Goal: Task Accomplishment & Management: Manage account settings

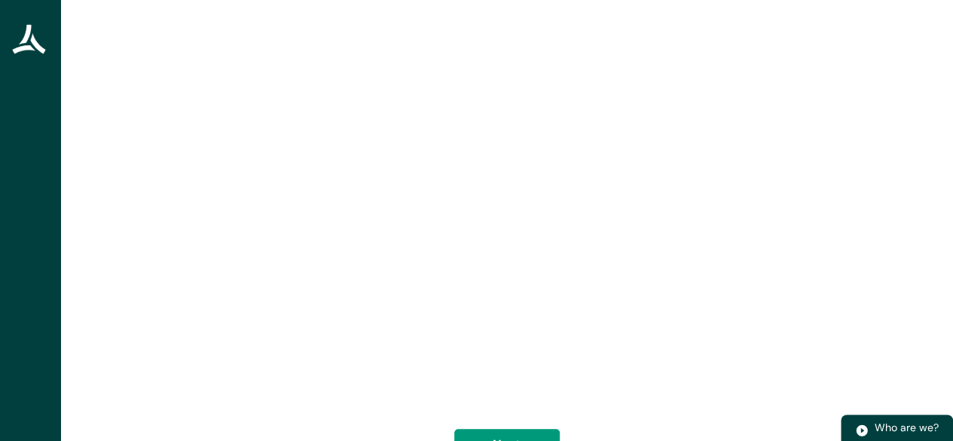
scroll to position [180, 0]
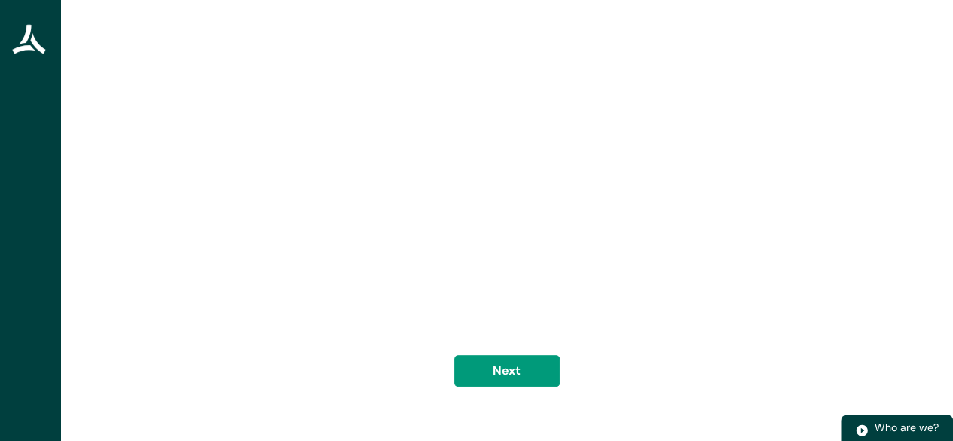
click at [624, 370] on div "Welcome to Apex Advice, Carlton From insurance, home loan, KiwiSaver to investm…" at bounding box center [507, 134] width 650 height 554
click at [523, 377] on button "Next" at bounding box center [506, 371] width 105 height 32
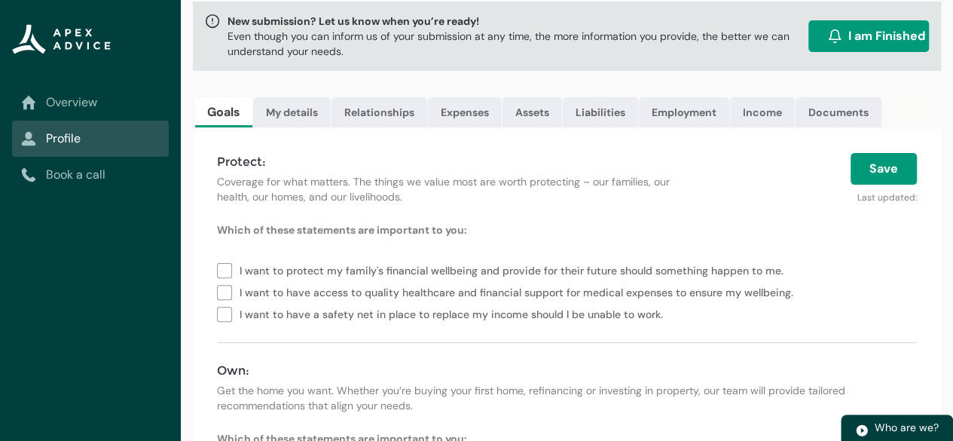
scroll to position [188, 0]
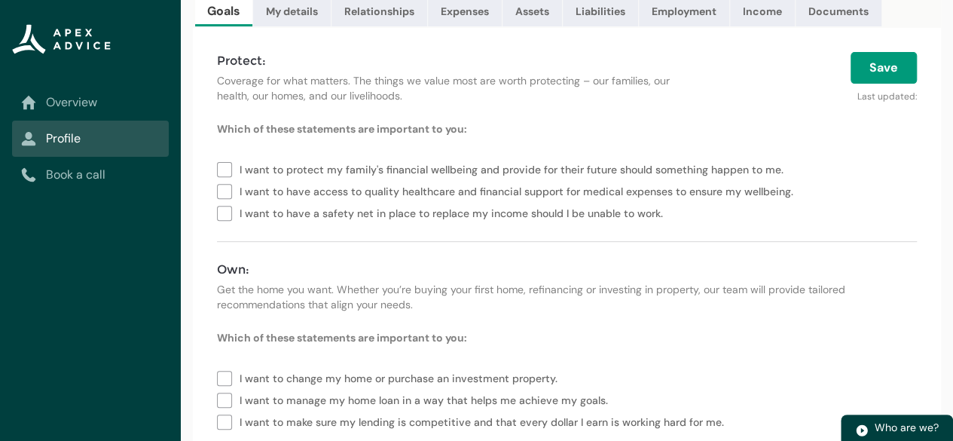
click at [221, 179] on label "I want to protect my family's financial wellbeing and provide for their future …" at bounding box center [503, 168] width 573 height 22
click at [225, 200] on label "I want to have access to quality healthcare and financial support for medical e…" at bounding box center [508, 190] width 582 height 22
click at [221, 220] on label "I want to have a safety net in place to replace my income should I be unable to…" at bounding box center [443, 212] width 452 height 22
type lightning-checkbox-group "I want to protect my family's financial wellbeing and provide for their future …"
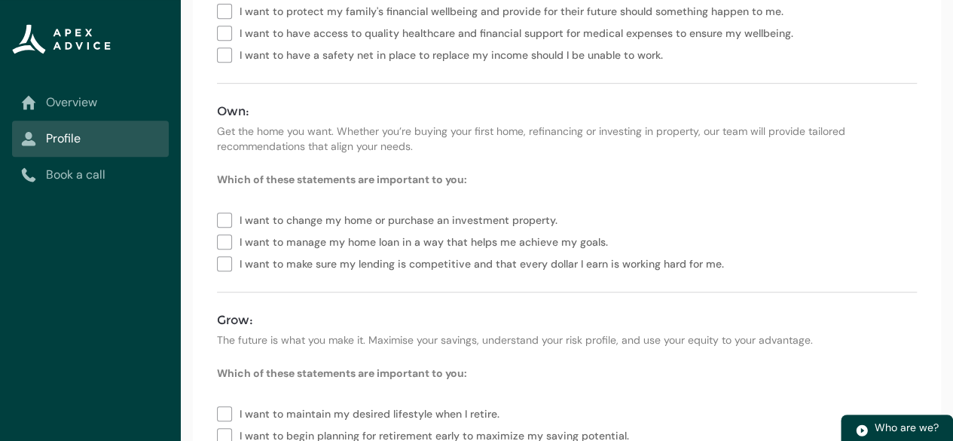
scroll to position [348, 0]
click at [226, 272] on label "I want to make sure my lending is competitive and that every dollar I earn is w…" at bounding box center [473, 261] width 513 height 22
click at [219, 243] on label "I want to manage my home loan in a way that helps me achieve my goals." at bounding box center [415, 239] width 397 height 22
click at [221, 250] on label "I want to manage my home loan in a way that helps me achieve my goals." at bounding box center [415, 239] width 397 height 22
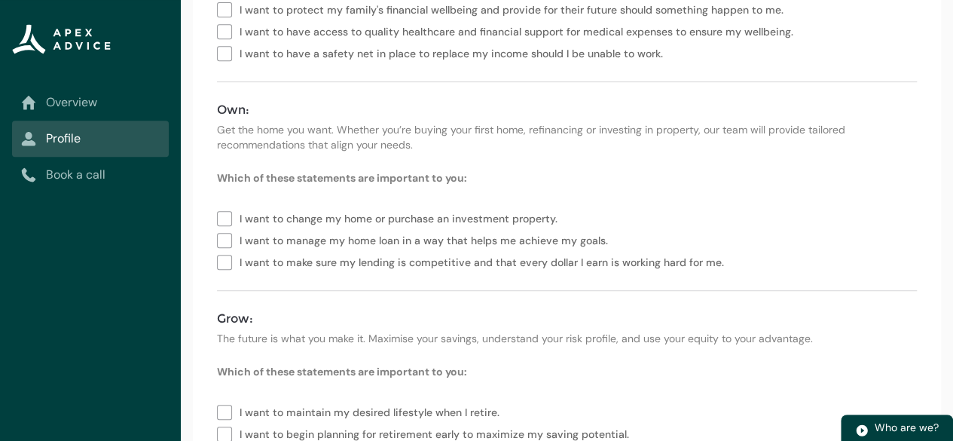
click at [225, 228] on label "I want to change my home or purchase an investment property." at bounding box center [390, 217] width 347 height 22
type lightning-checkbox-group "I want to manage my home loan in a way that helps me achieve my goals.,I want t…"
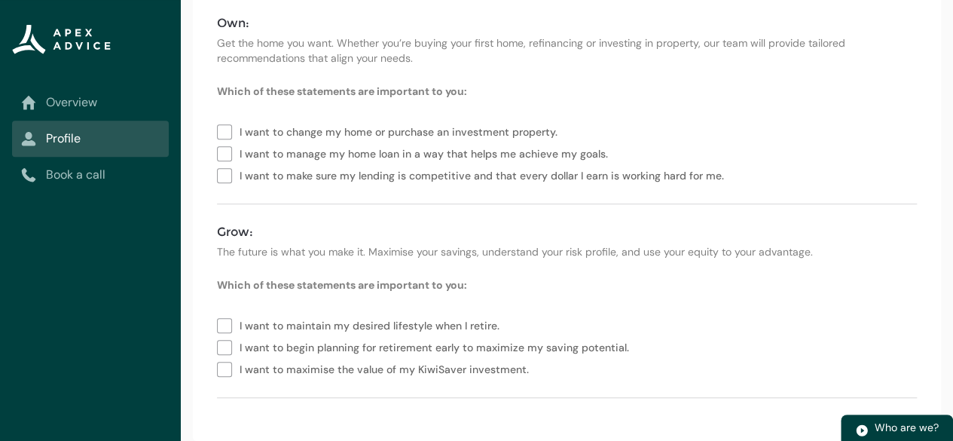
scroll to position [444, 0]
click at [223, 324] on label "I want to maintain my desired lifestyle when I retire." at bounding box center [361, 324] width 289 height 22
click at [226, 353] on label "I want to begin planning for retirement early to maximize my saving potential." at bounding box center [426, 346] width 418 height 22
click at [229, 371] on label "I want to maximise the value of my KiwiSaver investment." at bounding box center [376, 368] width 318 height 22
type lightning-checkbox-group "I want to maintain my desired lifestyle when I retire.,I want to begin planning…"
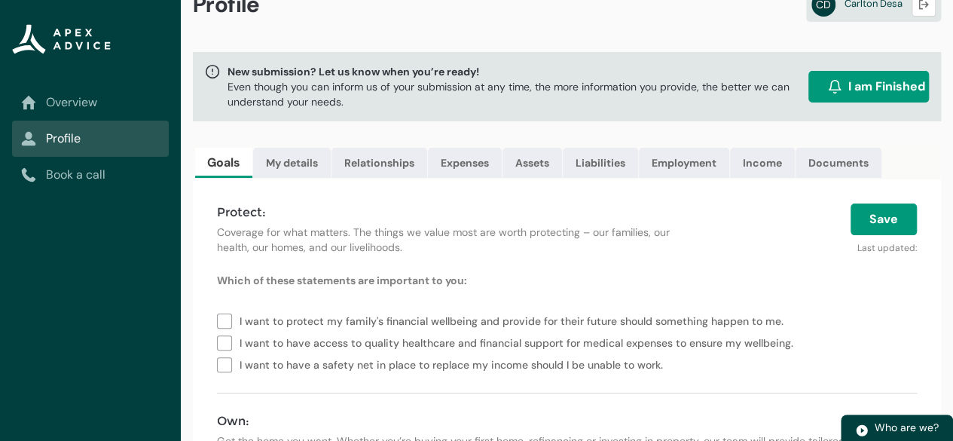
scroll to position [35, 0]
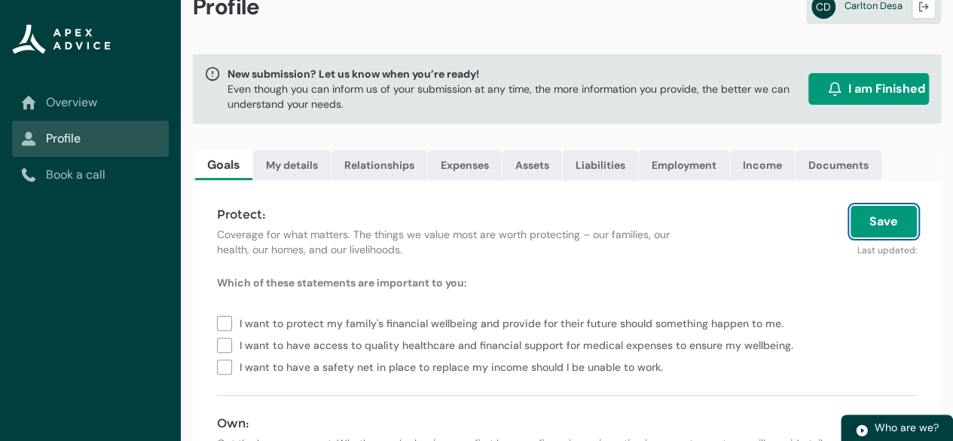
click at [874, 237] on button "Save" at bounding box center [884, 222] width 66 height 32
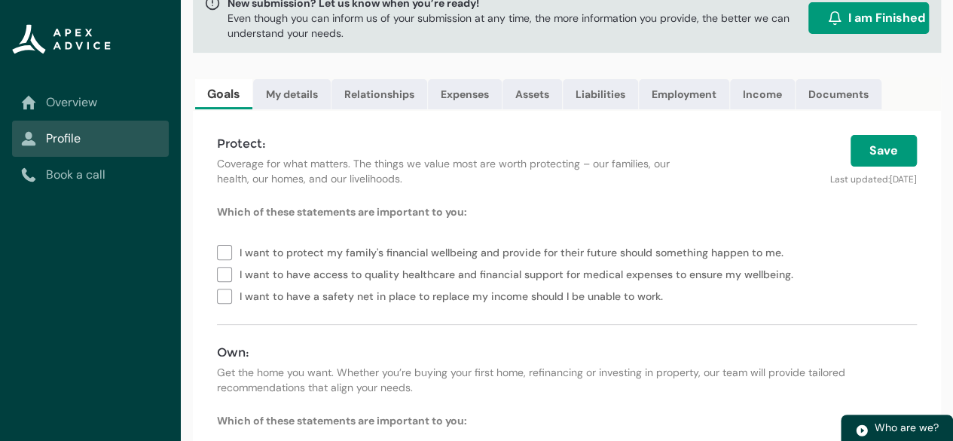
scroll to position [0, 0]
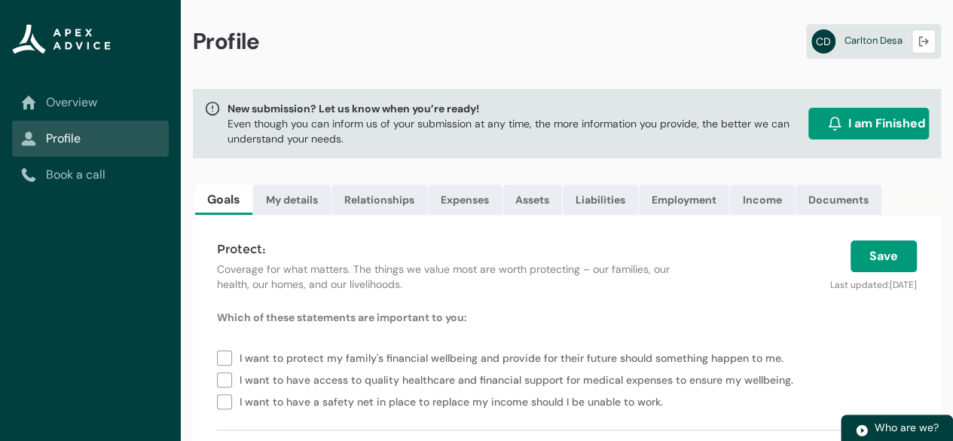
click at [877, 132] on span "I am Finished" at bounding box center [886, 124] width 77 height 18
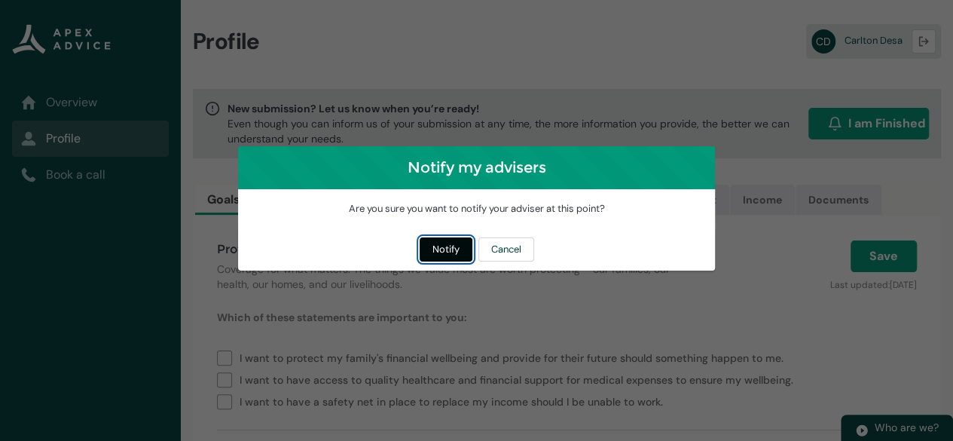
click at [437, 248] on button "Notify" at bounding box center [446, 249] width 53 height 24
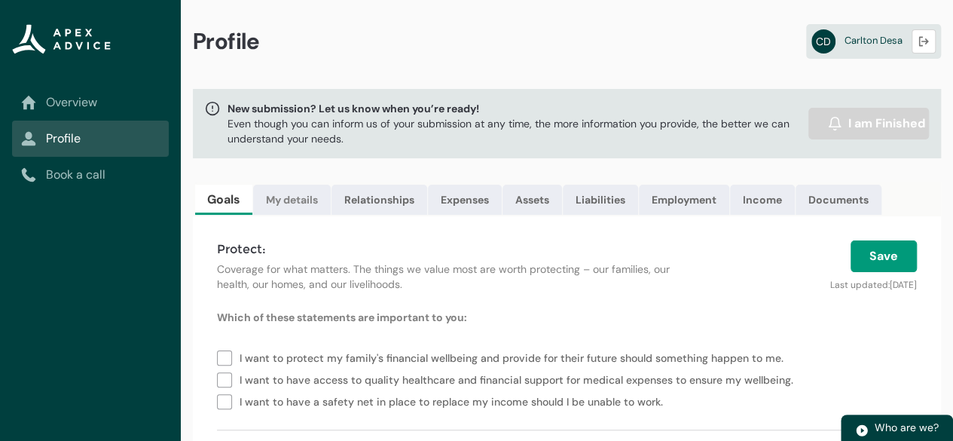
click at [289, 190] on link "My details" at bounding box center [292, 200] width 78 height 30
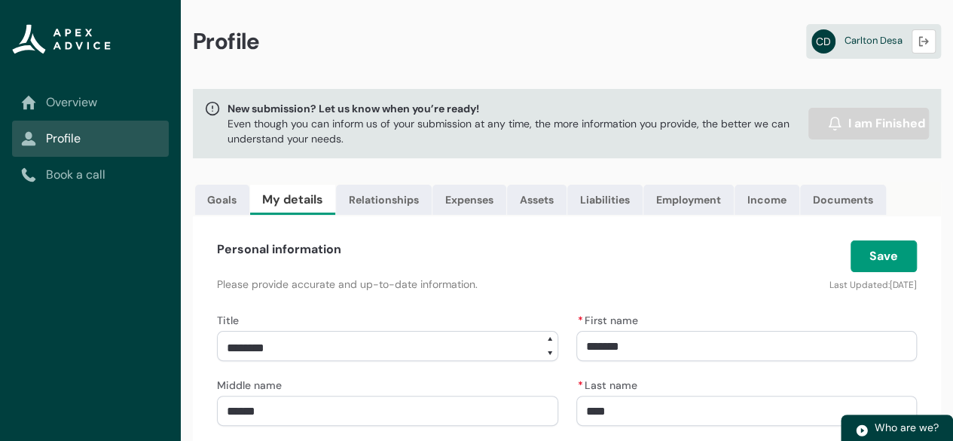
click at [507, 353] on select "**********" at bounding box center [387, 346] width 341 height 30
select select "***"
click at [217, 341] on select "**********" at bounding box center [387, 346] width 341 height 30
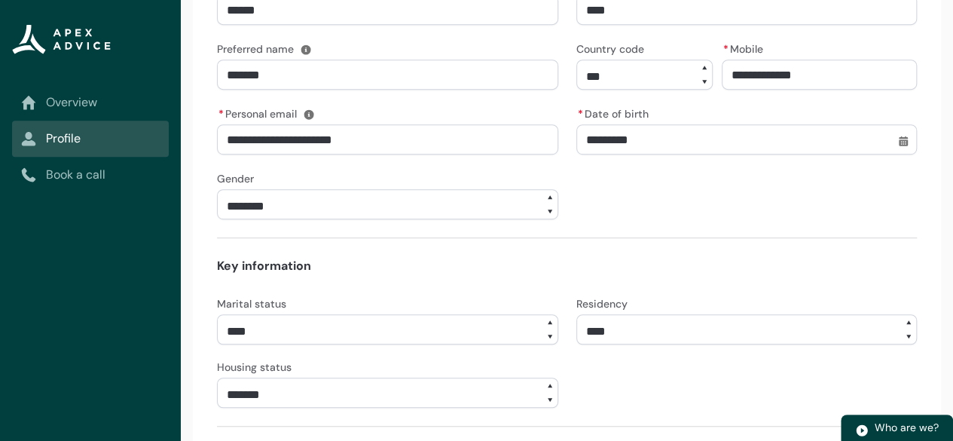
scroll to position [421, 0]
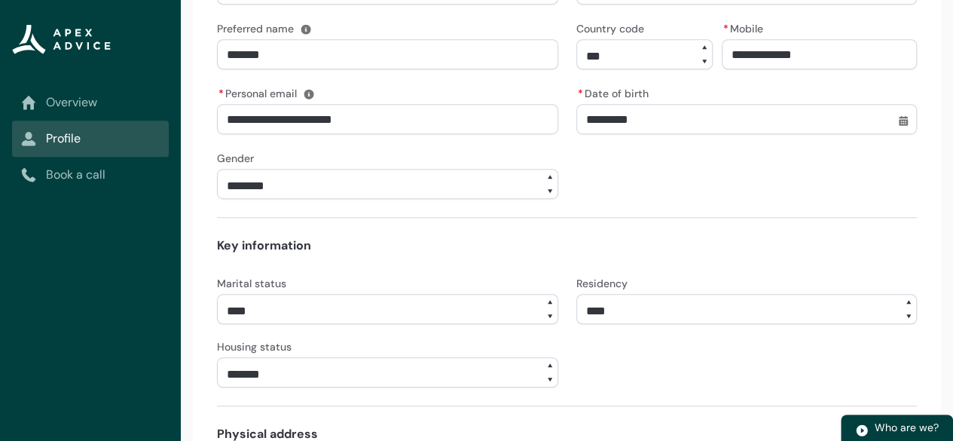
click at [526, 194] on select "******** ***** **** ******" at bounding box center [387, 184] width 341 height 30
select select "****"
click at [217, 179] on select "******** ***** **** ******" at bounding box center [387, 184] width 341 height 30
click at [509, 324] on select "**** ******* ****** ******** ******** ********* ******* *******" at bounding box center [387, 309] width 341 height 30
select select "*******"
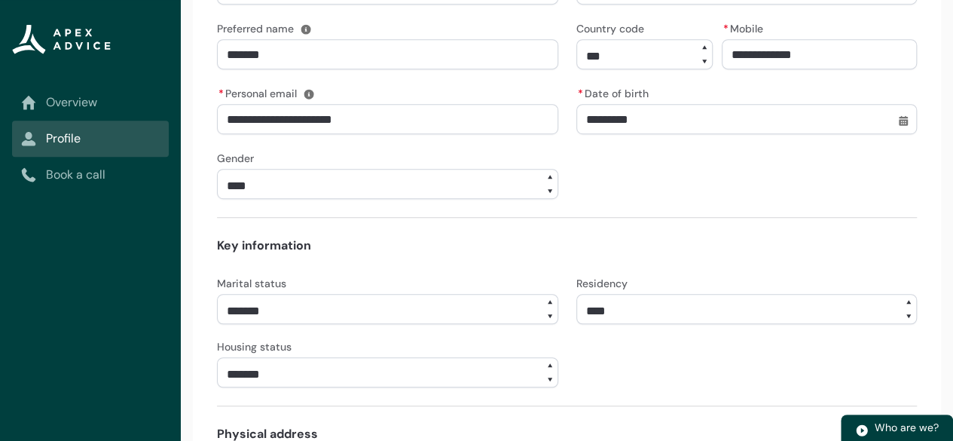
click at [217, 304] on select "**** ******* ****** ******** ******** ********* ******* *******" at bounding box center [387, 309] width 341 height 30
click at [617, 321] on select "**********" at bounding box center [746, 309] width 341 height 30
select select "*******"
click at [576, 304] on select "**********" at bounding box center [746, 309] width 341 height 30
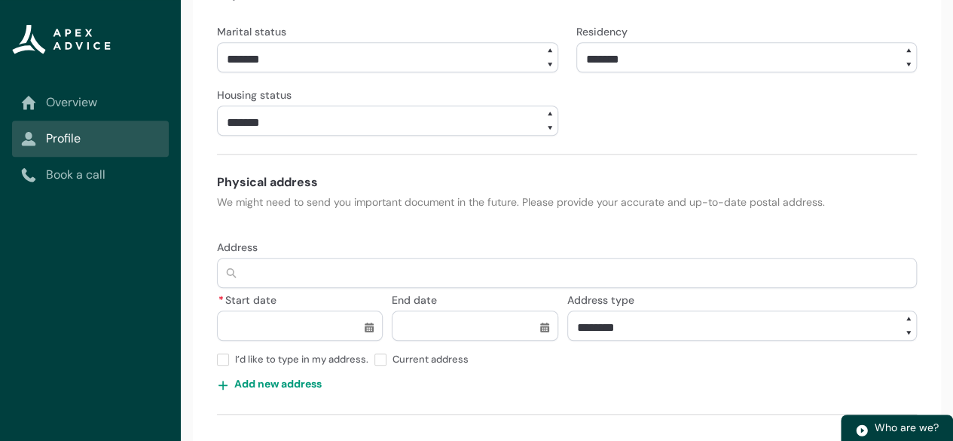
scroll to position [671, 0]
click at [496, 118] on select "**********" at bounding box center [387, 122] width 341 height 30
select select "**********"
click at [217, 118] on select "**********" at bounding box center [387, 122] width 341 height 30
click at [383, 289] on input "Address" at bounding box center [567, 274] width 700 height 30
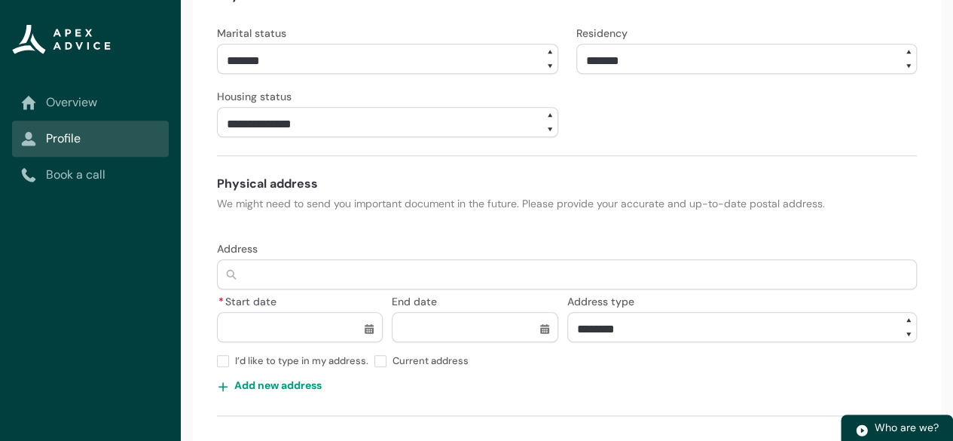
type lightning-primitive-input-simple "[STREET_ADDRESS][PERSON_NAME]"
type input "**********"
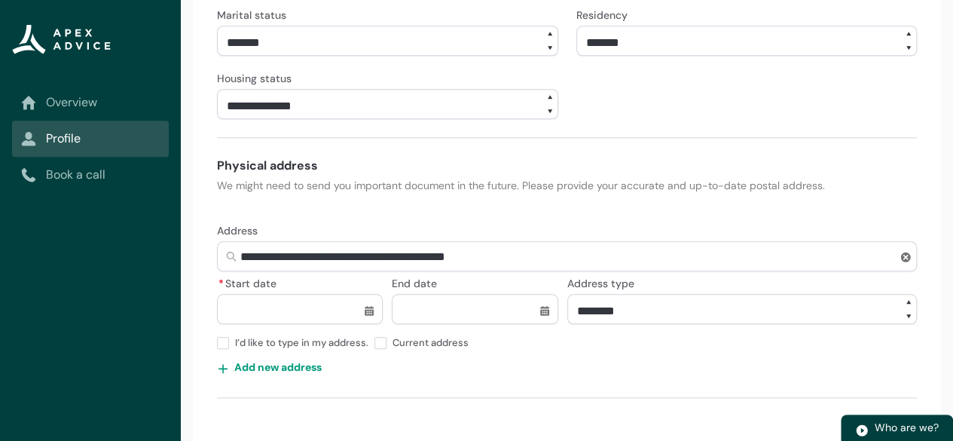
click at [634, 305] on select "******** *******" at bounding box center [742, 309] width 350 height 30
click at [567, 295] on select "******** *******" at bounding box center [742, 309] width 350 height 30
click at [369, 313] on input "* Start date" at bounding box center [300, 309] width 166 height 30
select select "****"
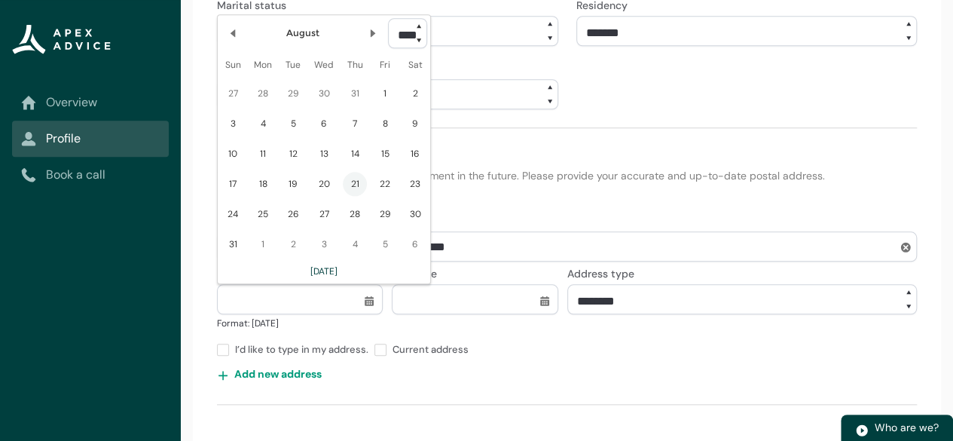
click at [414, 48] on select "**** **** **** **** **** **** **** **** **** **** **** **** **** **** **** ****…" at bounding box center [407, 33] width 39 height 30
type lightning-select "2014"
click at [388, 28] on select "**** **** **** **** **** **** **** **** **** **** **** **** **** **** **** ****…" at bounding box center [407, 33] width 39 height 30
select select "****"
click at [231, 40] on button "Previous Month" at bounding box center [233, 36] width 24 height 24
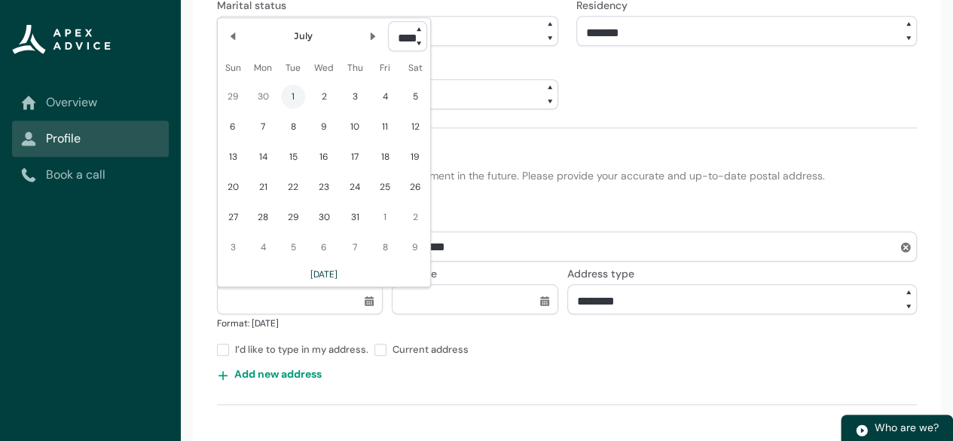
click at [298, 104] on span "1" at bounding box center [293, 96] width 24 height 24
type lightning-datepicker "[DATE]"
type lightning-input "[DATE]"
type input "*********"
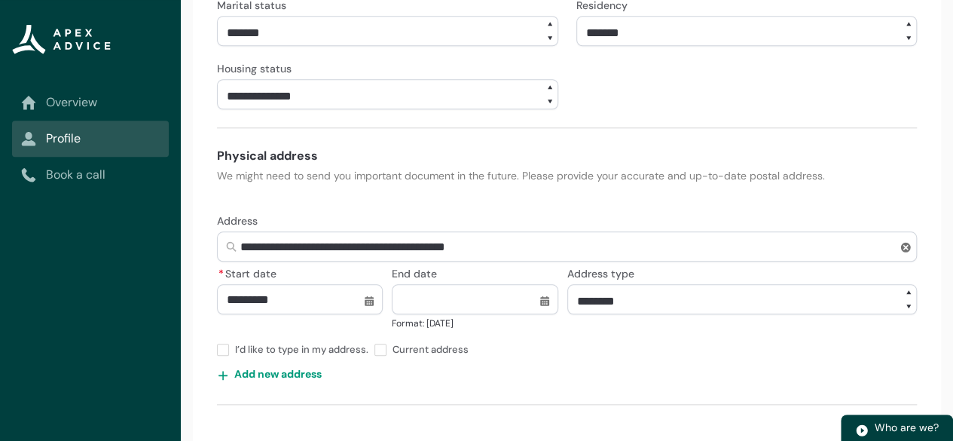
click at [544, 314] on input "End date" at bounding box center [475, 299] width 166 height 30
select select "****"
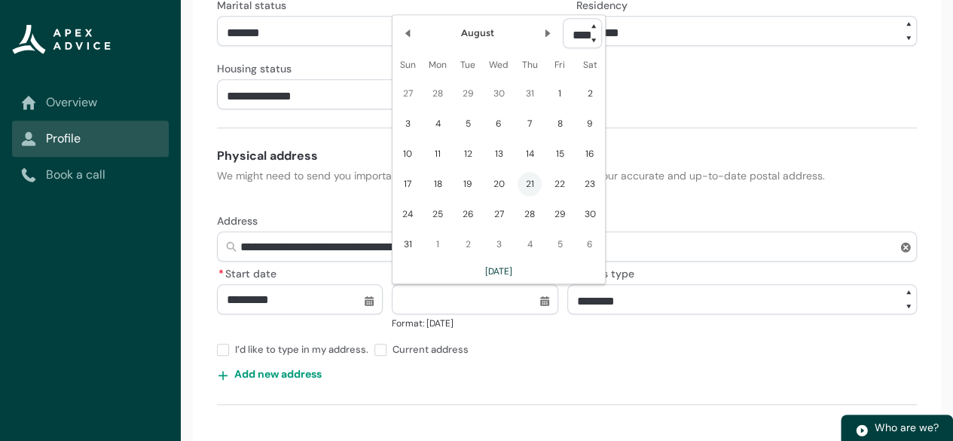
click at [529, 193] on span "21" at bounding box center [530, 184] width 24 height 24
type lightning-datepicker "[DATE]"
type lightning-input "[DATE]"
type input "**********"
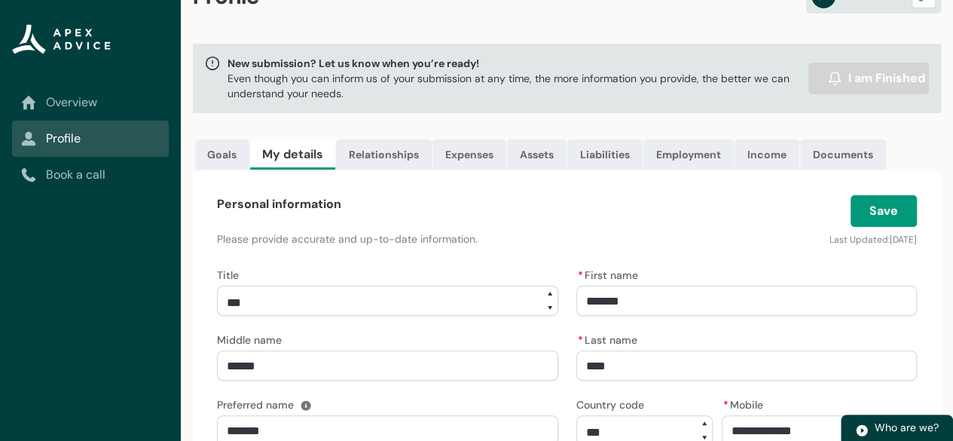
scroll to position [38, 0]
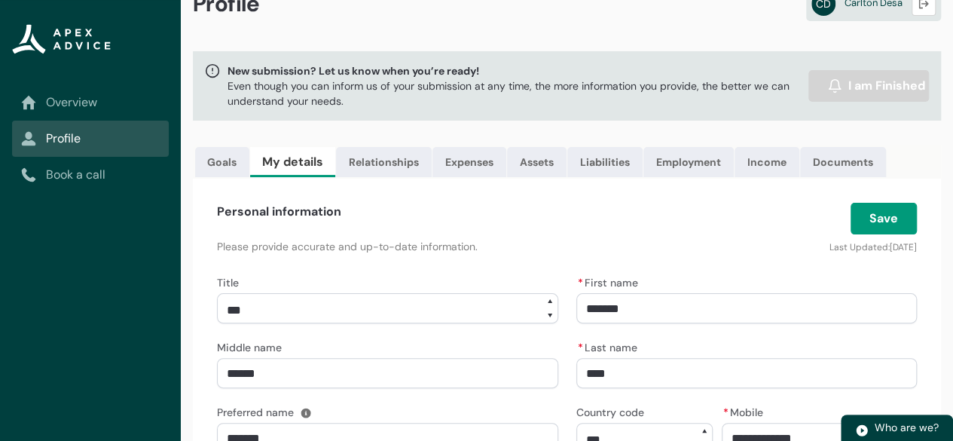
click at [883, 225] on button "Save" at bounding box center [884, 219] width 66 height 32
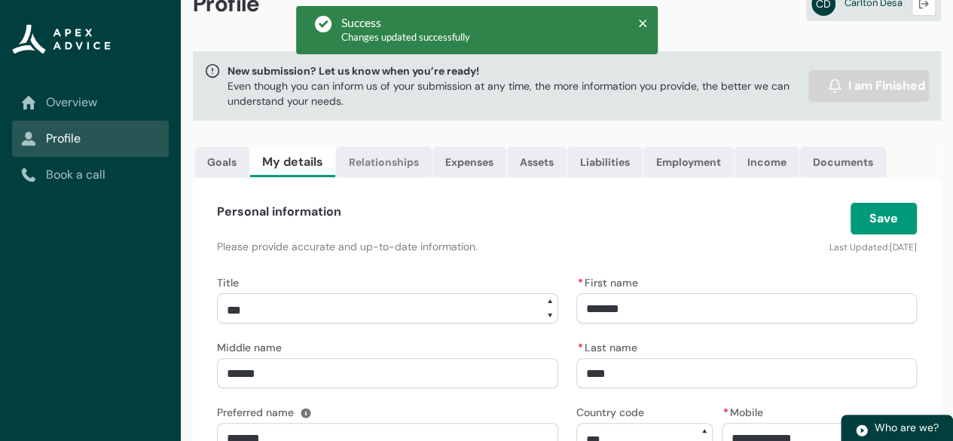
click at [381, 157] on link "Relationships" at bounding box center [384, 162] width 96 height 30
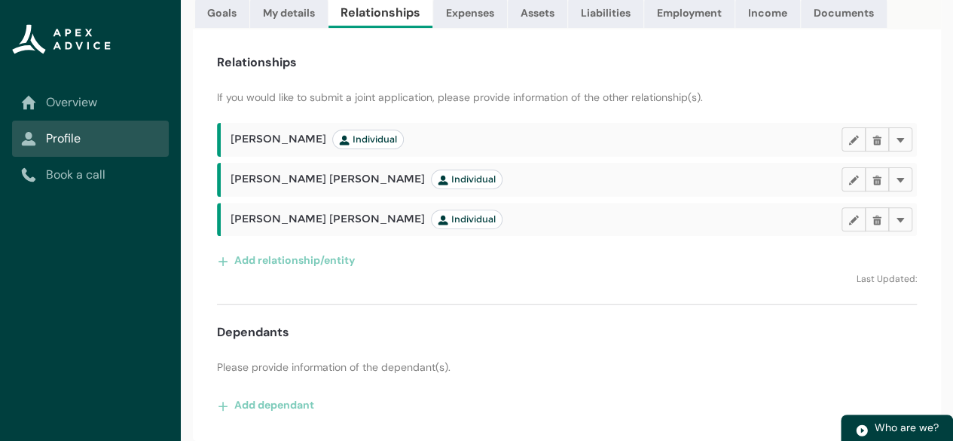
scroll to position [197, 0]
click at [902, 222] on lightning-primitive-icon "button" at bounding box center [900, 218] width 11 height 11
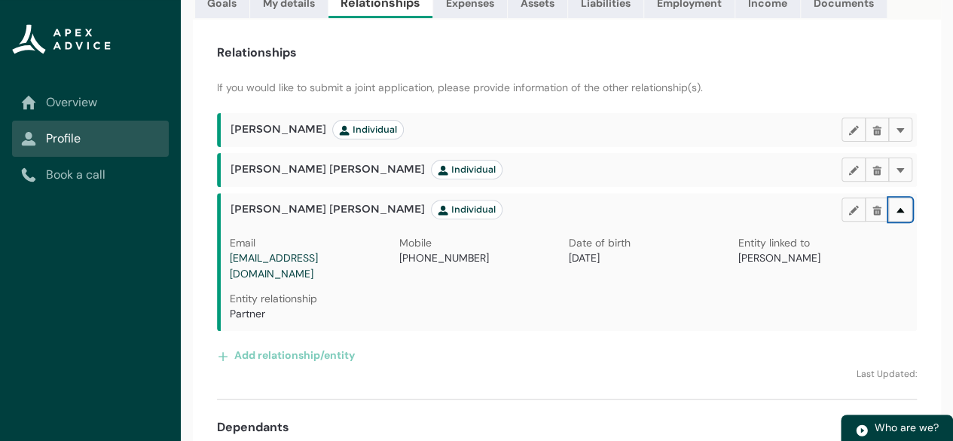
click at [902, 215] on lightning-primitive-icon "button" at bounding box center [900, 208] width 11 height 11
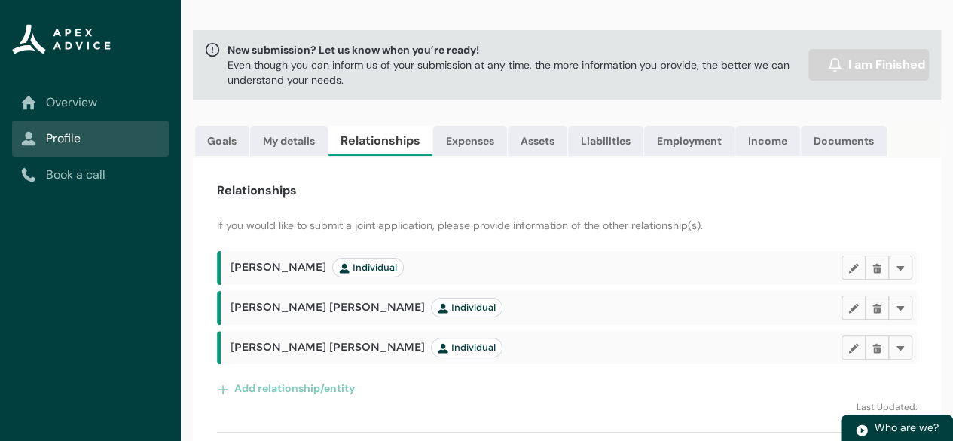
scroll to position [0, 0]
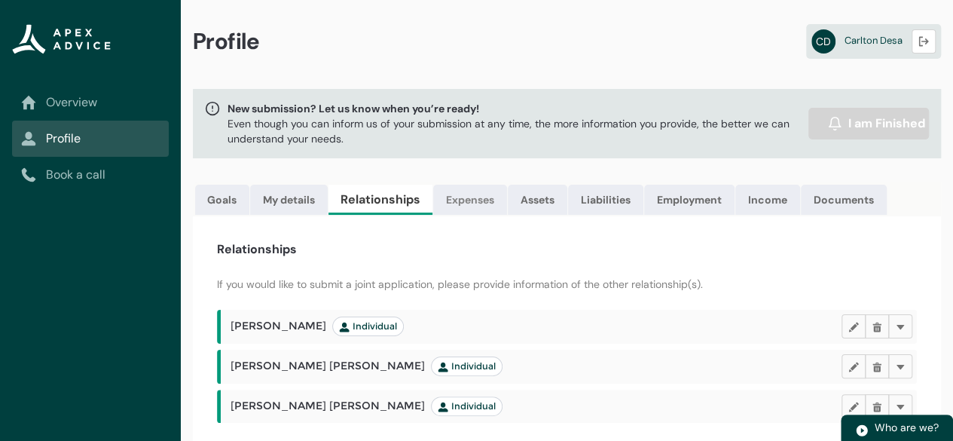
click at [467, 199] on link "Expenses" at bounding box center [470, 200] width 74 height 30
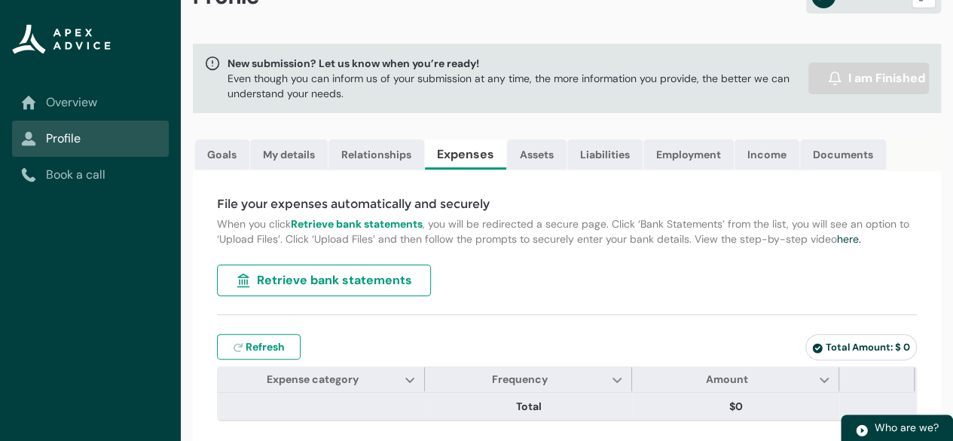
scroll to position [57, 0]
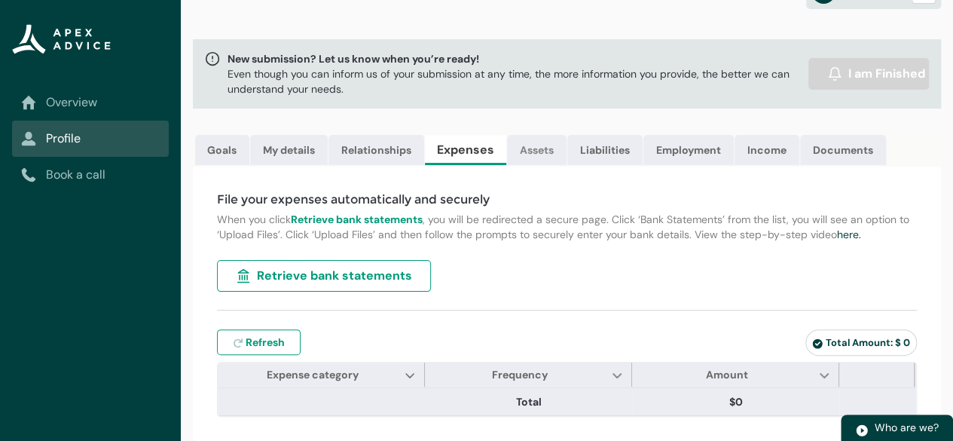
click at [537, 137] on link "Assets" at bounding box center [537, 150] width 60 height 30
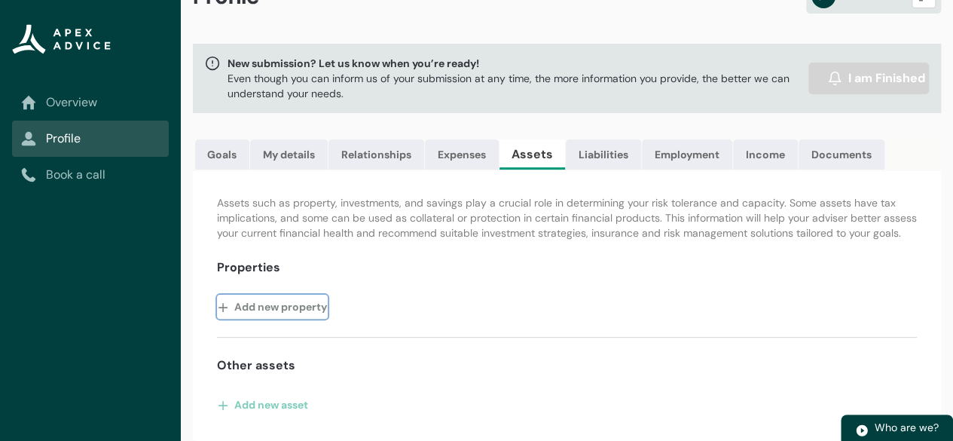
click at [268, 304] on button "Add new property" at bounding box center [272, 307] width 111 height 24
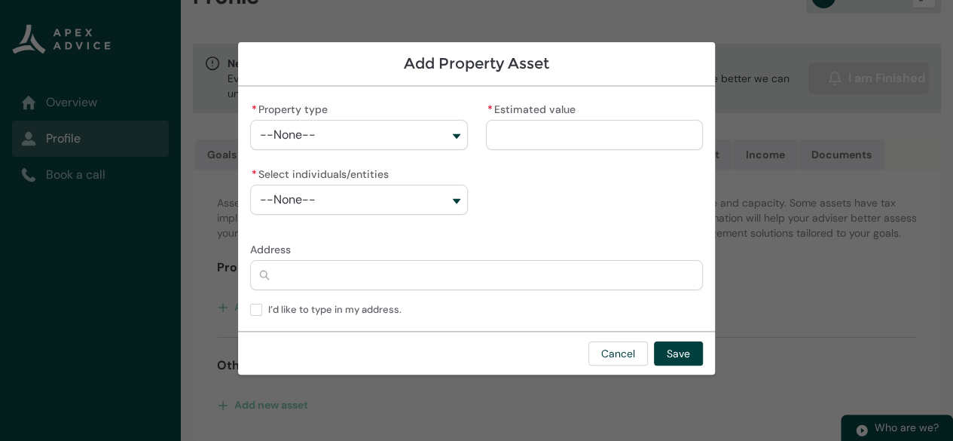
click at [457, 131] on button "--None--" at bounding box center [358, 135] width 217 height 30
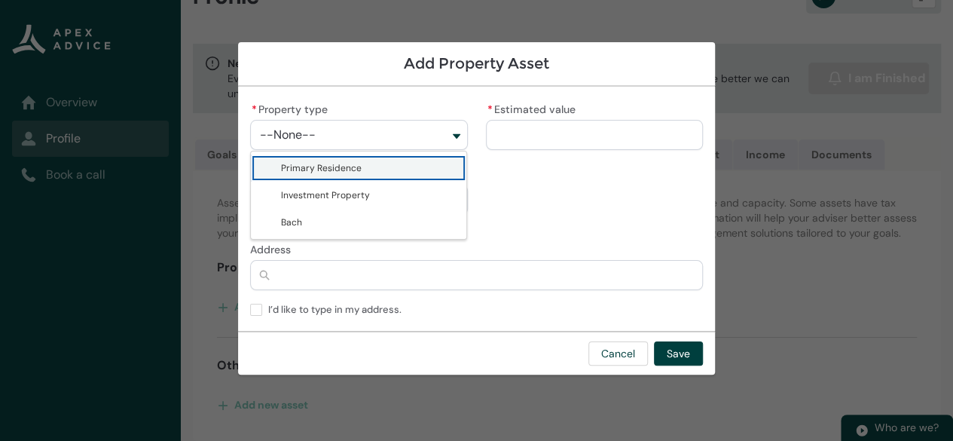
click at [330, 170] on span "Primary Residence" at bounding box center [321, 168] width 81 height 12
type lightning-combobox "Real Estate-Primary Residence"
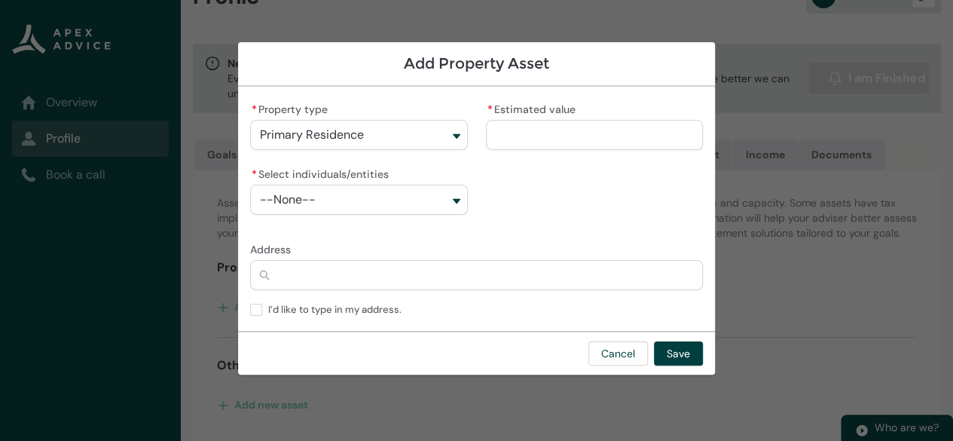
click at [461, 192] on button "--None--" at bounding box center [358, 200] width 217 height 30
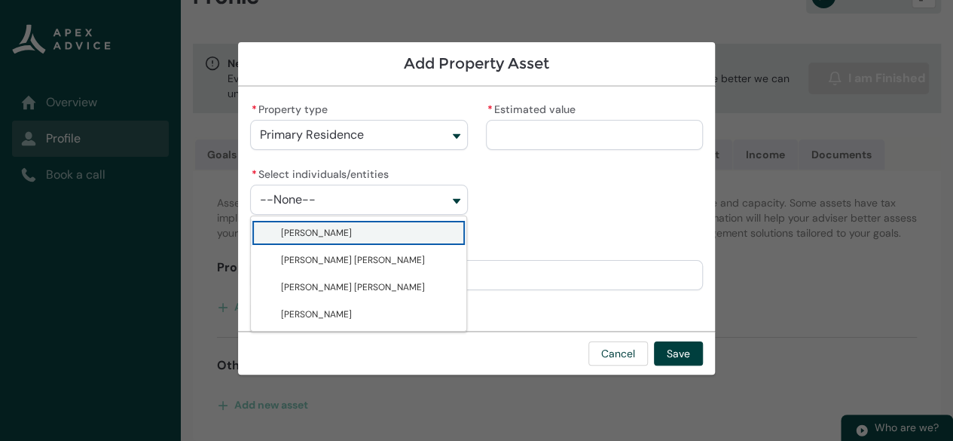
click at [461, 192] on button "--None--" at bounding box center [358, 200] width 217 height 30
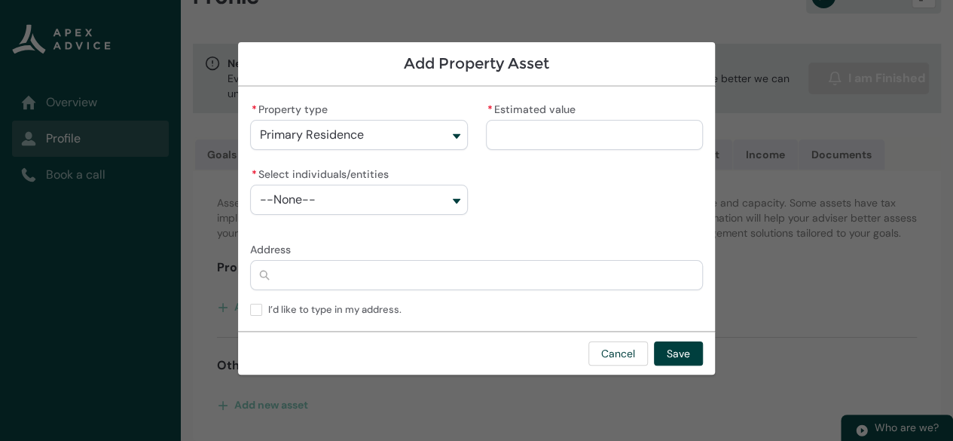
click at [461, 192] on button "--None--" at bounding box center [358, 200] width 217 height 30
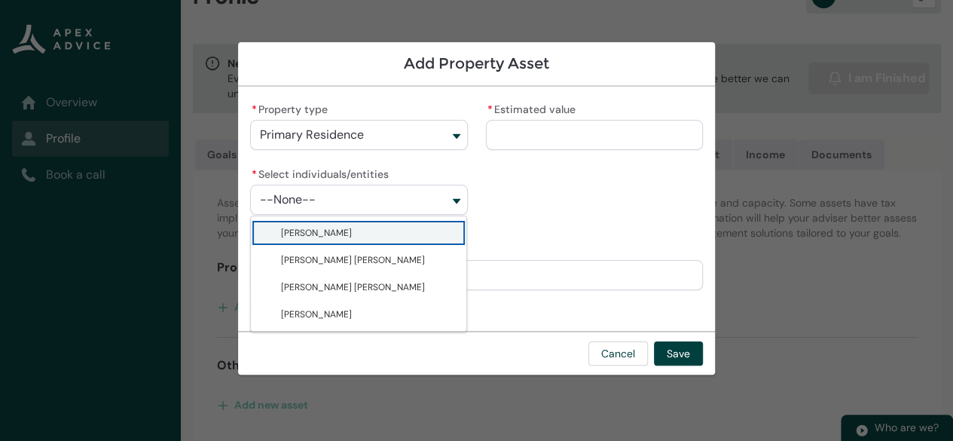
click at [461, 192] on button "--None--" at bounding box center [358, 200] width 217 height 30
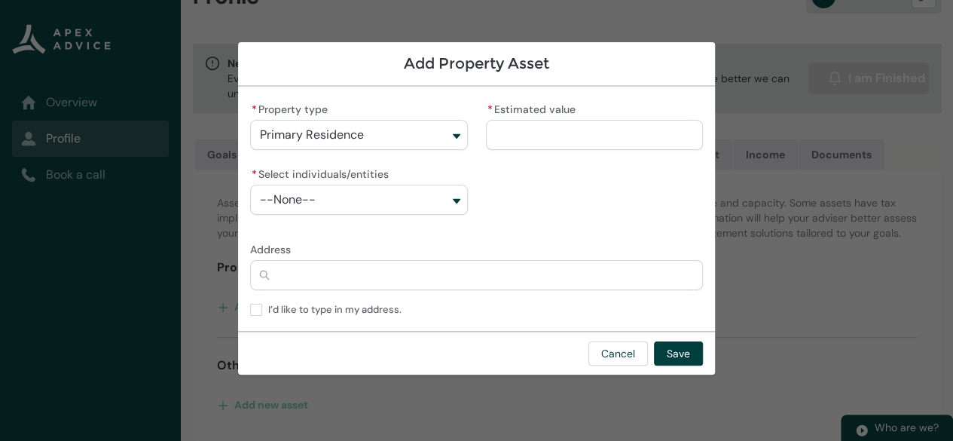
click at [506, 131] on input "* Estimated value" at bounding box center [594, 135] width 217 height 30
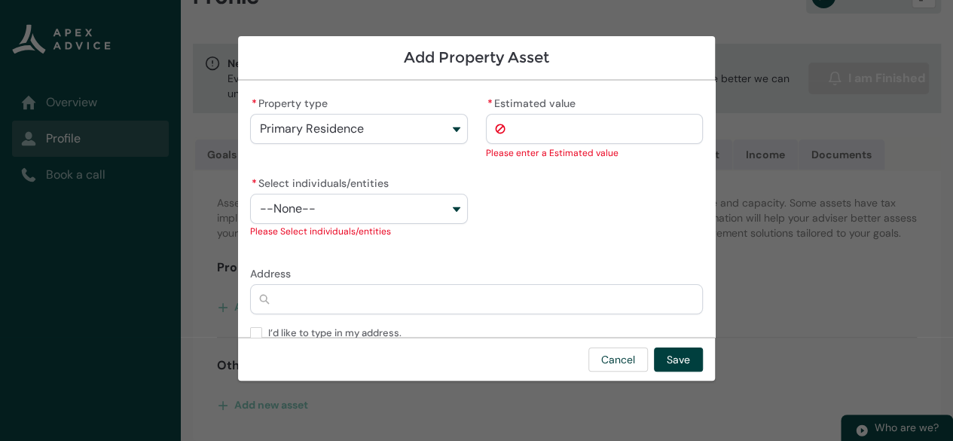
click at [447, 194] on button "--None--" at bounding box center [358, 209] width 217 height 30
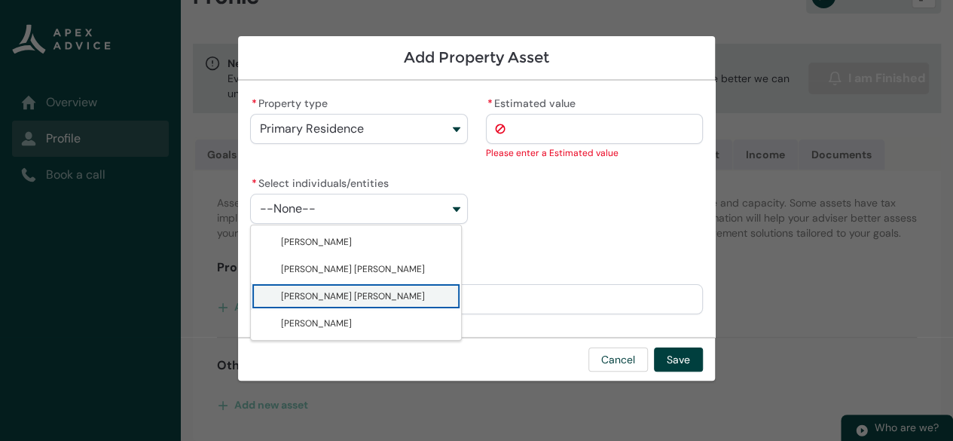
click at [346, 298] on span "[PERSON_NAME] [PERSON_NAME]" at bounding box center [353, 296] width 144 height 12
type lightning-combobox "001Q900000HuocdIAB"
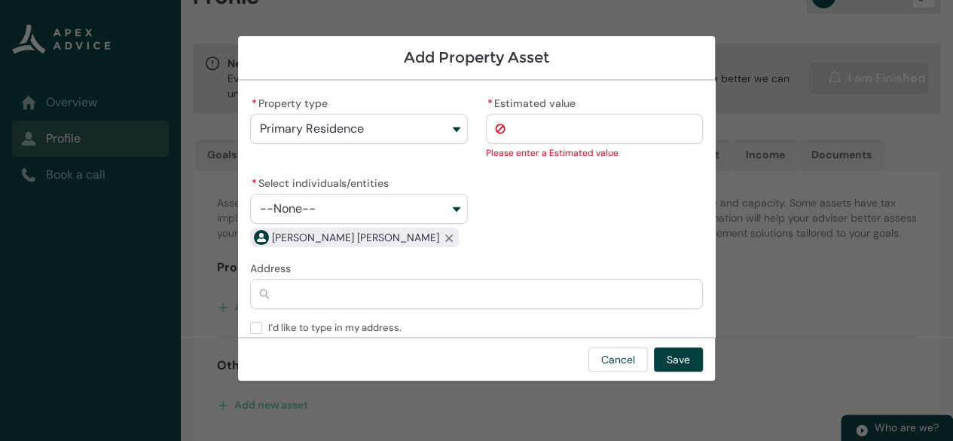
click at [533, 126] on input "* Estimated value" at bounding box center [594, 129] width 217 height 30
type lightning-primitive-input-simple "1"
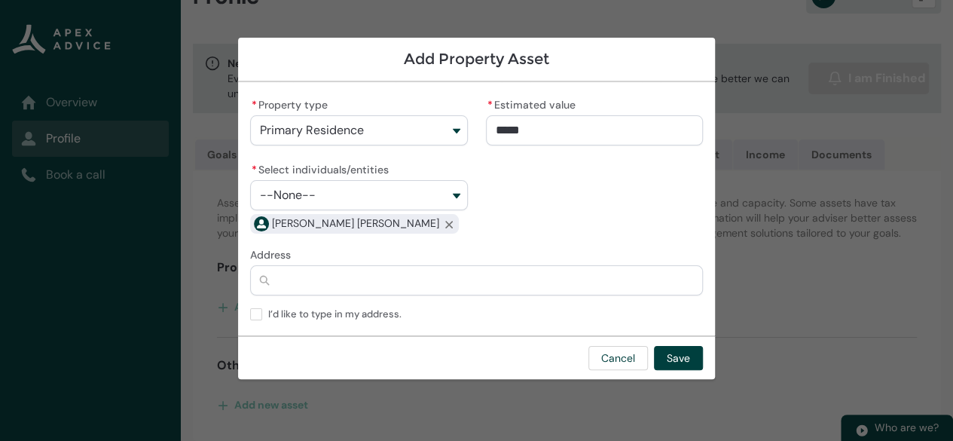
click at [512, 208] on div "* Property type Primary Residence Primary Residence Investment Property Bach * …" at bounding box center [476, 164] width 453 height 141
type input "**"
click at [523, 130] on input "**" at bounding box center [594, 130] width 217 height 30
type lightning-primitive-input-simple "10"
type input "***"
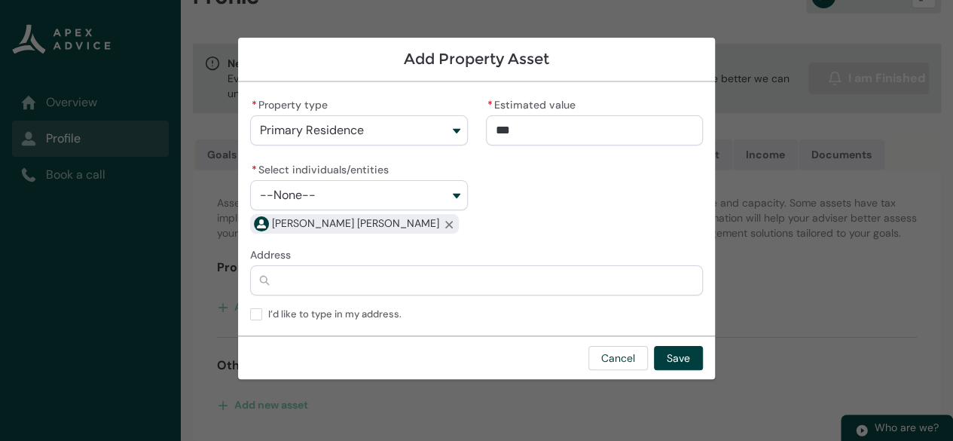
type lightning-primitive-input-simple "100"
type input "****"
type lightning-primitive-input-simple "1000"
type input "*****"
type lightning-primitive-input-simple "10000"
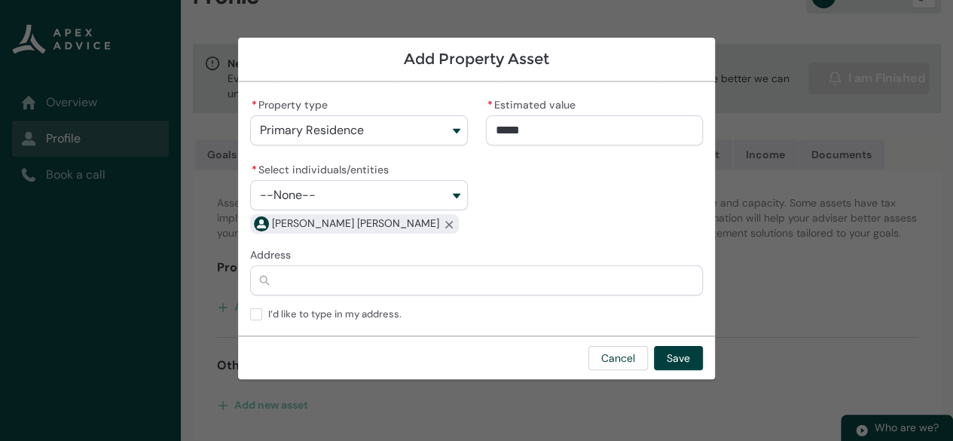
type input "******"
type lightning-primitive-input-simple "100000"
type input "*******"
type lightning-primitive-input-simple "1000000"
click at [545, 212] on div "**********" at bounding box center [476, 164] width 453 height 141
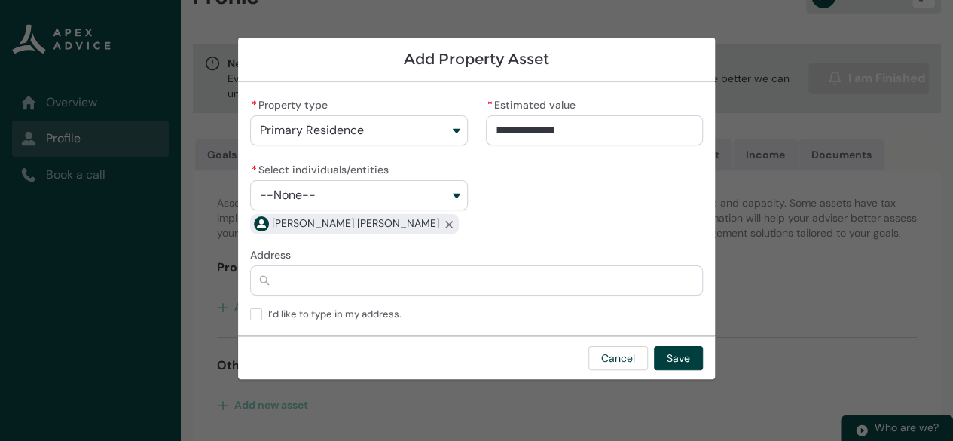
type input "********"
drag, startPoint x: 586, startPoint y: 135, endPoint x: 408, endPoint y: 145, distance: 178.1
click at [408, 145] on div "* Property type Primary Residence Primary Residence Investment Property Bach * …" at bounding box center [476, 164] width 453 height 141
type lightning-primitive-input-simple "9"
type input "*"
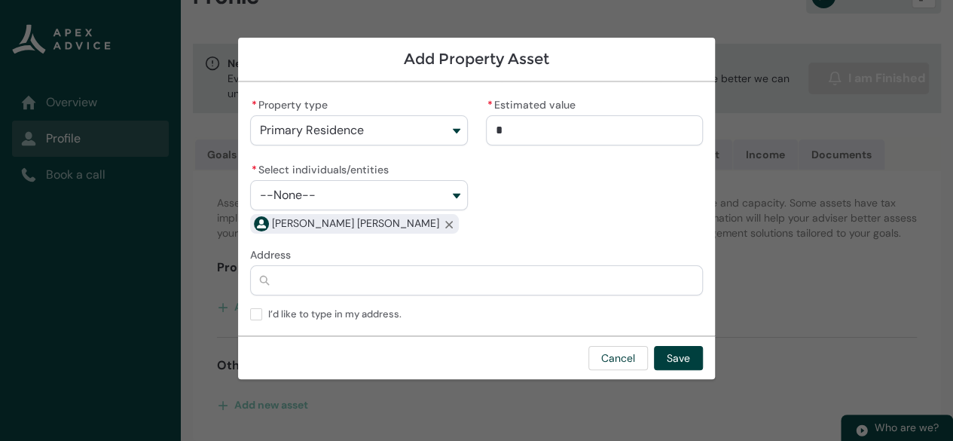
type lightning-primitive-input-simple "95"
type input "**"
type lightning-primitive-input-simple "950"
type input "***"
type lightning-primitive-input-simple "9500"
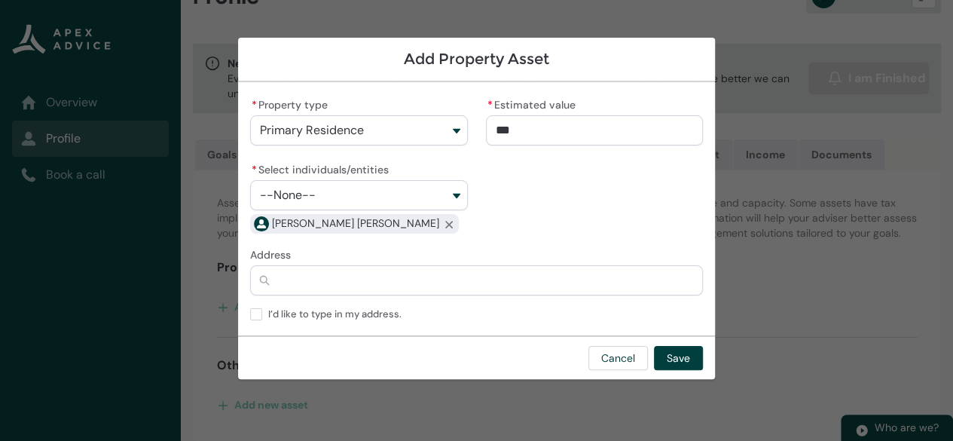
type input "****"
type lightning-primitive-input-simple "95000"
type input "*****"
type lightning-primitive-input-simple "950000"
type input "**********"
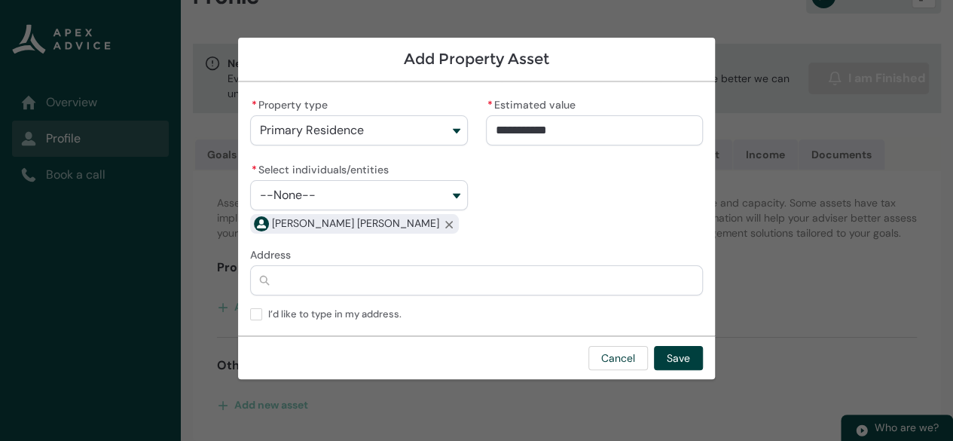
click at [300, 275] on input "Address" at bounding box center [476, 280] width 453 height 30
type lightning-primitive-input-simple "2"
type input "*"
type lightning-primitive-input-simple "22"
type input "**"
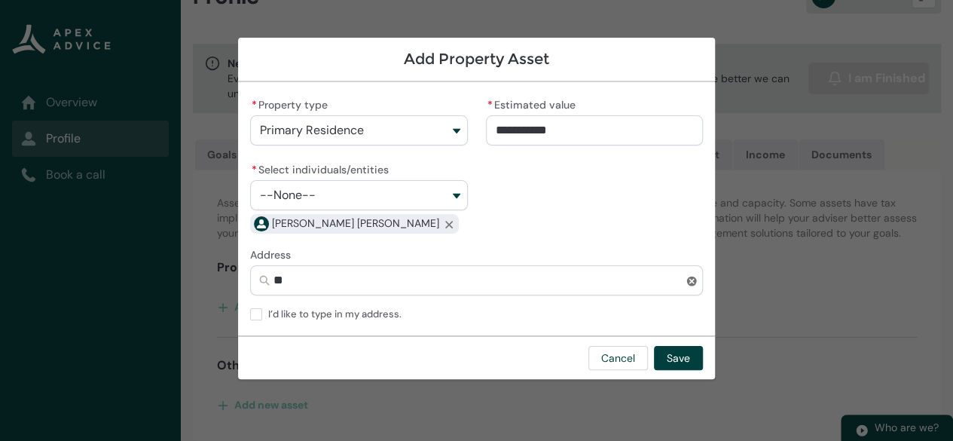
type lightning-primitive-input-simple "22B"
type input "***"
type lightning-primitive-input-simple "22B"
type input "***"
type lightning-primitive-input-simple "22B S"
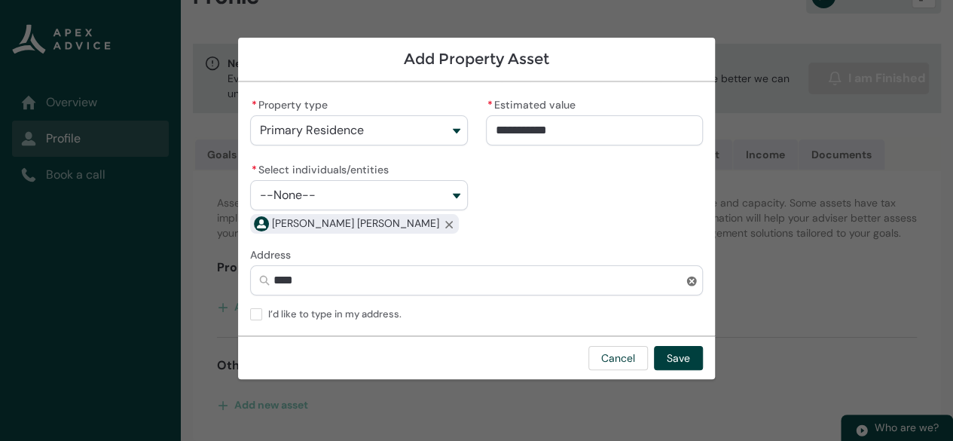
type input "*****"
type lightning-primitive-input-simple "22B Sh"
type input "******"
type lightning-primitive-input-simple "22B She"
type input "*******"
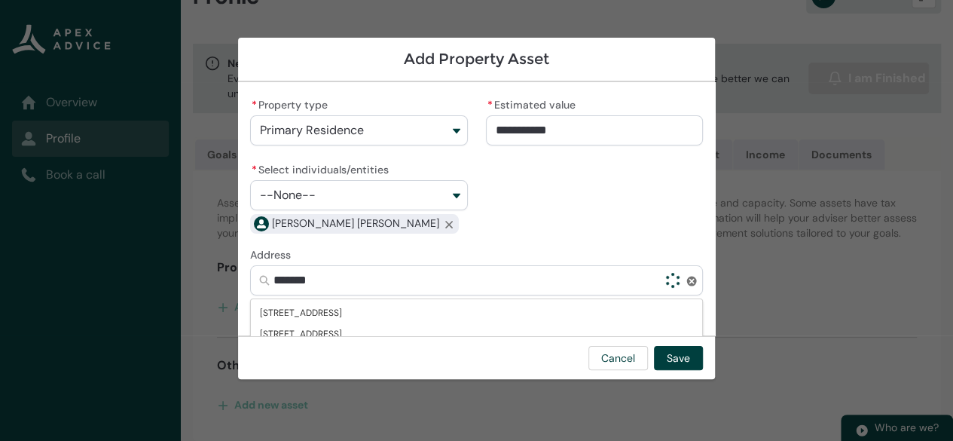
type lightning-primitive-input-simple "22B [PERSON_NAME]"
type input "********"
type lightning-primitive-input-simple "22B Shetl"
type input "*********"
type lightning-primitive-input-simple "22B Shetla"
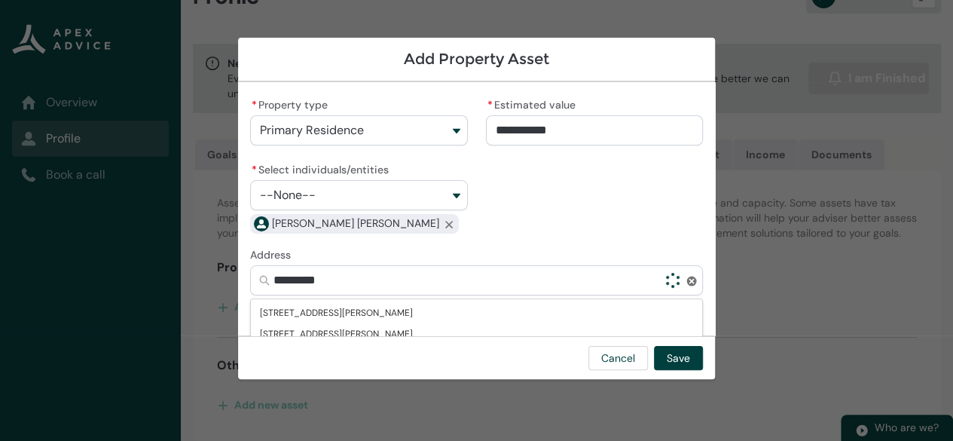
type input "**********"
type lightning-primitive-input-simple "22B Shetlan"
type input "**********"
type lightning-primitive-input-simple "22B Shetland"
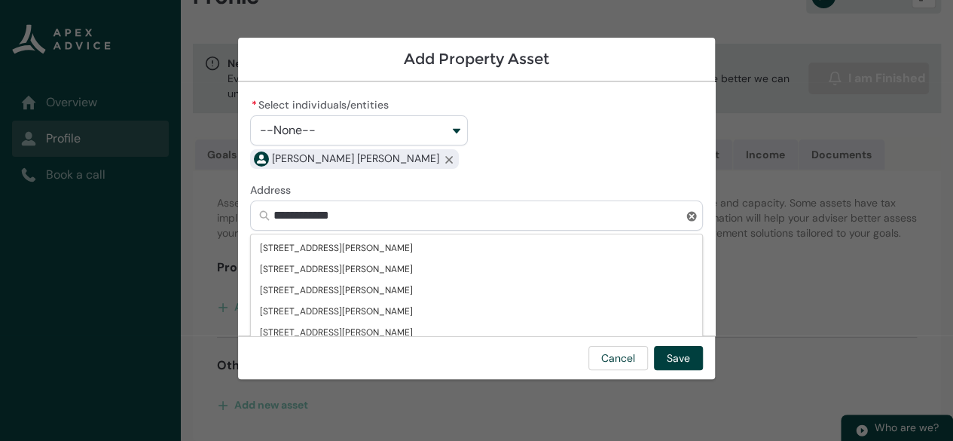
scroll to position [75, 0]
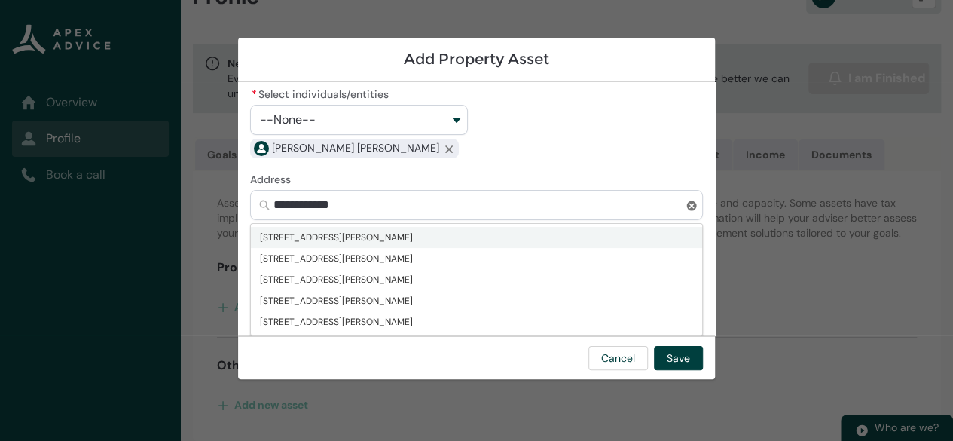
click at [353, 234] on span "[STREET_ADDRESS][PERSON_NAME]" at bounding box center [336, 237] width 153 height 15
type input "**********"
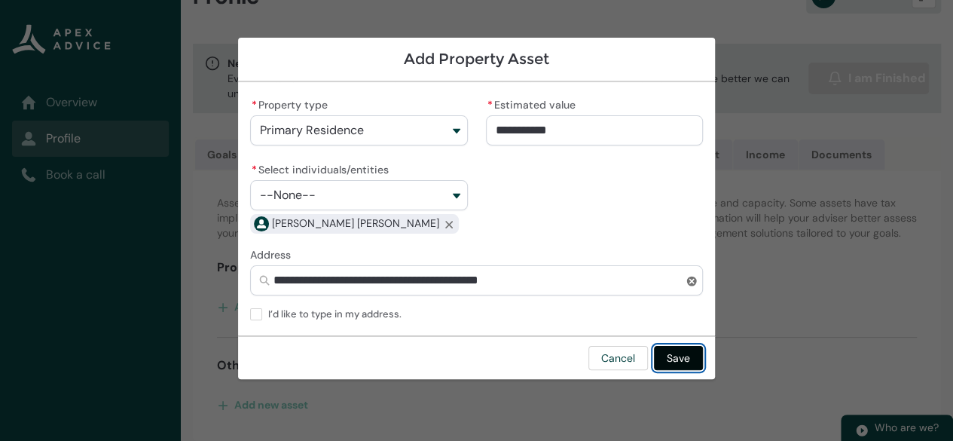
click at [686, 359] on button "Save" at bounding box center [678, 358] width 49 height 24
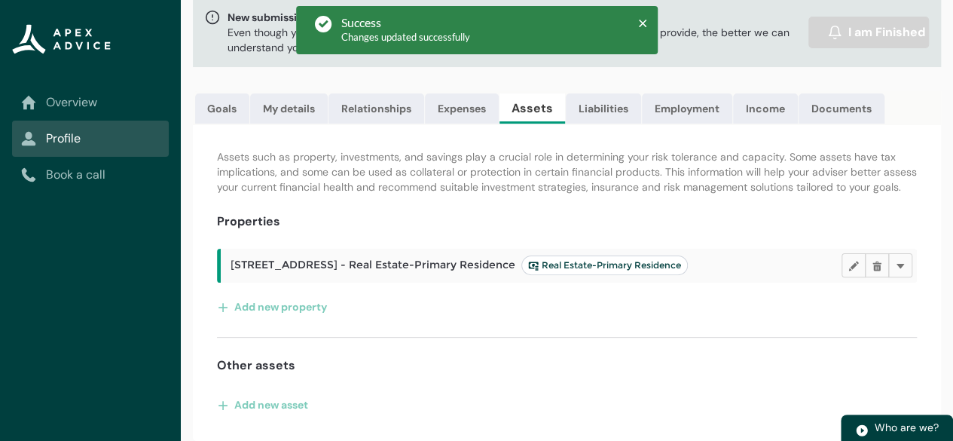
scroll to position [100, 0]
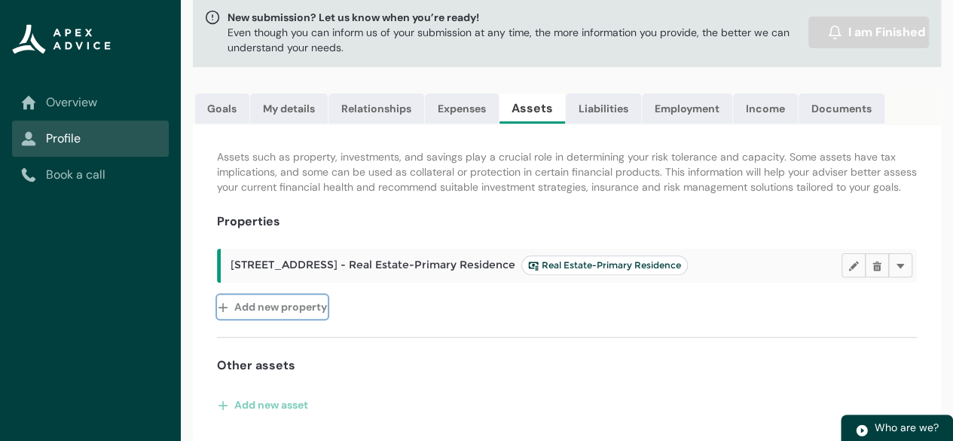
click at [255, 310] on button "Add new property" at bounding box center [272, 307] width 111 height 24
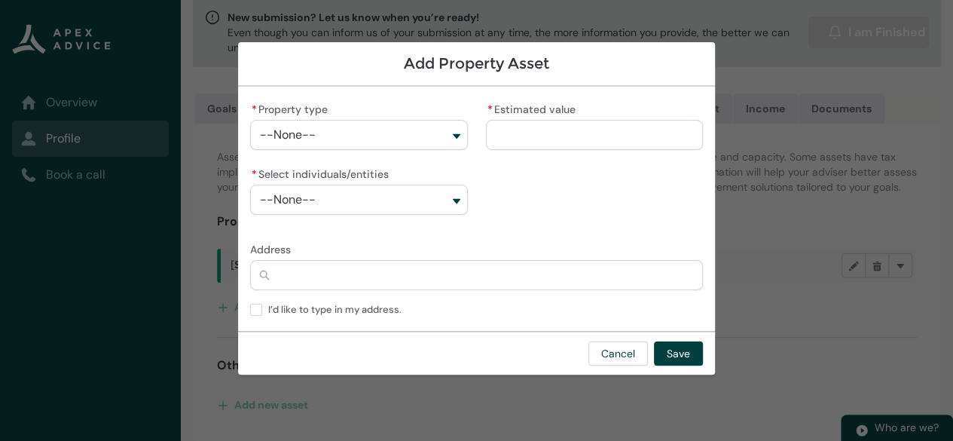
click at [460, 138] on button "--None--" at bounding box center [358, 135] width 217 height 30
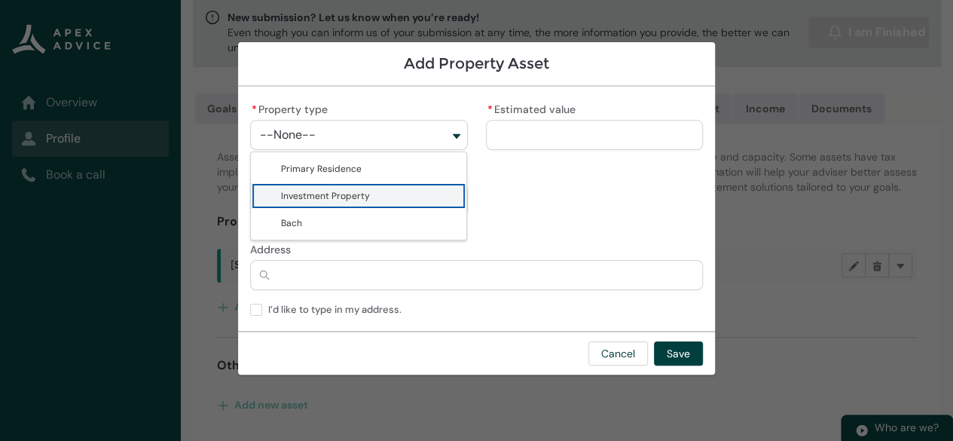
click at [353, 199] on span "Investment Property" at bounding box center [325, 196] width 89 height 12
type lightning-combobox "Real Estate-Investment Property"
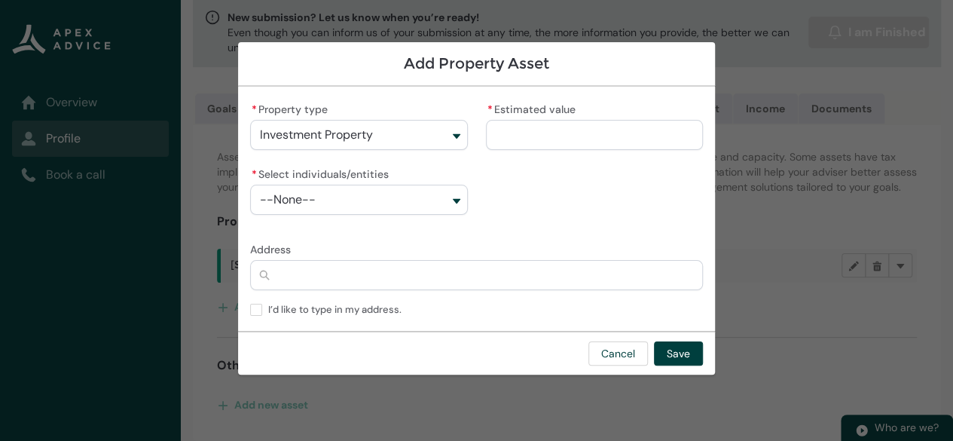
click at [519, 131] on input "* Estimated value" at bounding box center [594, 135] width 217 height 30
type lightning-primitive-input-simple "5"
type input "*"
type lightning-primitive-input-simple "55"
type input "**"
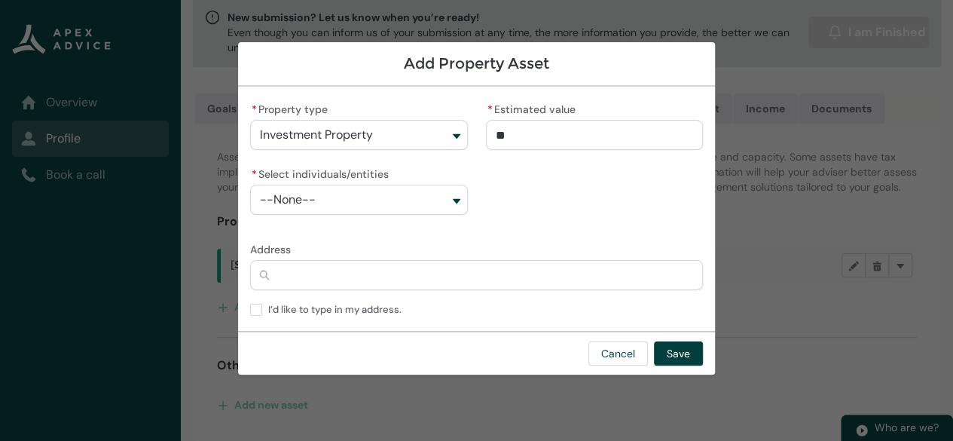
type lightning-primitive-input-simple "550"
type input "***"
type lightning-primitive-input-simple "5500"
type input "****"
type lightning-primitive-input-simple "550"
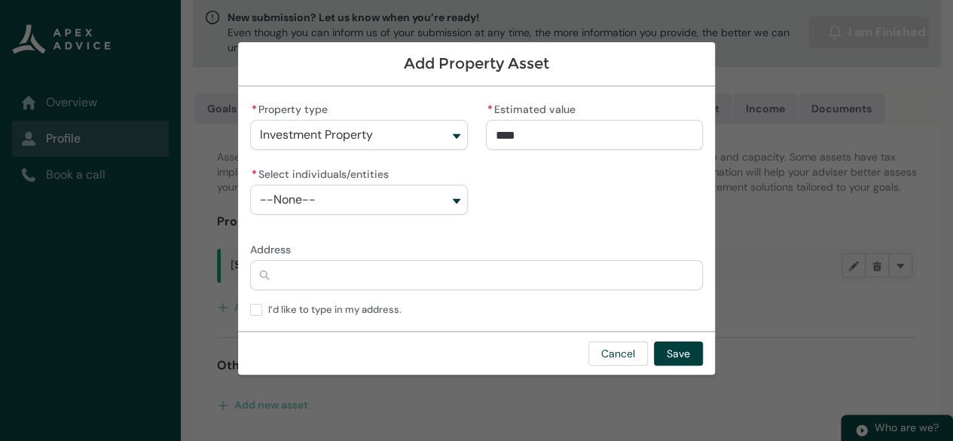
type input "***"
type lightning-primitive-input-simple "55"
type input "**"
type lightning-primitive-input-simple "5"
type input "*"
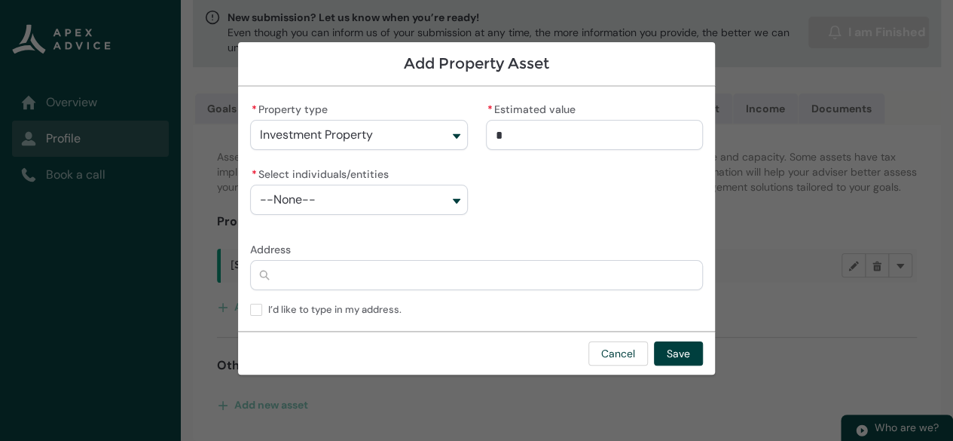
type lightning-primitive-input-simple "55"
type input "**"
type lightning-primitive-input-simple "550"
type input "***"
type lightning-primitive-input-simple "5500"
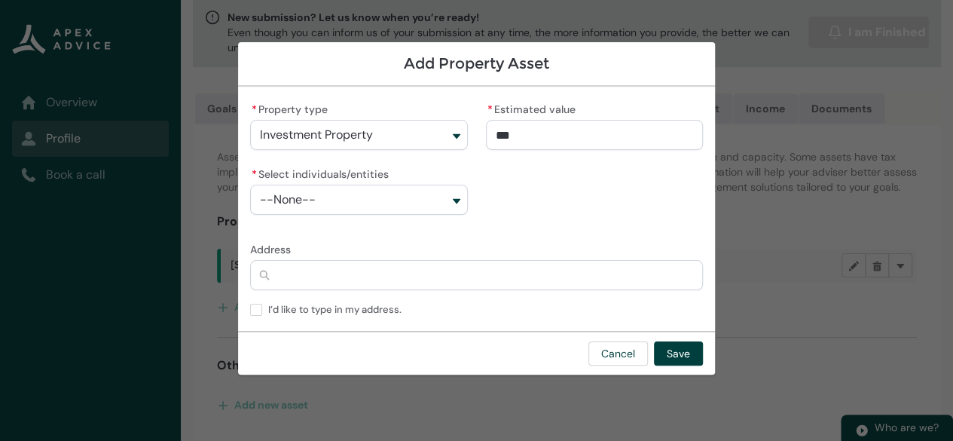
type input "****"
type lightning-primitive-input-simple "55000"
type input "*****"
type lightning-primitive-input-simple "550000"
type input "**********"
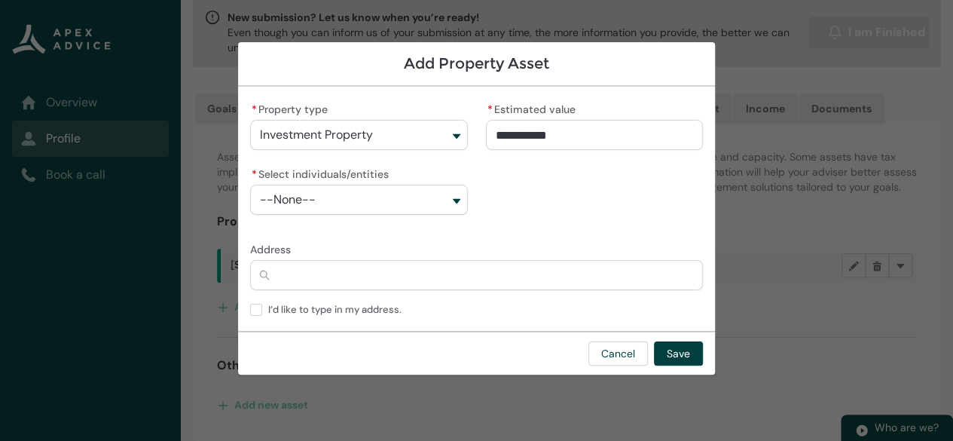
click at [452, 197] on button "--None--" at bounding box center [358, 200] width 217 height 30
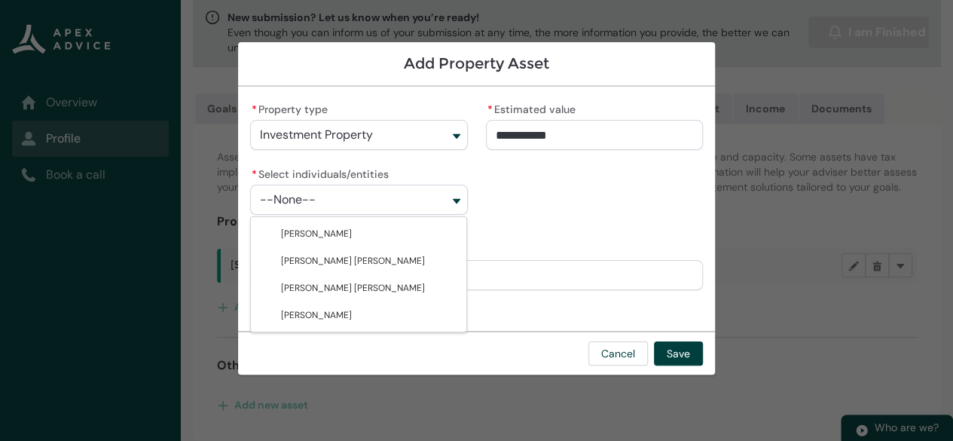
click at [552, 234] on div "**********" at bounding box center [476, 208] width 477 height 243
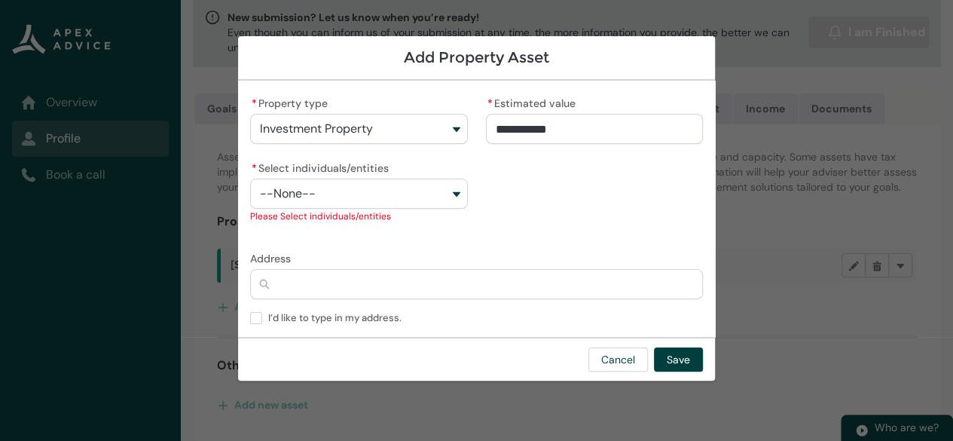
click at [296, 289] on input "Address" at bounding box center [476, 284] width 453 height 30
type lightning-primitive-input-simple "1"
type input "*"
type lightning-primitive-input-simple "13"
type input "**"
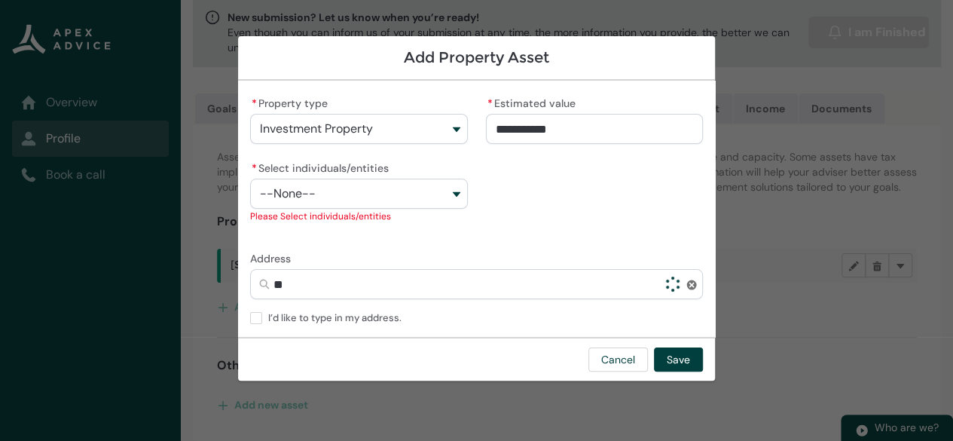
type lightning-primitive-input-simple "134"
type input "***"
type lightning-primitive-input-simple "134C"
type input "****"
type lightning-primitive-input-simple "134C"
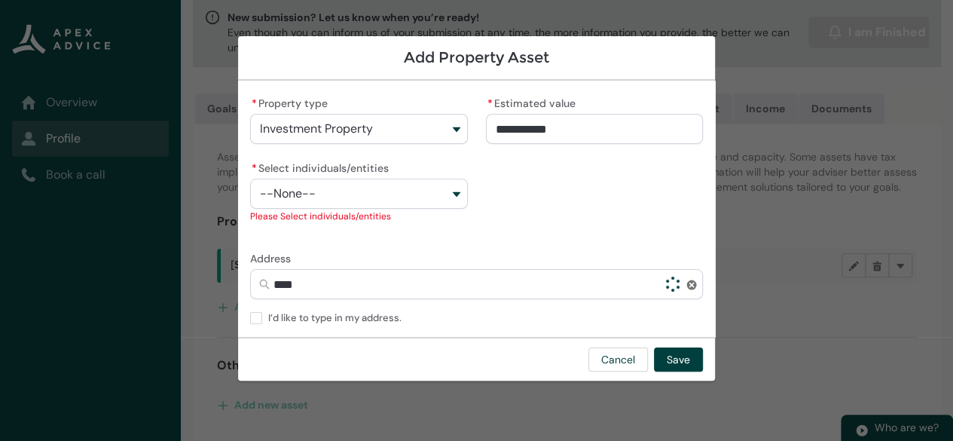
type input "****"
type lightning-primitive-input-simple "134C T"
type input "******"
type lightning-primitive-input-simple "134C Tr"
type input "*******"
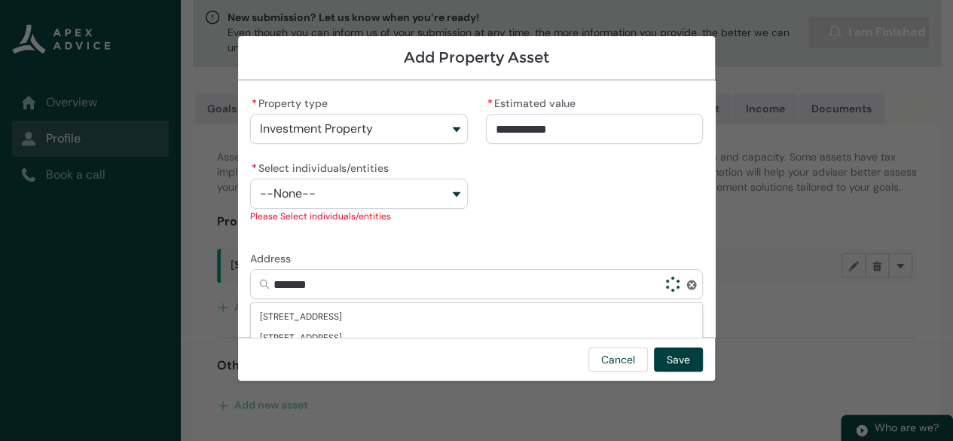
type lightning-primitive-input-simple "134C Tra"
type input "********"
type lightning-primitive-input-simple "134C Tram"
type input "*********"
type lightning-primitive-input-simple "134C Tramw"
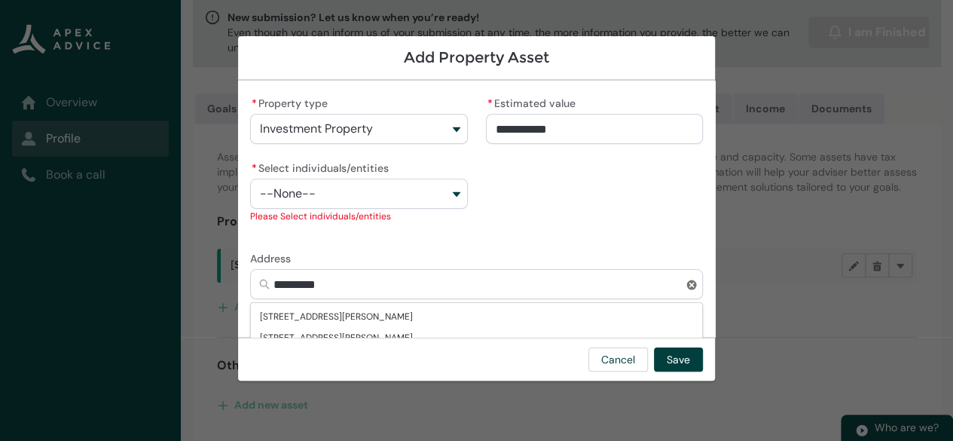
type input "**********"
type lightning-primitive-input-simple "134C Tramwa"
type input "**********"
type lightning-primitive-input-simple "[STREET_ADDRESS]"
type input "**********"
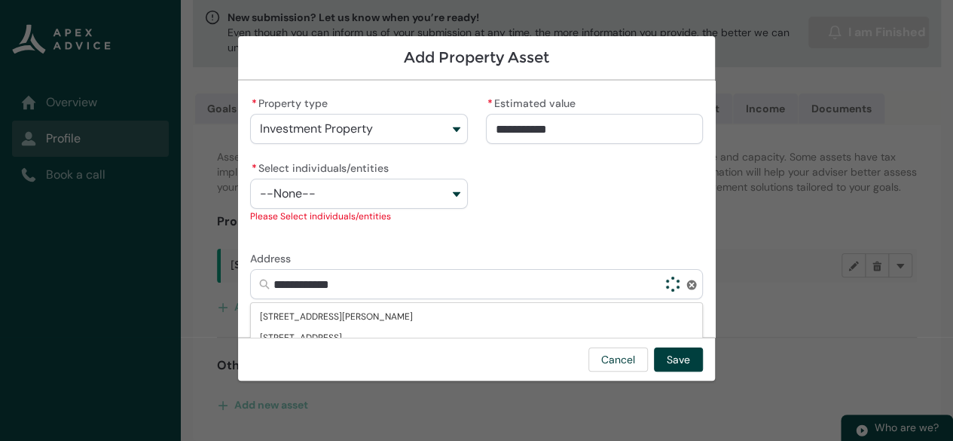
type lightning-primitive-input-simple "[STREET_ADDRESS]"
click at [328, 321] on span "[STREET_ADDRESS][PERSON_NAME]" at bounding box center [336, 316] width 153 height 15
type input "**********"
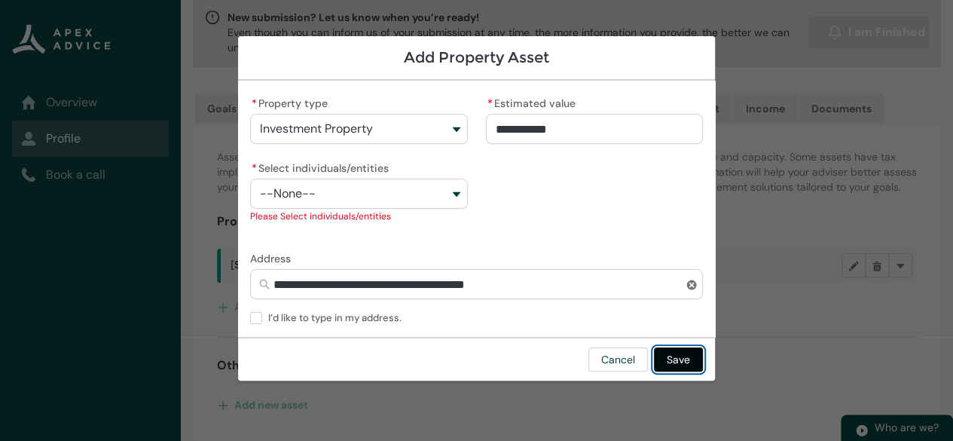
click at [676, 359] on button "Save" at bounding box center [678, 359] width 49 height 24
click at [683, 362] on button "Save" at bounding box center [678, 359] width 49 height 24
click at [453, 196] on button "--None--" at bounding box center [358, 194] width 217 height 30
click at [567, 222] on div "**********" at bounding box center [476, 166] width 453 height 146
click at [680, 362] on button "Save" at bounding box center [678, 359] width 49 height 24
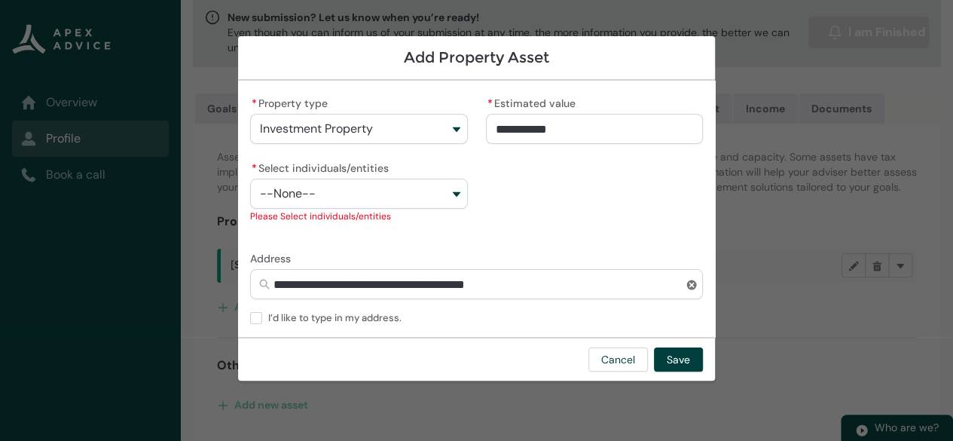
click at [449, 195] on button "--None--" at bounding box center [358, 194] width 217 height 30
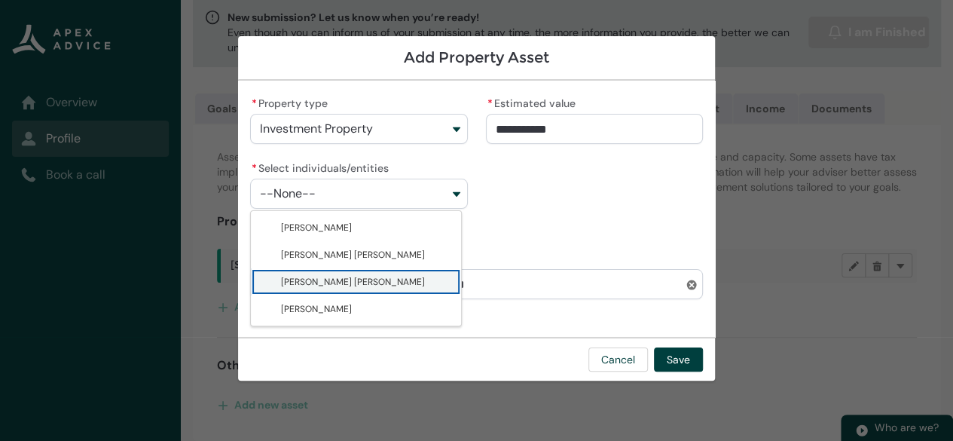
click at [386, 285] on span "[PERSON_NAME] [PERSON_NAME]" at bounding box center [366, 281] width 171 height 15
type lightning-combobox "001Q900000HuocdIAB"
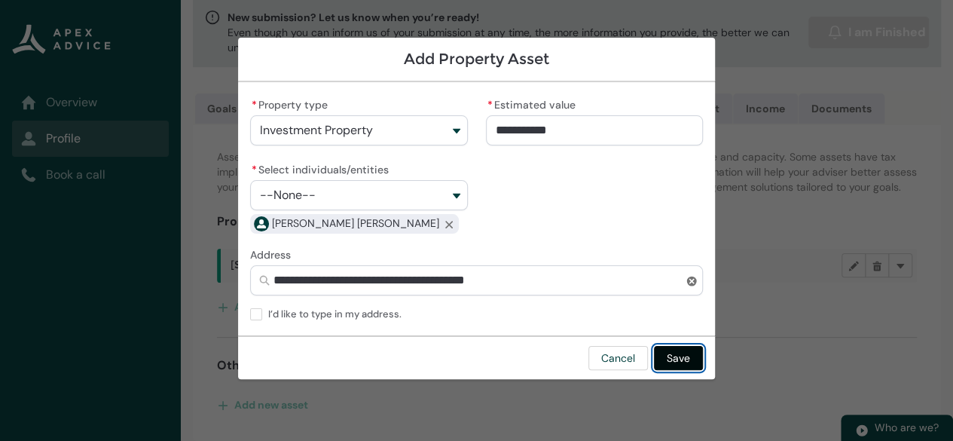
click at [680, 359] on button "Save" at bounding box center [678, 358] width 49 height 24
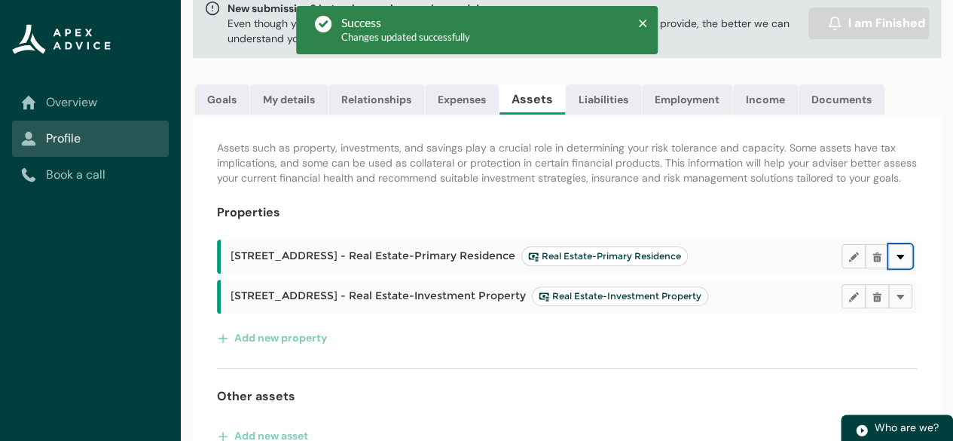
click at [900, 262] on lightning-primitive-icon "button" at bounding box center [900, 256] width 11 height 11
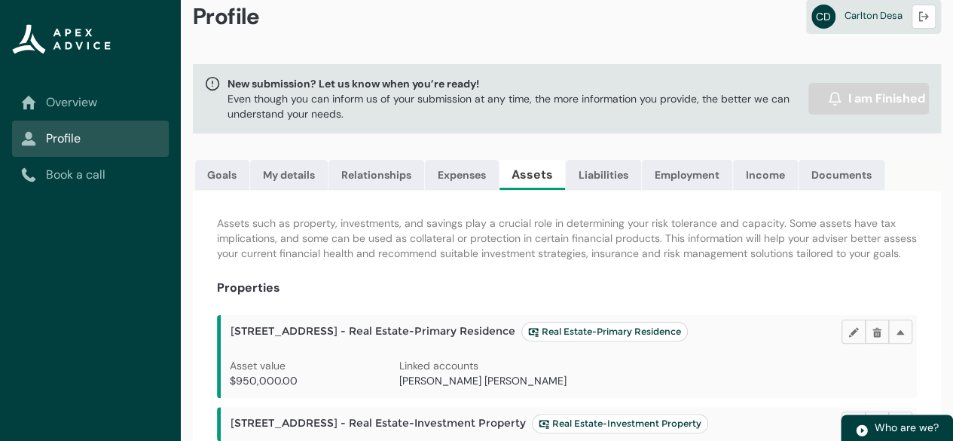
scroll to position [23, 0]
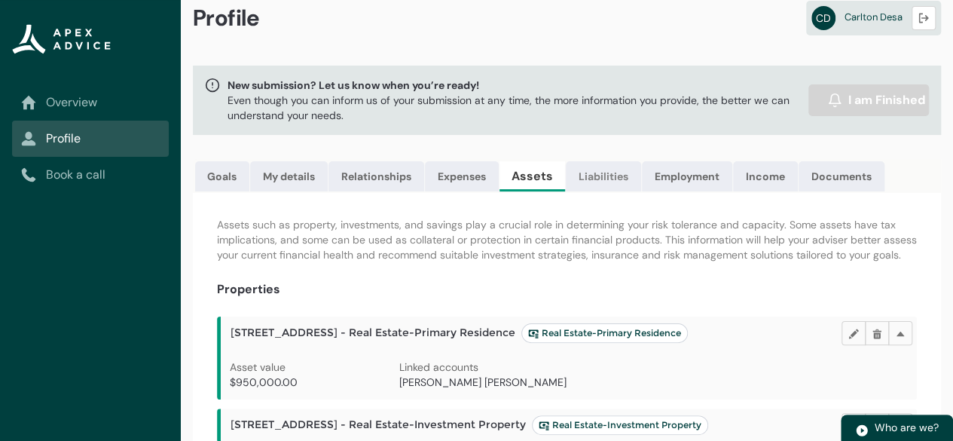
click at [595, 180] on link "Liabilities" at bounding box center [603, 176] width 75 height 30
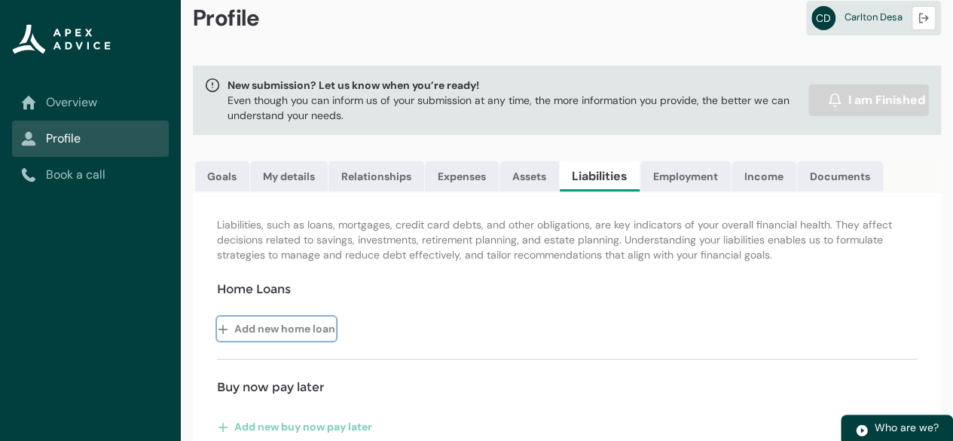
click at [253, 335] on button "Add new home loan" at bounding box center [276, 328] width 119 height 24
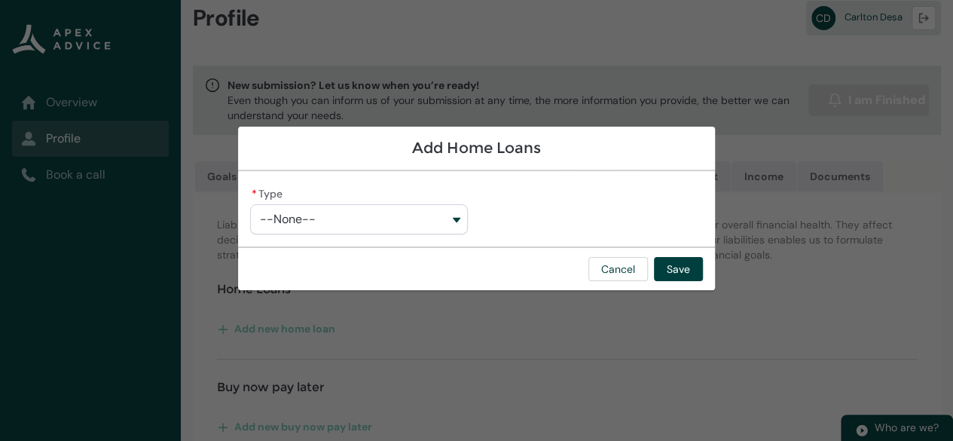
click at [457, 217] on button "--None--" at bounding box center [358, 219] width 217 height 30
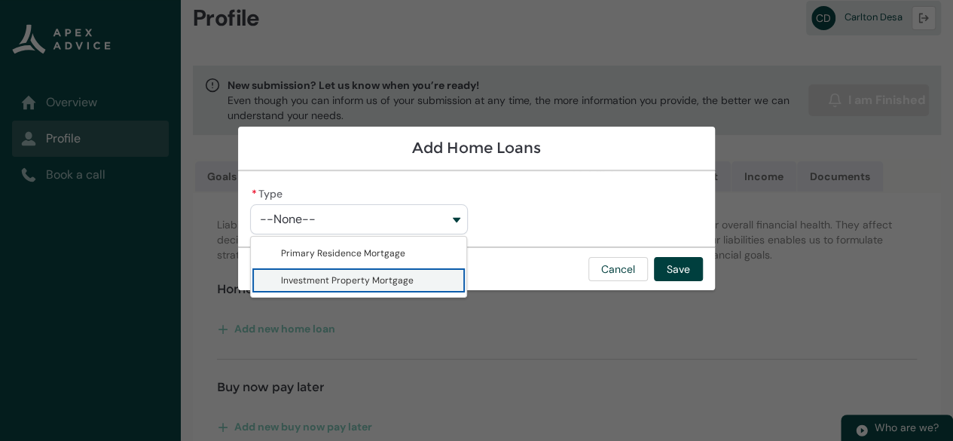
click at [365, 286] on span "Investment Property Mortgage" at bounding box center [369, 280] width 176 height 15
type lightning-combobox "Investment Property Mortgage"
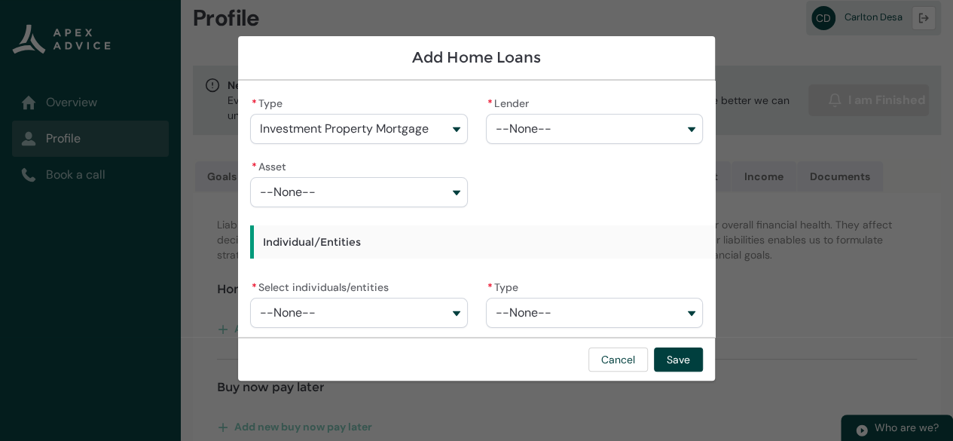
click at [557, 129] on button "--None--" at bounding box center [594, 129] width 217 height 30
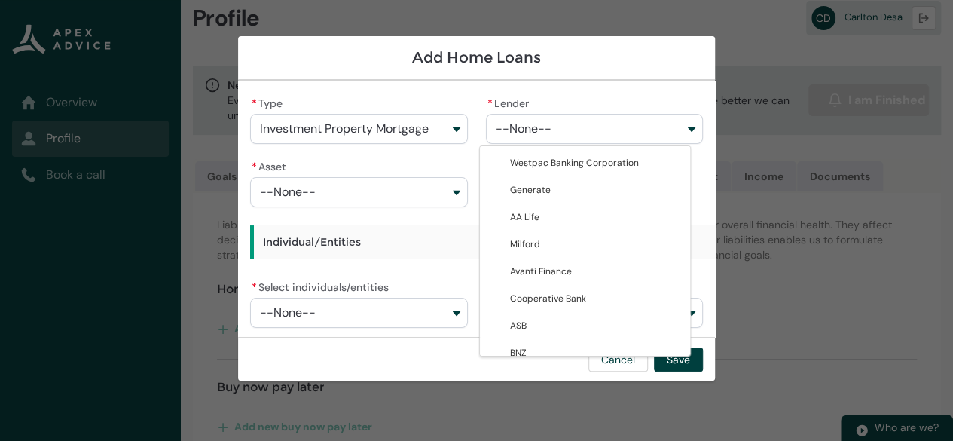
type lightning-combobox "0017F00001j4uJRQAY"
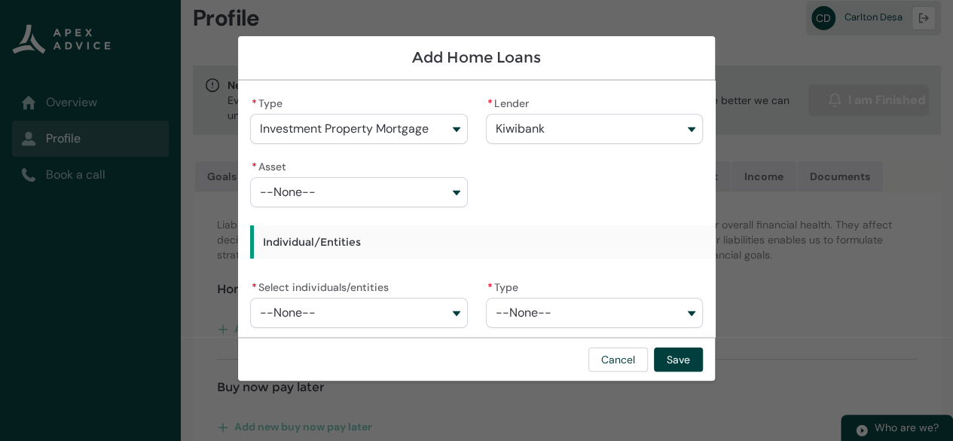
click at [387, 193] on button "--None--" at bounding box center [358, 192] width 217 height 30
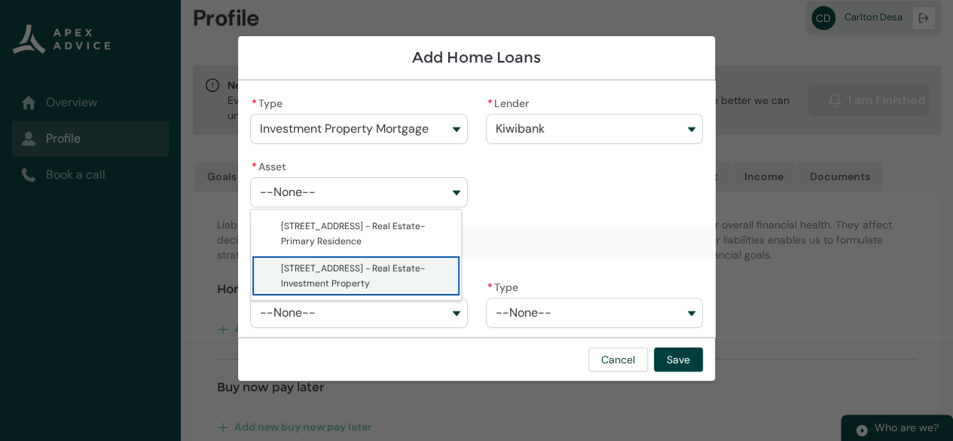
click at [353, 276] on span "[STREET_ADDRESS] - Real Estate-Investment Property" at bounding box center [366, 276] width 171 height 30
type lightning-combobox "a08Q9000010V12dIAC"
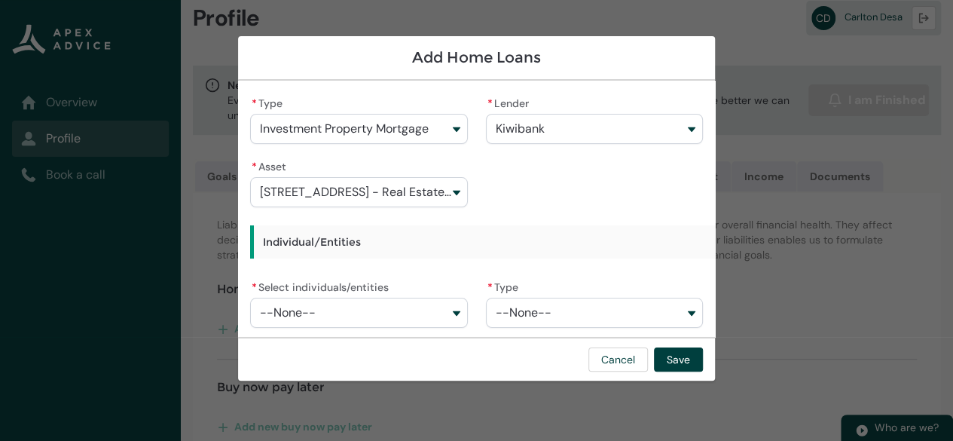
click at [446, 307] on button "--None--" at bounding box center [358, 313] width 217 height 30
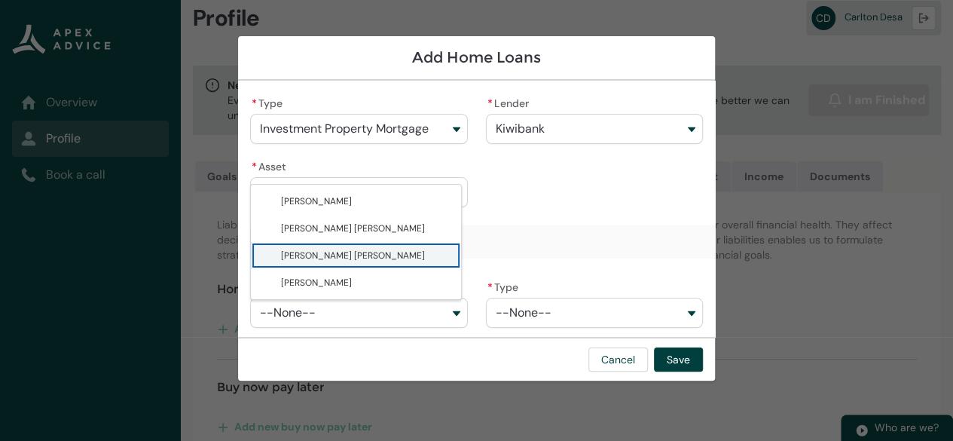
click at [374, 255] on span "[PERSON_NAME] [PERSON_NAME]" at bounding box center [353, 255] width 144 height 12
type lightning-combobox "001Q900000HuocdIAB"
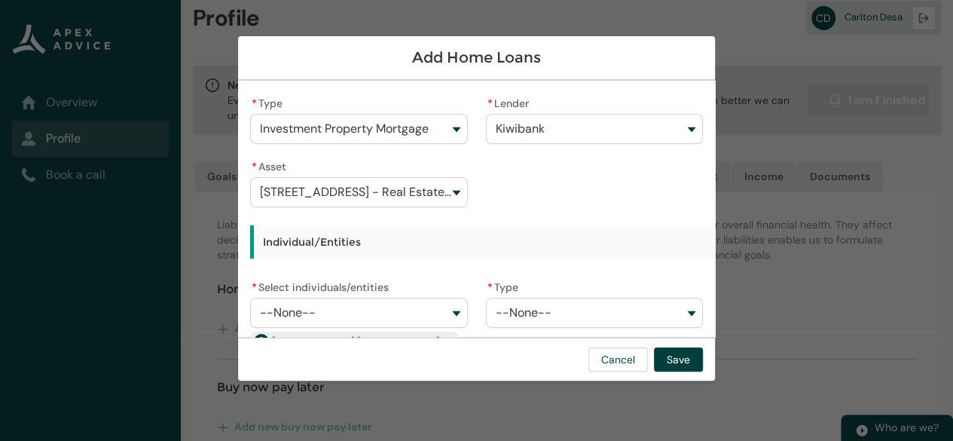
click at [683, 313] on button "--None--" at bounding box center [594, 313] width 217 height 30
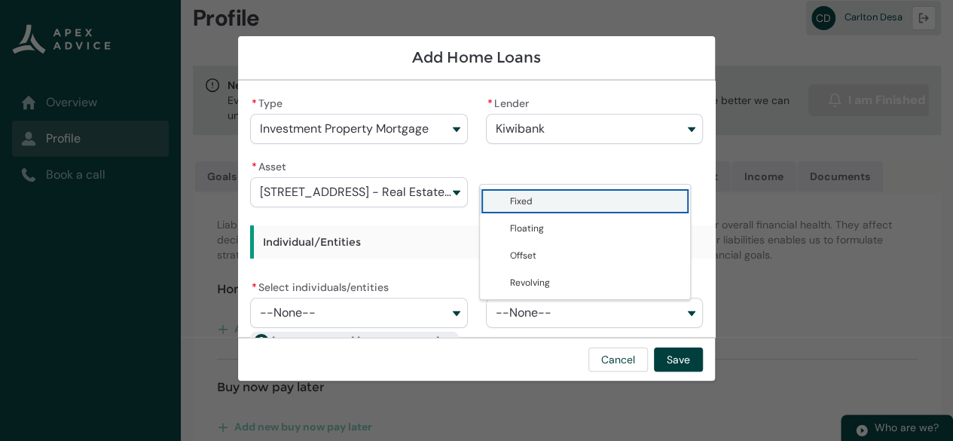
click at [615, 197] on span "Fixed" at bounding box center [595, 201] width 171 height 15
type lightning-combobox "Fixed"
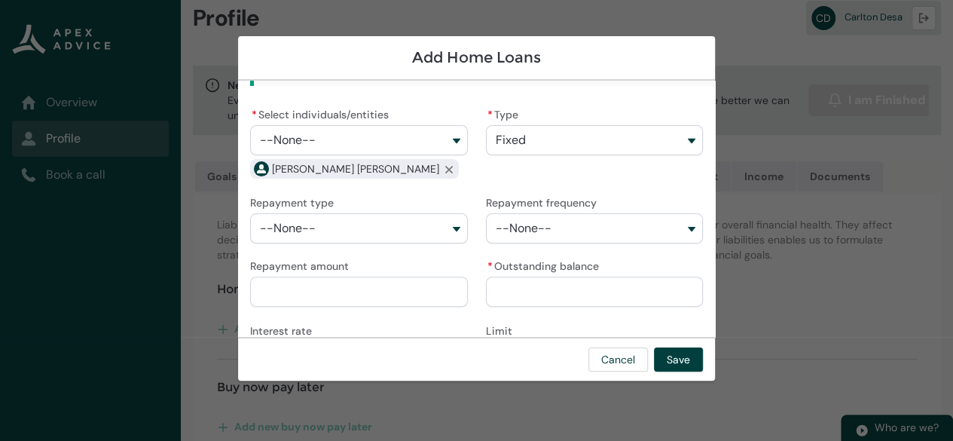
scroll to position [172, 0]
click at [450, 228] on button "--None--" at bounding box center [358, 229] width 217 height 30
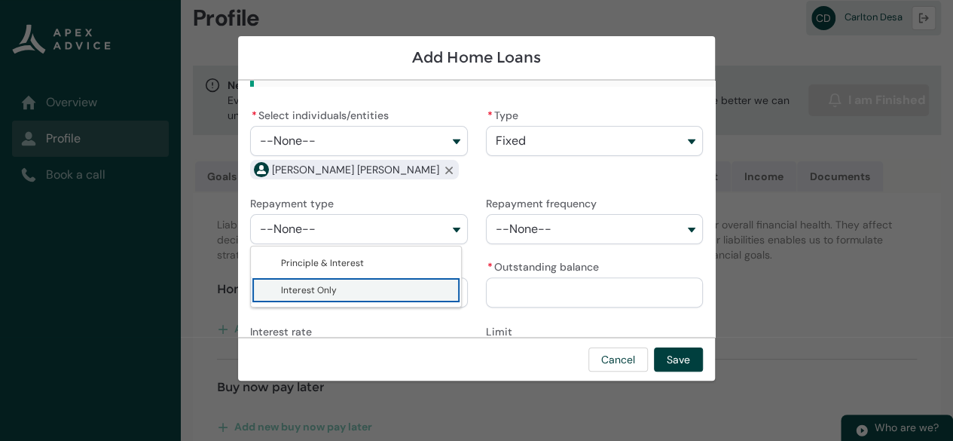
click at [325, 287] on span "Interest Only" at bounding box center [309, 290] width 56 height 12
type lightning-combobox "Interest Only"
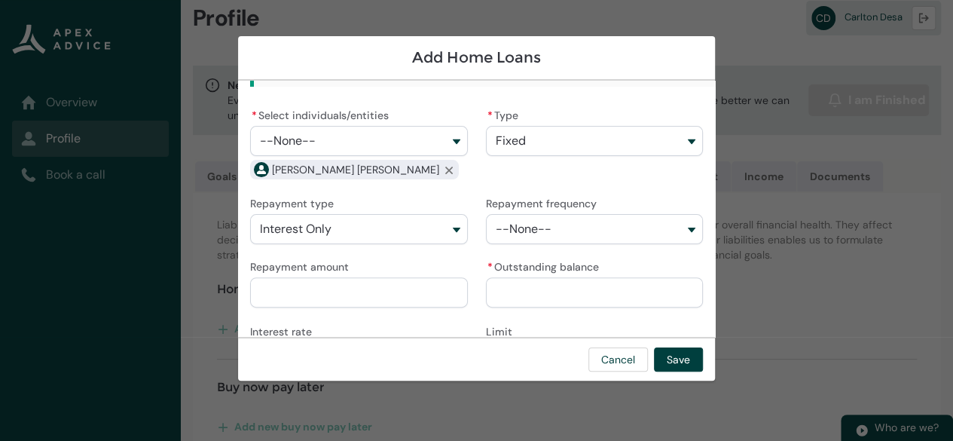
click at [600, 228] on button "--None--" at bounding box center [594, 229] width 217 height 30
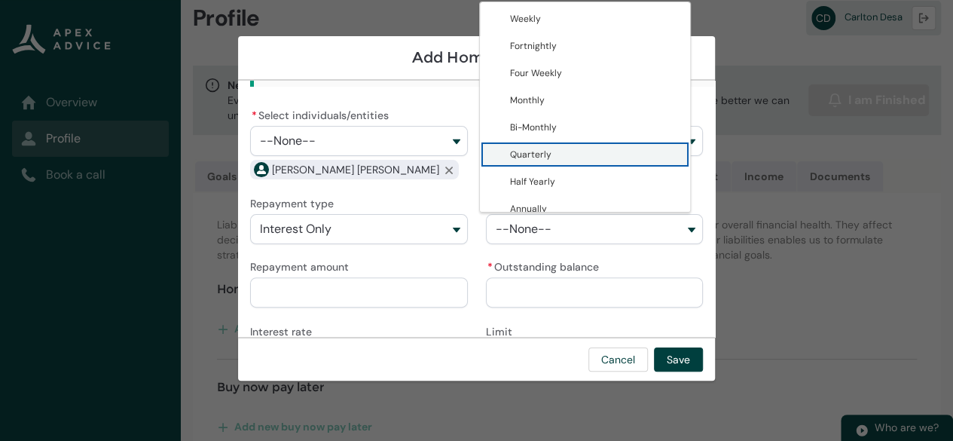
click at [532, 157] on span "Quarterly" at bounding box center [530, 154] width 41 height 12
type lightning-combobox "Quarterly"
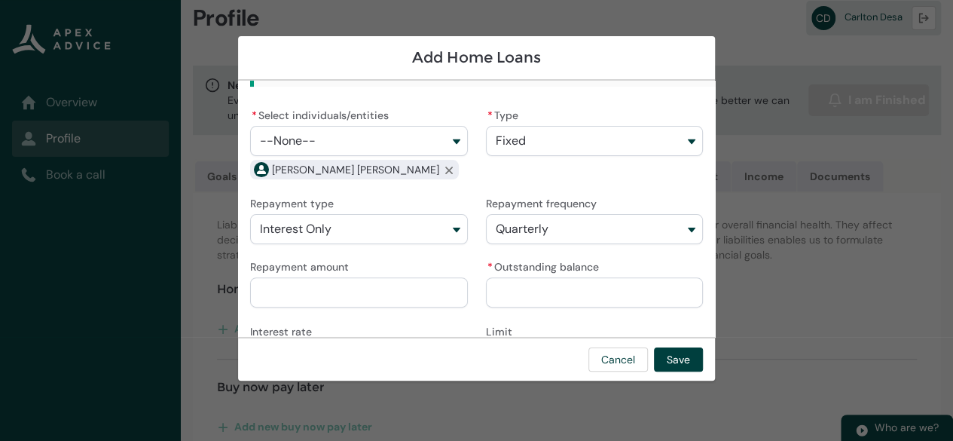
click at [305, 301] on input "Repayment amount" at bounding box center [358, 292] width 217 height 30
type lightning-primitive-input-simple "3"
type input "*"
type lightning-primitive-input-simple "38"
type input "**"
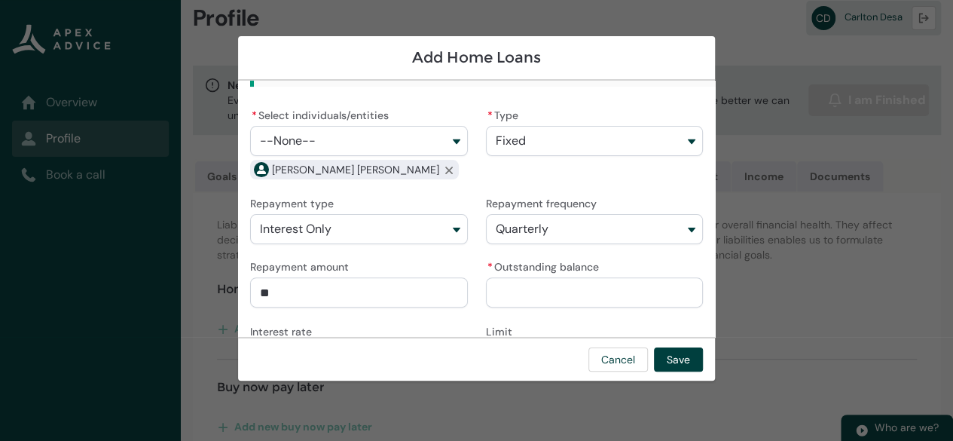
type lightning-primitive-input-simple "380"
type input "***"
type lightning-primitive-input-simple "3800"
type input "****"
type lightning-primitive-input-simple "38000"
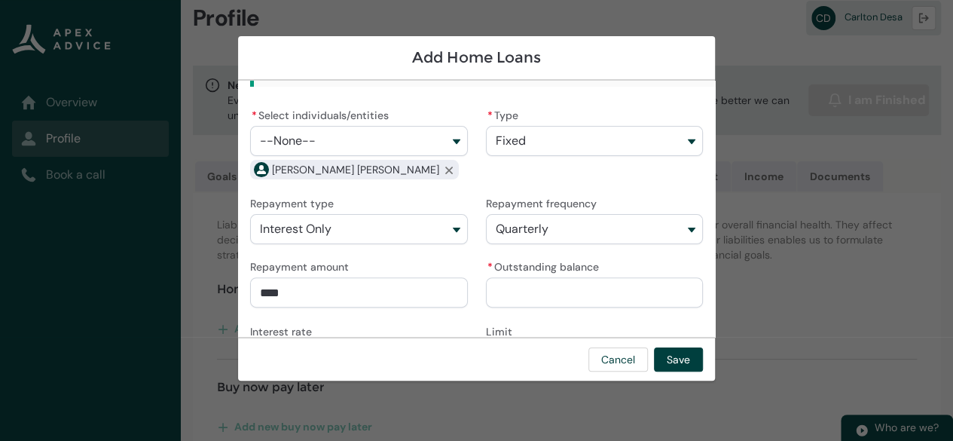
type input "*****"
type lightning-primitive-input-simple "380000"
type input "**********"
click at [511, 287] on input "* Outstanding balance" at bounding box center [594, 292] width 217 height 30
type lightning-primitive-input-simple "3"
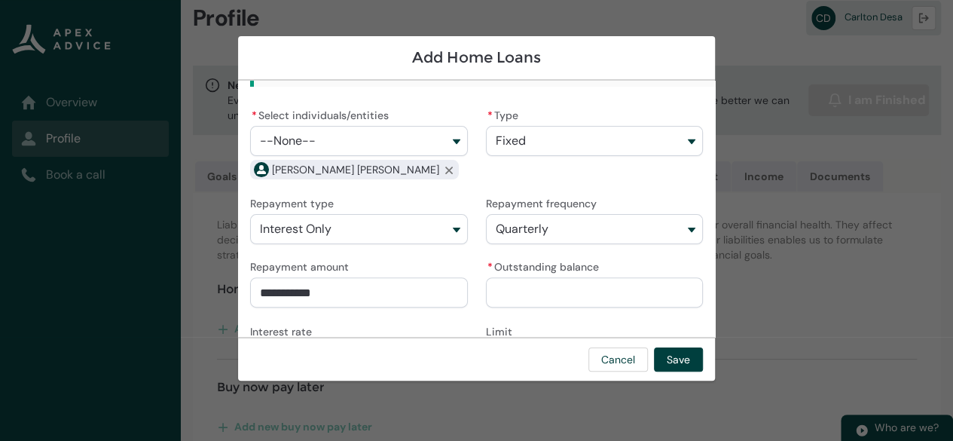
type input "*"
type lightning-primitive-input-simple "38"
type input "**"
type lightning-primitive-input-simple "380"
type input "***"
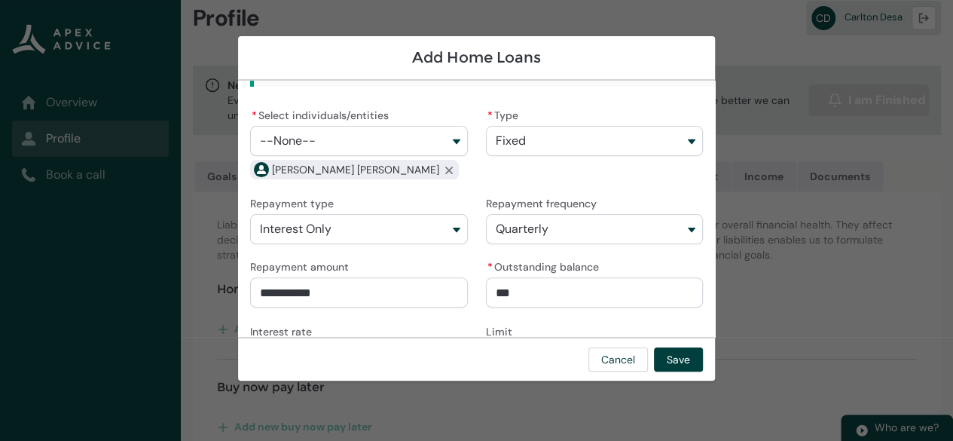
type lightning-primitive-input-simple "3800"
type input "****"
type lightning-primitive-input-simple "38000"
type input "*****"
type lightning-primitive-input-simple "380000"
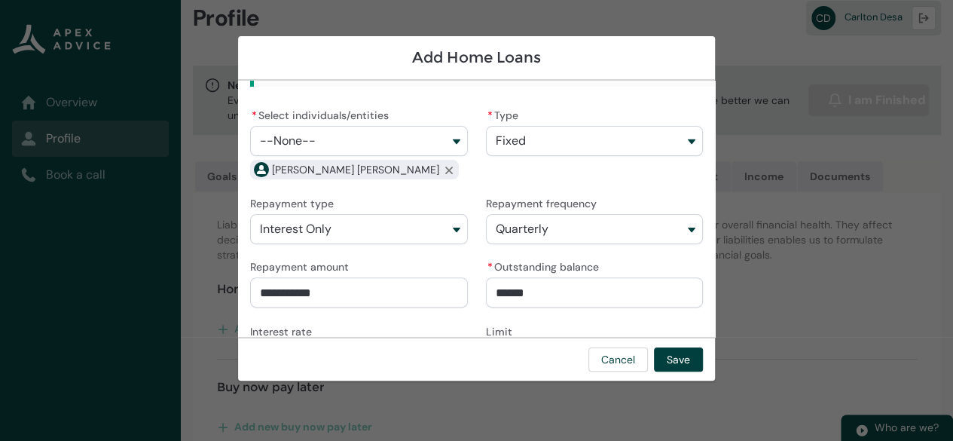
type input "**********"
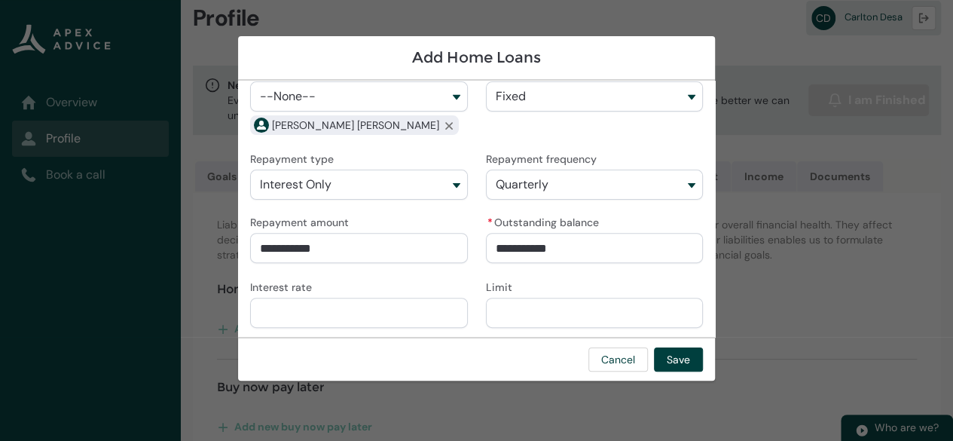
scroll to position [220, 0]
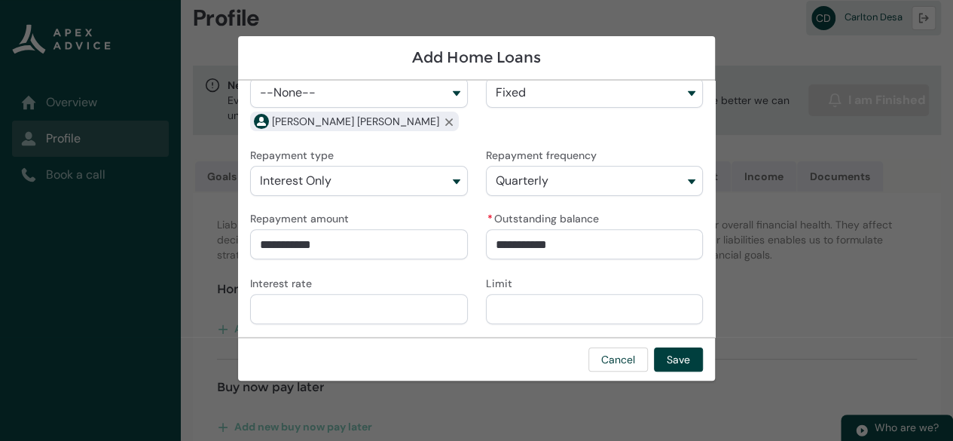
click at [304, 317] on input "Interest rate" at bounding box center [358, 309] width 217 height 30
type lightning-primitive-input-simple "3"
type input "*"
type lightning-primitive-input-simple "3."
type input "**"
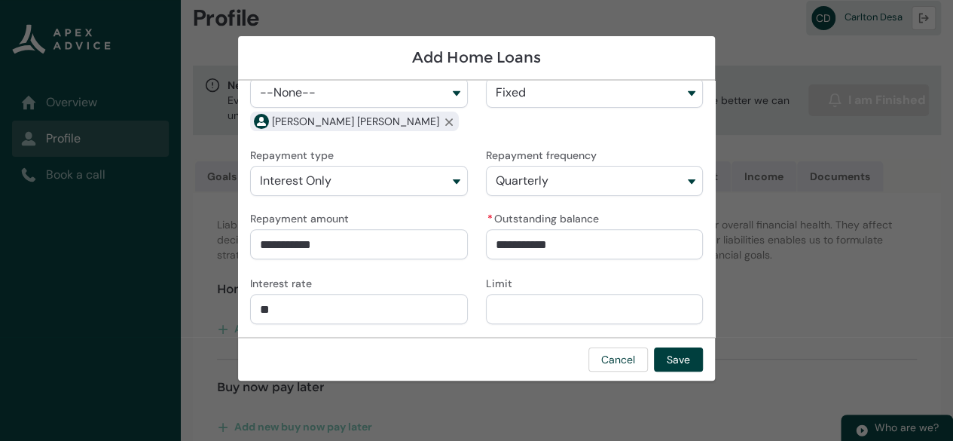
type lightning-primitive-input-simple "3.1"
type input "***"
type lightning-primitive-input-simple "3.19"
type input "****"
click at [554, 301] on input "Limit" at bounding box center [594, 309] width 217 height 30
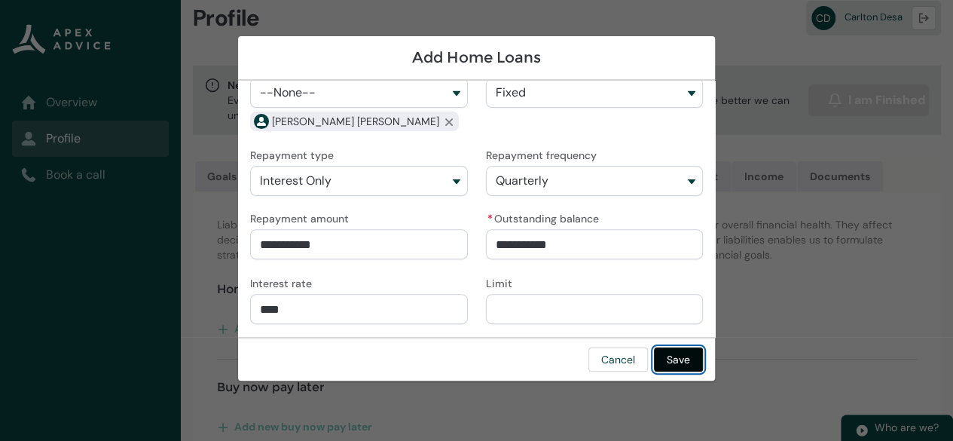
click at [688, 362] on button "Save" at bounding box center [678, 359] width 49 height 24
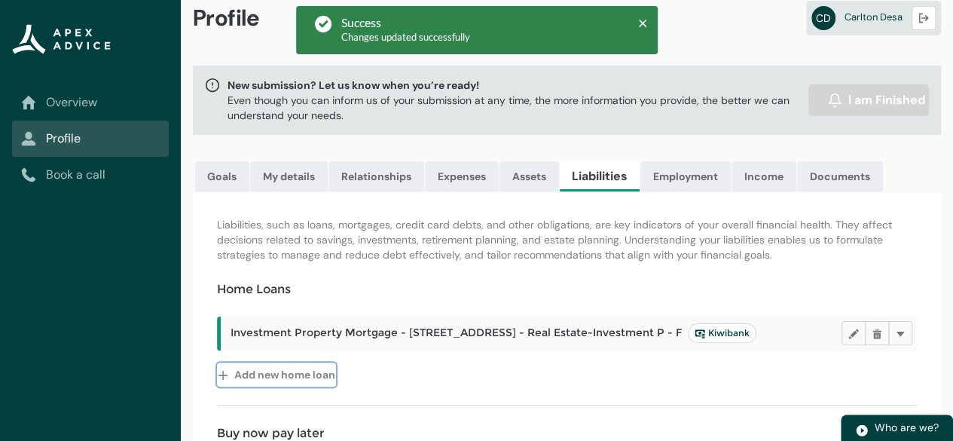
click at [223, 386] on lightning-primitive-icon "button" at bounding box center [226, 374] width 17 height 23
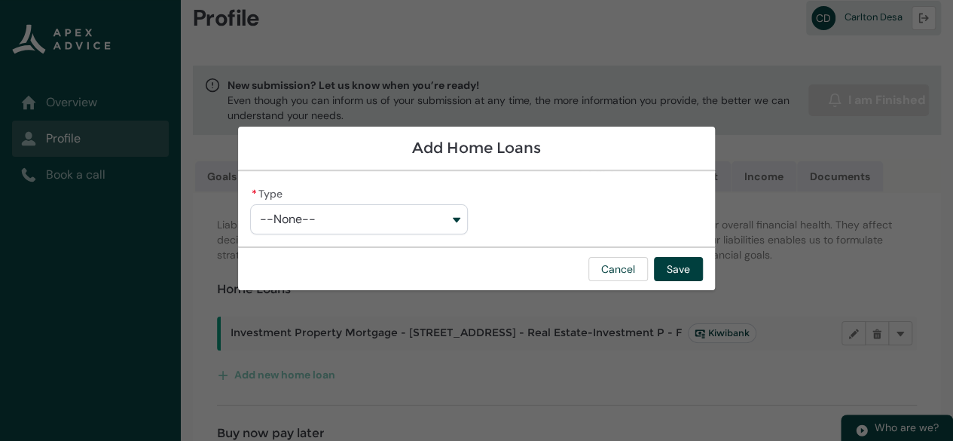
click at [458, 219] on button "--None--" at bounding box center [358, 219] width 217 height 30
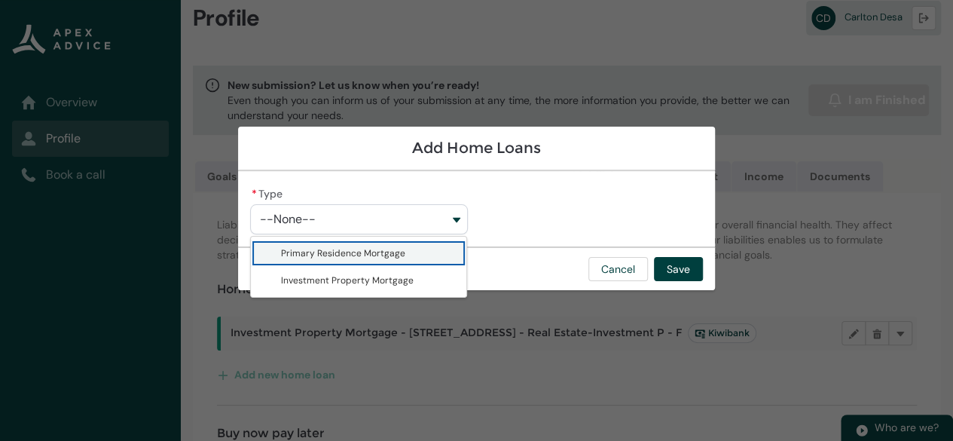
click at [420, 254] on span "Primary Residence Mortgage" at bounding box center [369, 253] width 176 height 15
type lightning-combobox "Primary Residence Mortgage"
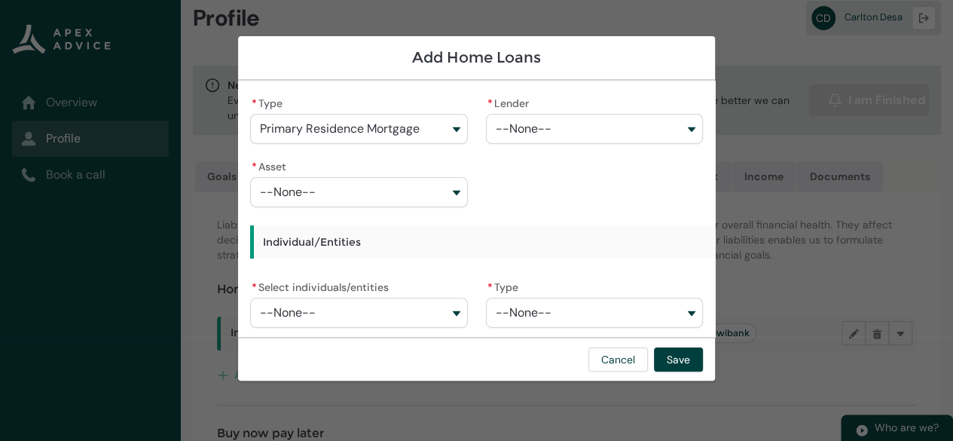
click at [607, 130] on button "--None--" at bounding box center [594, 129] width 217 height 30
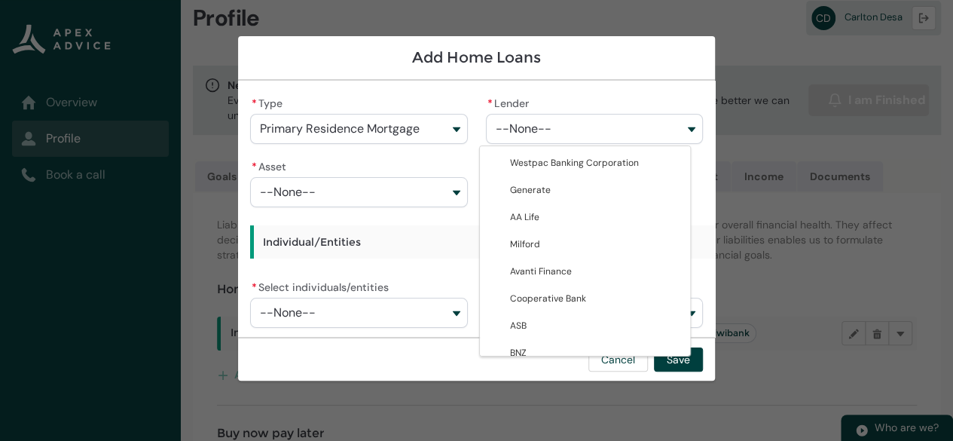
type lightning-combobox "0017F00001j4uJRQAY"
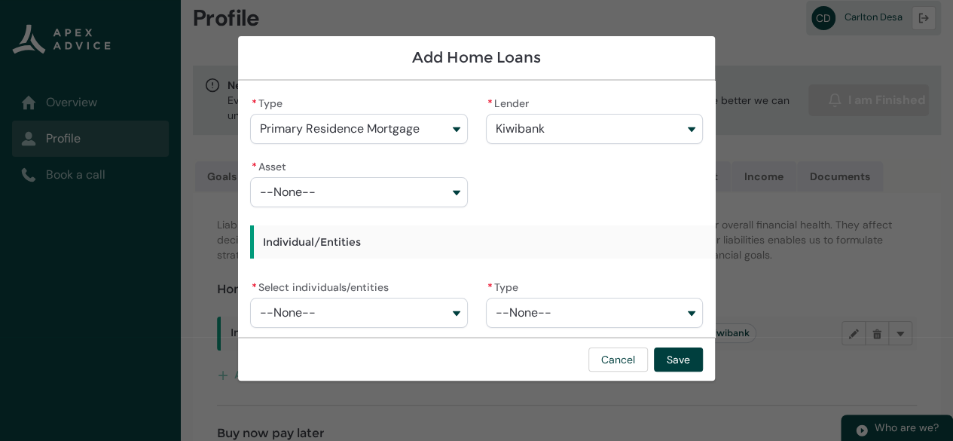
click at [451, 192] on button "--None--" at bounding box center [358, 192] width 217 height 30
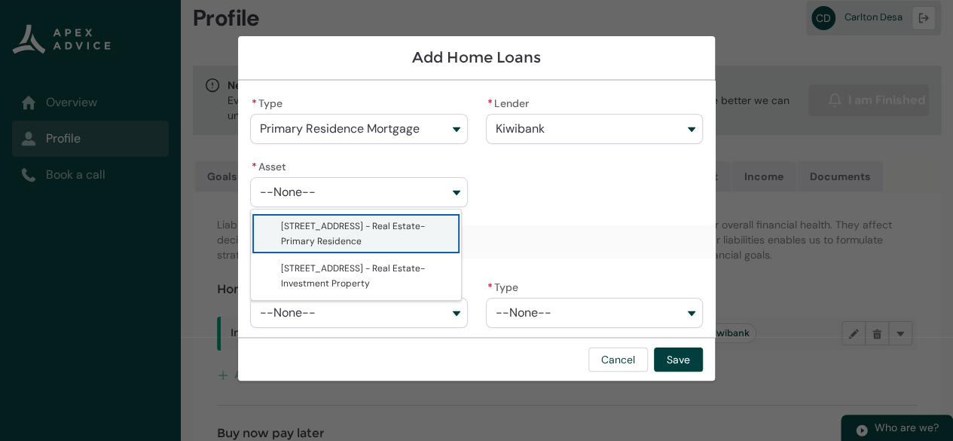
click at [354, 230] on span "[STREET_ADDRESS] - Real Estate-Primary Residence" at bounding box center [353, 233] width 144 height 27
type lightning-combobox "a08Q9000010VA7XIAW"
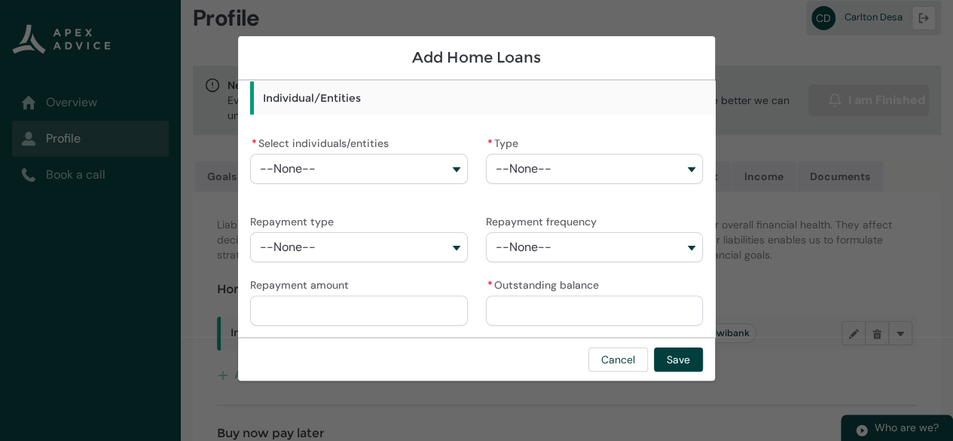
scroll to position [143, 0]
click at [447, 168] on button "--None--" at bounding box center [358, 169] width 217 height 30
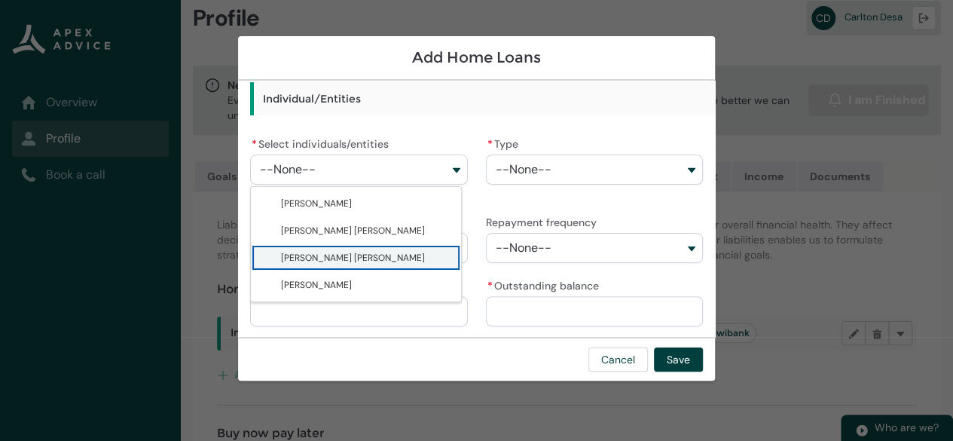
click at [389, 258] on span "[PERSON_NAME] [PERSON_NAME]" at bounding box center [366, 257] width 171 height 15
type lightning-combobox "001Q900000HuocdIAB"
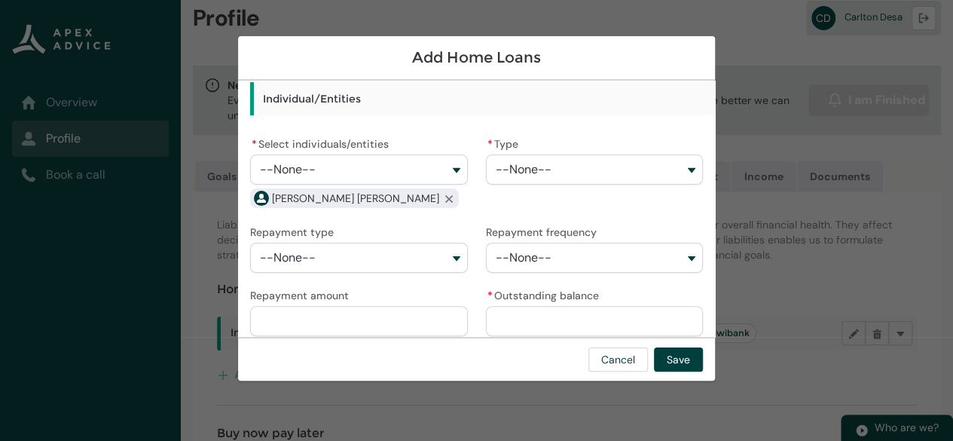
click at [633, 166] on button "--None--" at bounding box center [594, 169] width 217 height 30
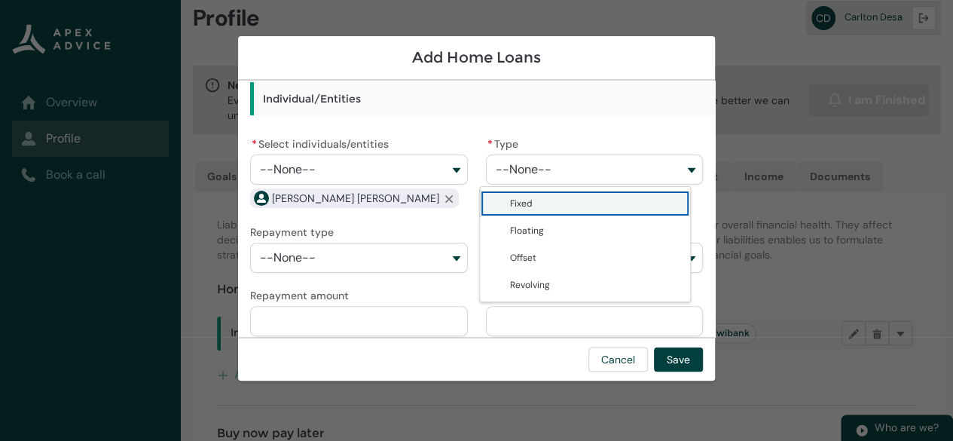
click at [592, 205] on span "Fixed" at bounding box center [595, 203] width 171 height 15
type lightning-combobox "Fixed"
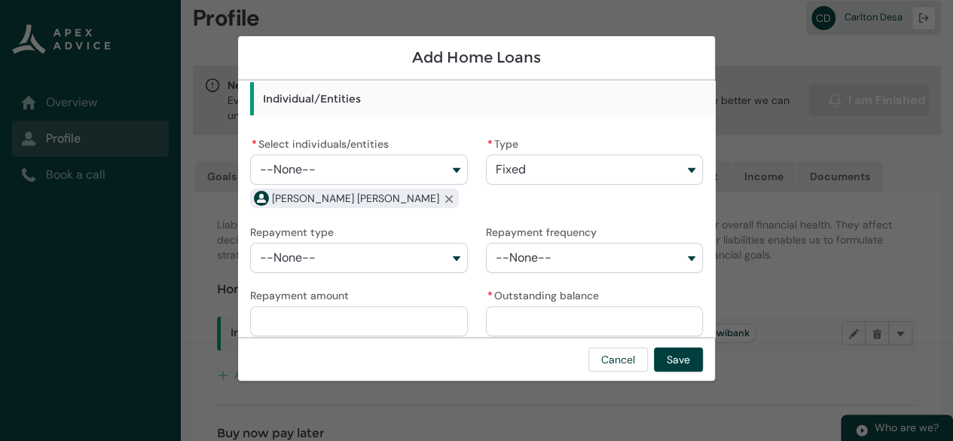
click at [449, 258] on button "--None--" at bounding box center [358, 258] width 217 height 30
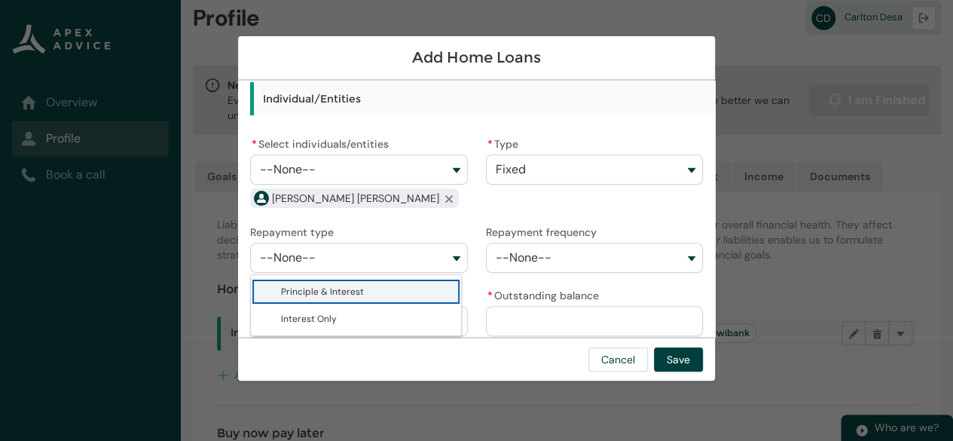
click at [353, 291] on span "Principle & Interest" at bounding box center [322, 292] width 83 height 12
type lightning-combobox "Principle & Interest"
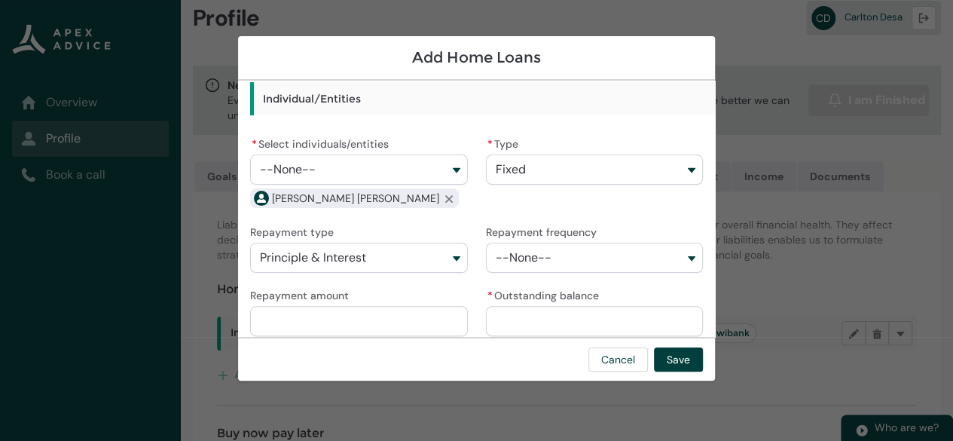
click at [655, 258] on button "--None--" at bounding box center [594, 258] width 217 height 30
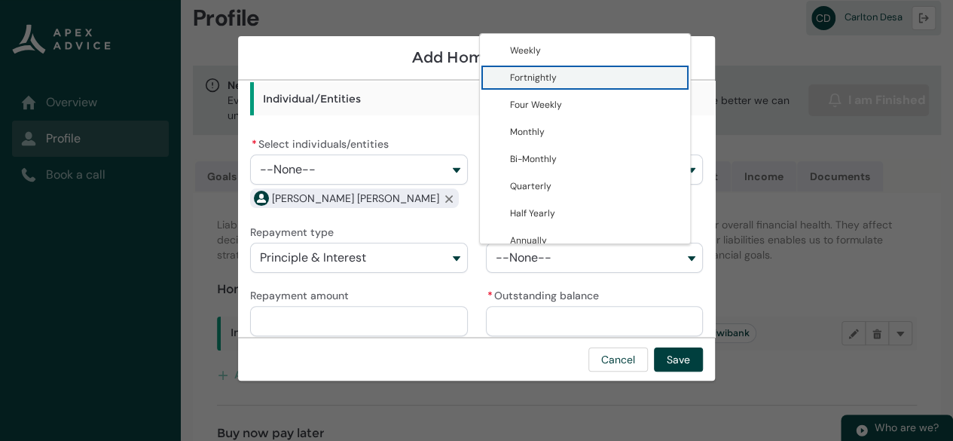
click at [561, 81] on span "Fortnightly" at bounding box center [595, 77] width 171 height 15
type lightning-combobox "Fortnightly"
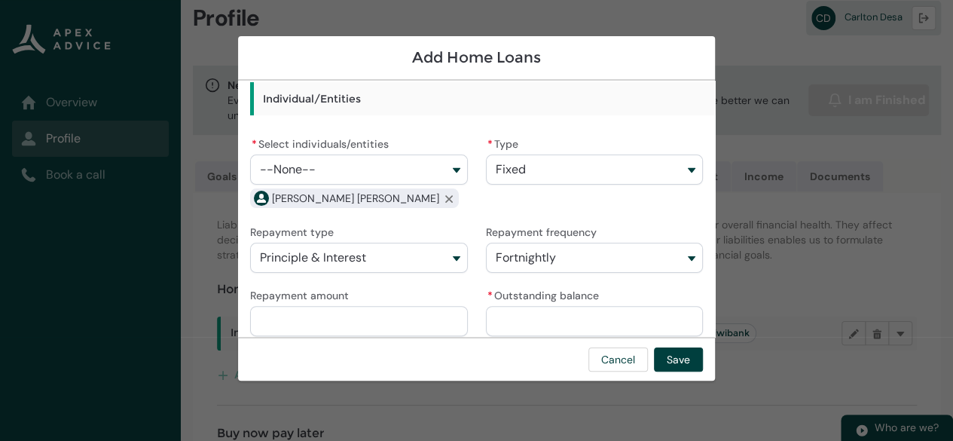
click at [308, 323] on input "Repayment amount" at bounding box center [358, 321] width 217 height 30
type lightning-primitive-input-simple "2"
type input "*"
type lightning-primitive-input-simple "24"
type input "**"
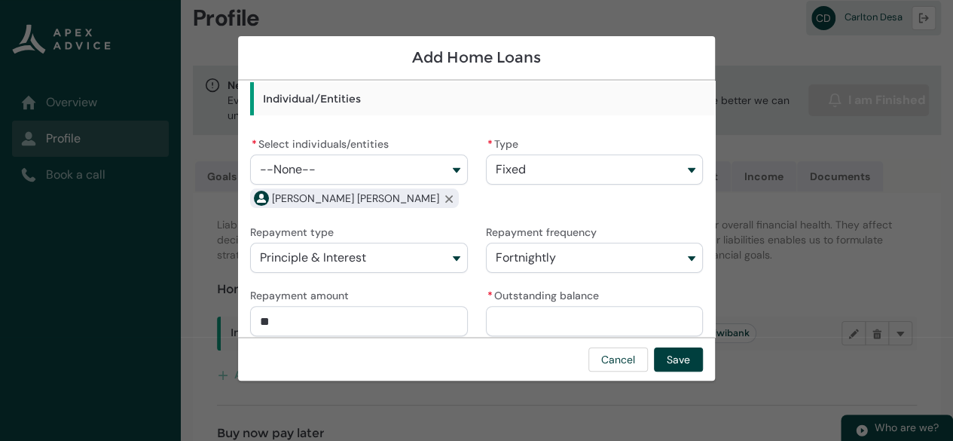
type lightning-primitive-input-simple "247"
type input "***"
type lightning-primitive-input-simple "24"
type input "**"
type lightning-primitive-input-simple "2"
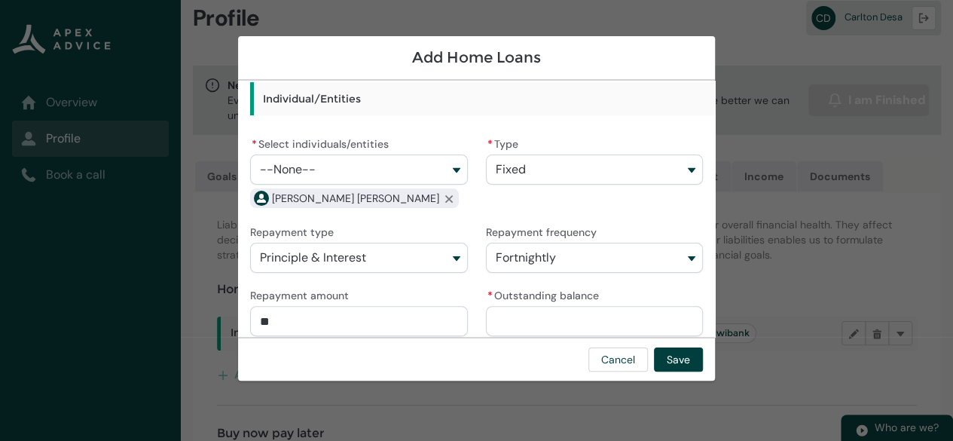
type input "*"
type lightning-primitive-input-simple "9"
type input "*"
type lightning-primitive-input-simple "95"
type input "**"
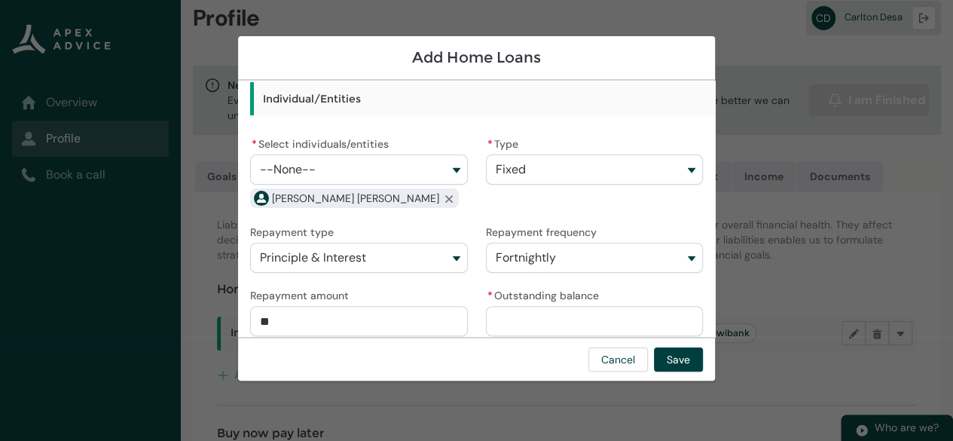
type lightning-primitive-input-simple "956"
type input "***"
type lightning-primitive-input-simple "956."
type input "****"
type lightning-primitive-input-simple "956.4"
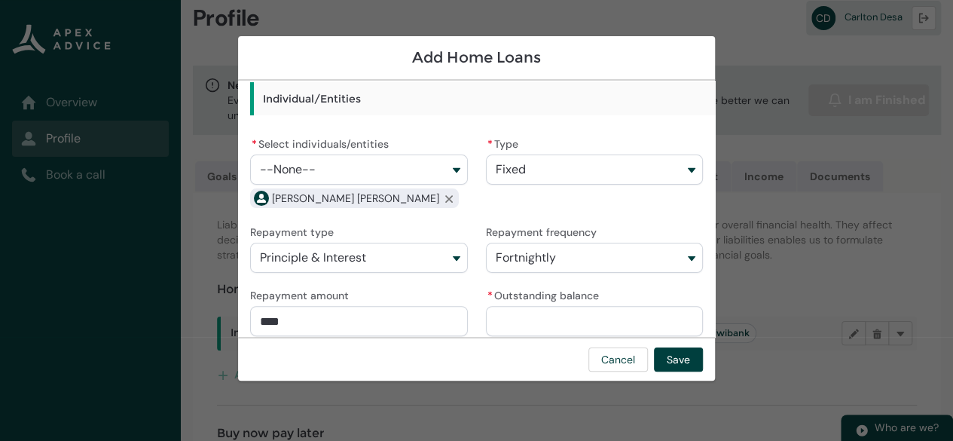
type input "*****"
type lightning-primitive-input-simple "956.45"
type input "*******"
click at [521, 323] on input "* Outstanding balance" at bounding box center [594, 321] width 217 height 30
type lightning-primitive-input-simple "2"
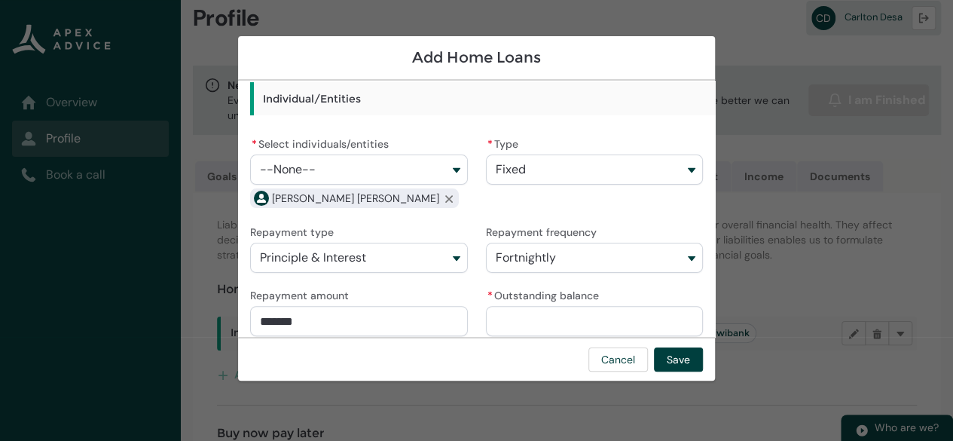
type input "*"
type lightning-primitive-input-simple "24"
type input "**"
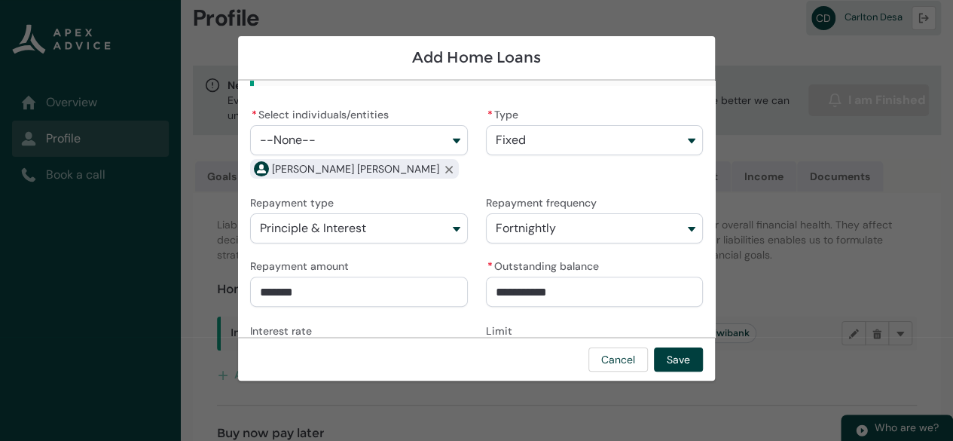
scroll to position [220, 0]
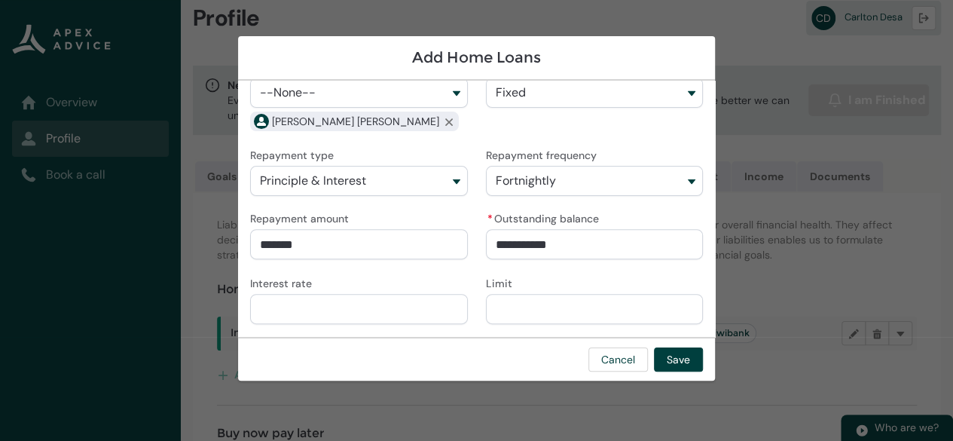
click at [282, 312] on input "Interest rate" at bounding box center [358, 309] width 217 height 30
click at [517, 313] on input "Limit" at bounding box center [594, 309] width 217 height 30
click at [683, 360] on button "Save" at bounding box center [678, 359] width 49 height 24
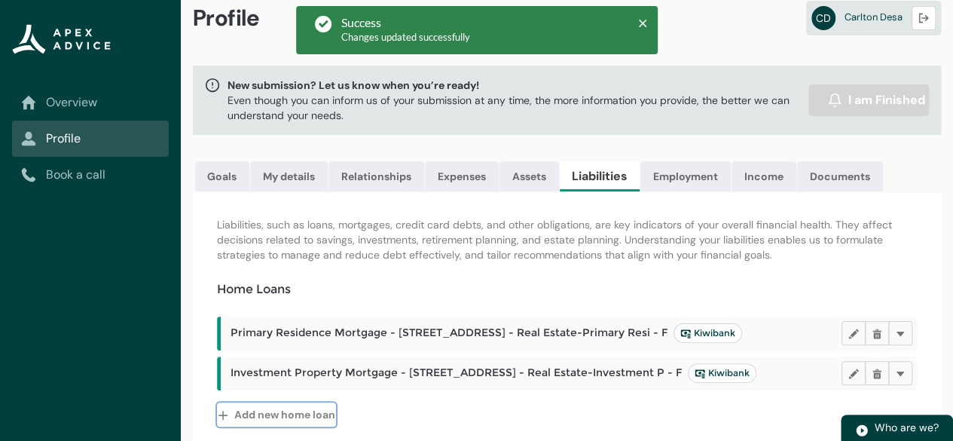
click at [274, 426] on button "Add new home loan" at bounding box center [276, 414] width 119 height 24
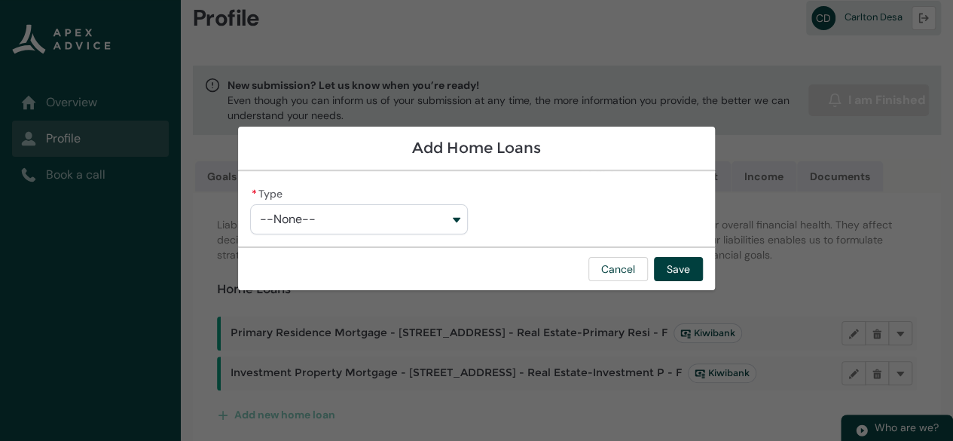
click at [459, 221] on button "--None--" at bounding box center [358, 219] width 217 height 30
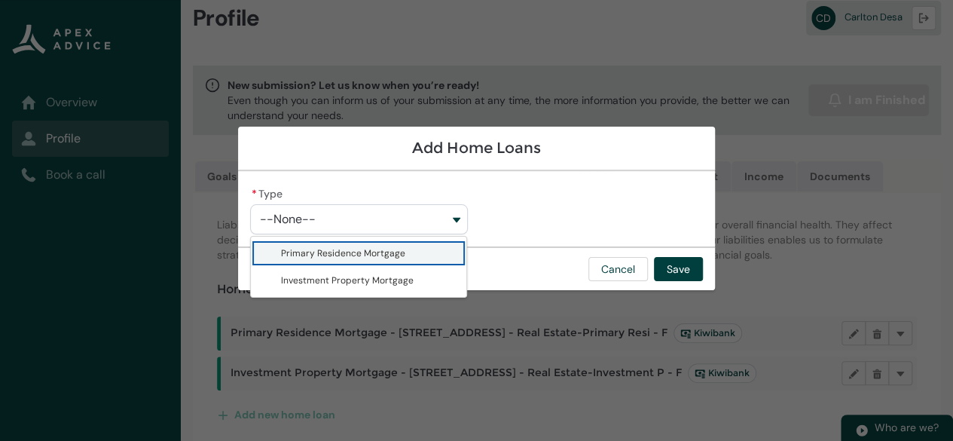
click at [372, 251] on span "Primary Residence Mortgage" at bounding box center [343, 253] width 124 height 12
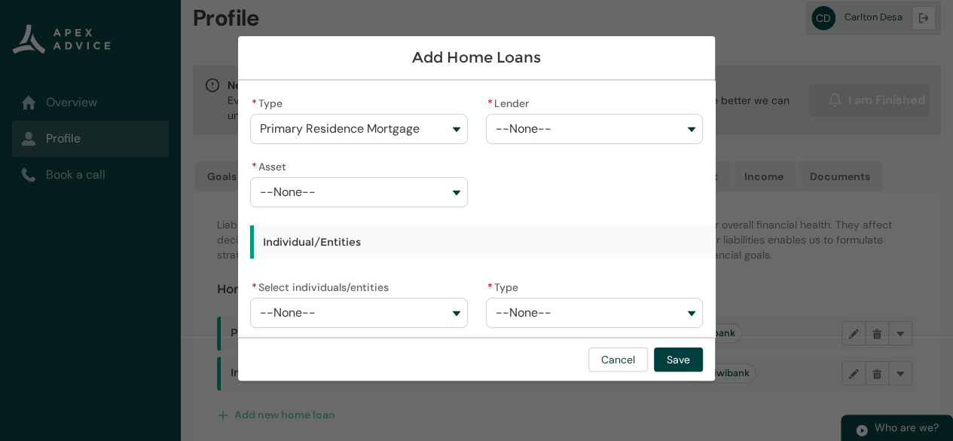
click at [674, 127] on button "--None--" at bounding box center [594, 129] width 217 height 30
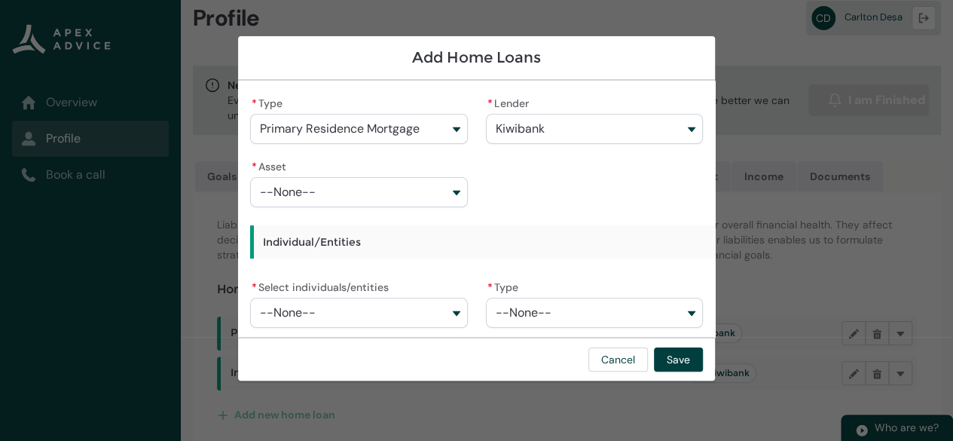
click at [440, 191] on button "--None--" at bounding box center [358, 192] width 217 height 30
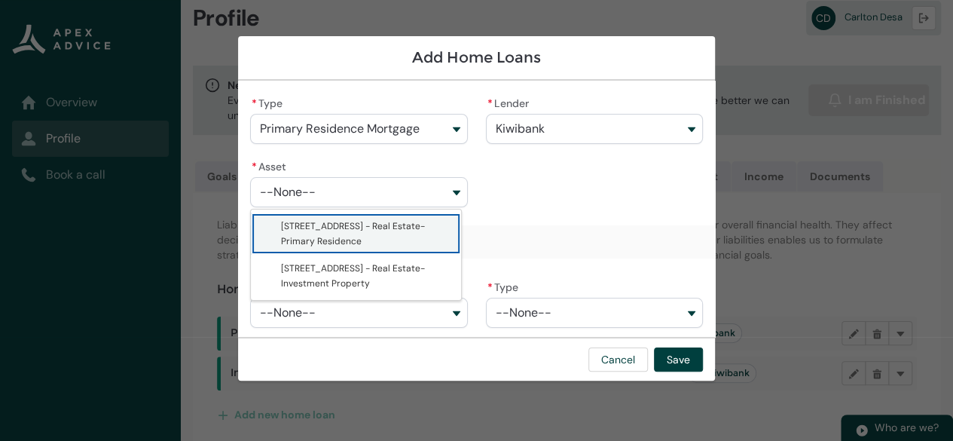
click at [384, 231] on span "[STREET_ADDRESS] - Real Estate-Primary Residence" at bounding box center [366, 233] width 171 height 30
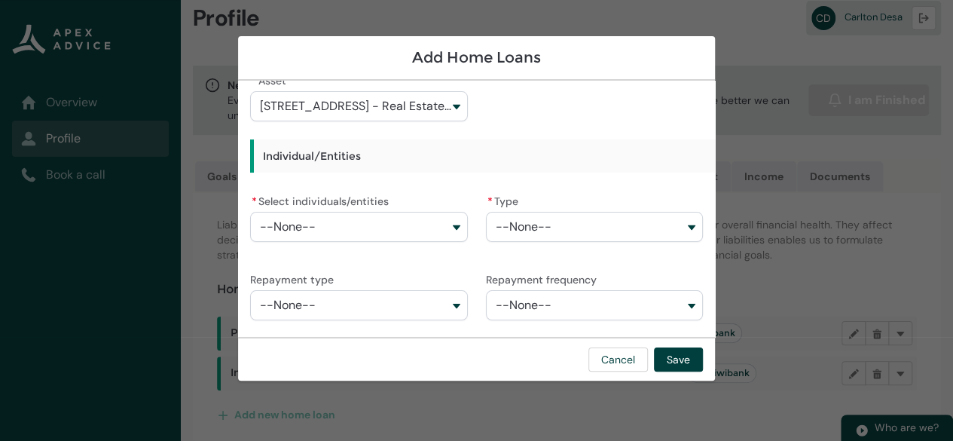
scroll to position [119, 0]
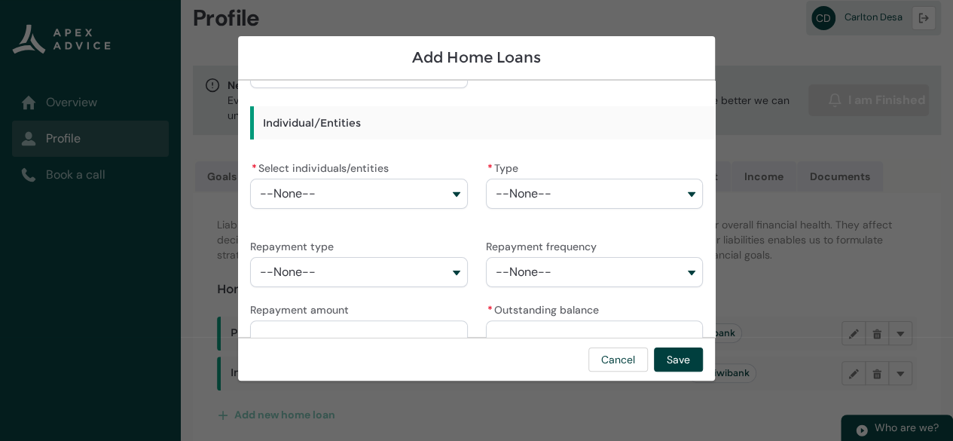
click at [444, 189] on button "--None--" at bounding box center [358, 194] width 217 height 30
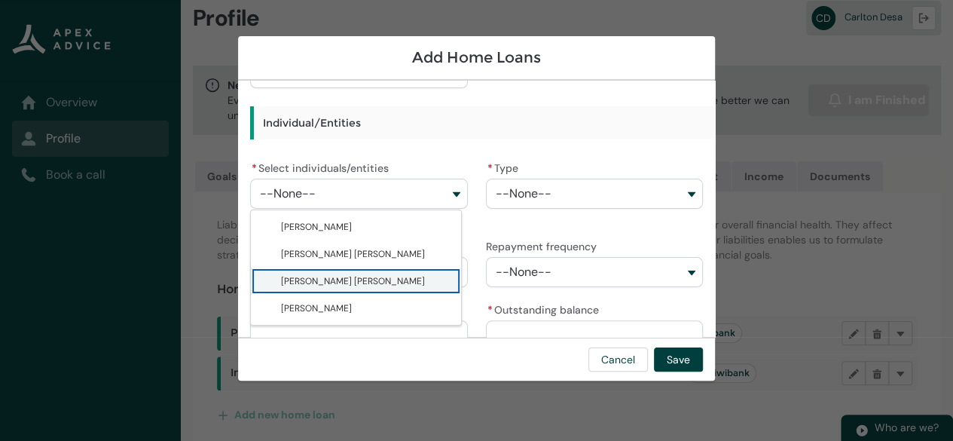
click at [324, 281] on span "[PERSON_NAME] [PERSON_NAME]" at bounding box center [353, 281] width 144 height 12
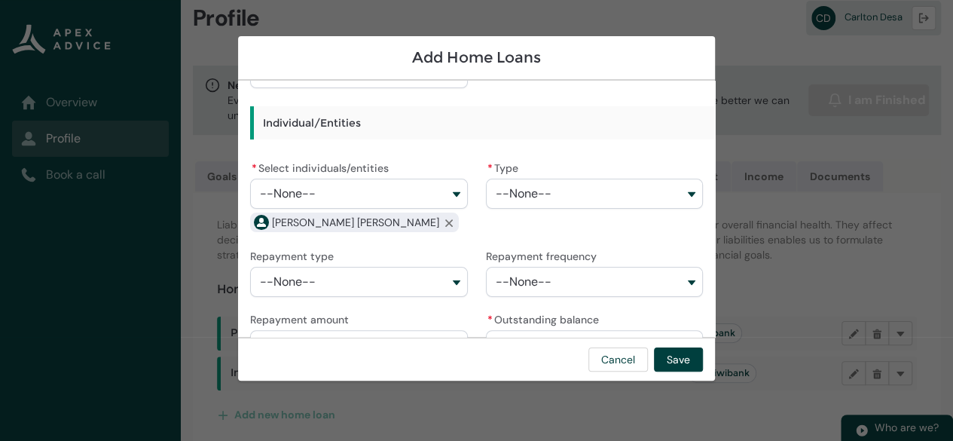
click at [680, 191] on button "--None--" at bounding box center [594, 194] width 217 height 30
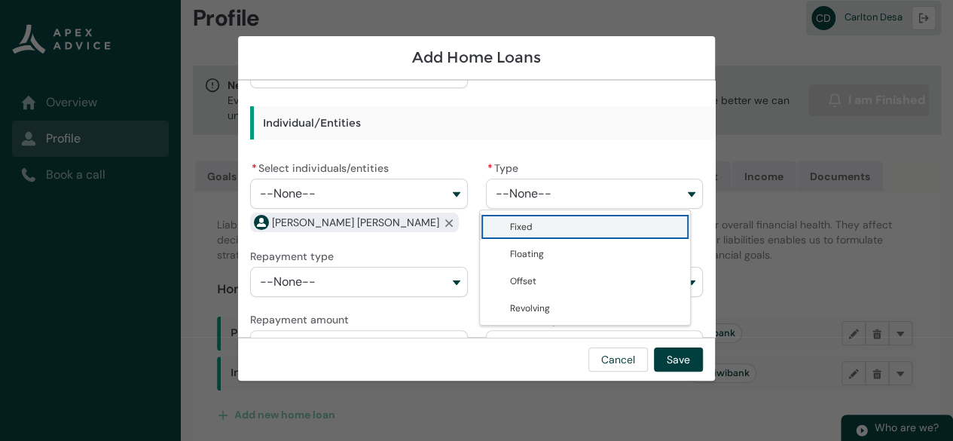
click at [579, 221] on span "Fixed" at bounding box center [595, 226] width 171 height 15
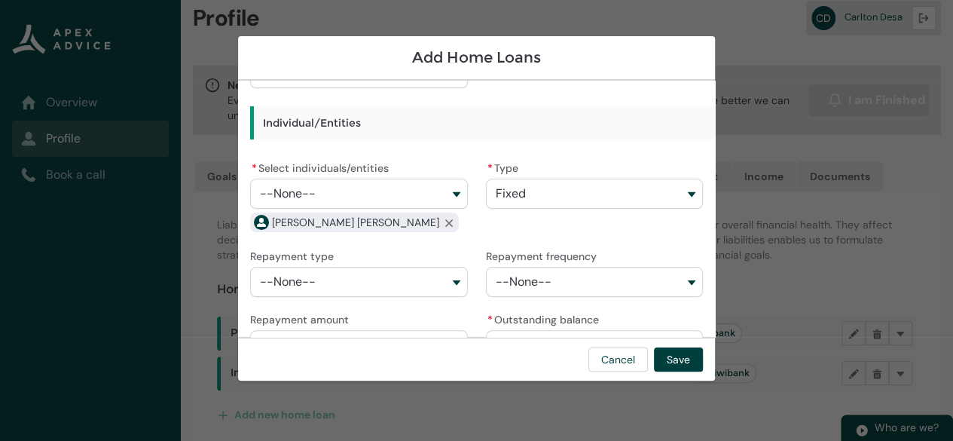
click at [449, 281] on button "--None--" at bounding box center [358, 282] width 217 height 30
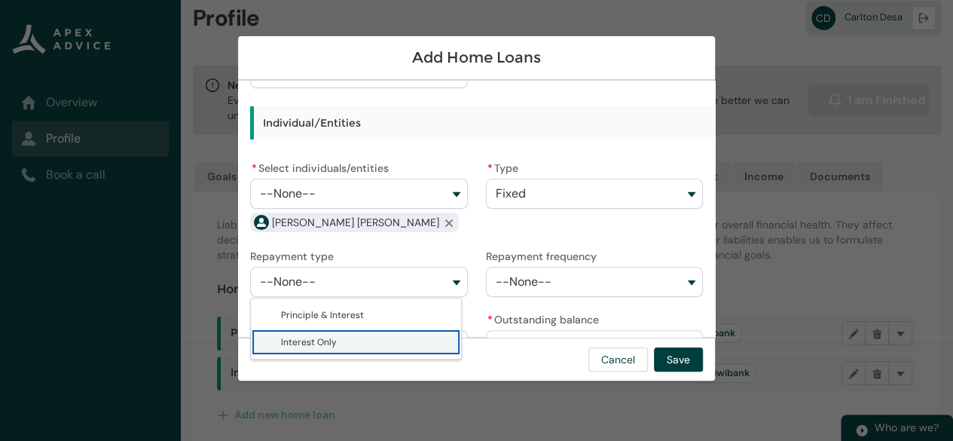
click at [319, 339] on span "Interest Only" at bounding box center [309, 342] width 56 height 12
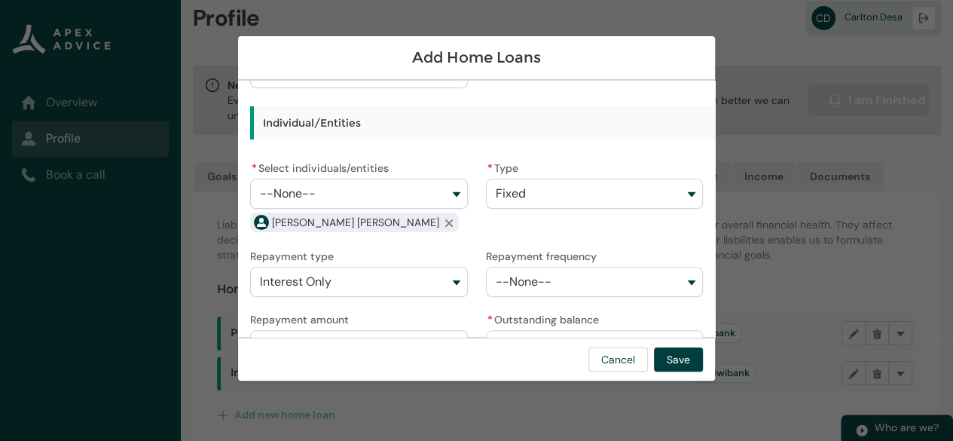
click at [567, 284] on button "--None--" at bounding box center [594, 282] width 217 height 30
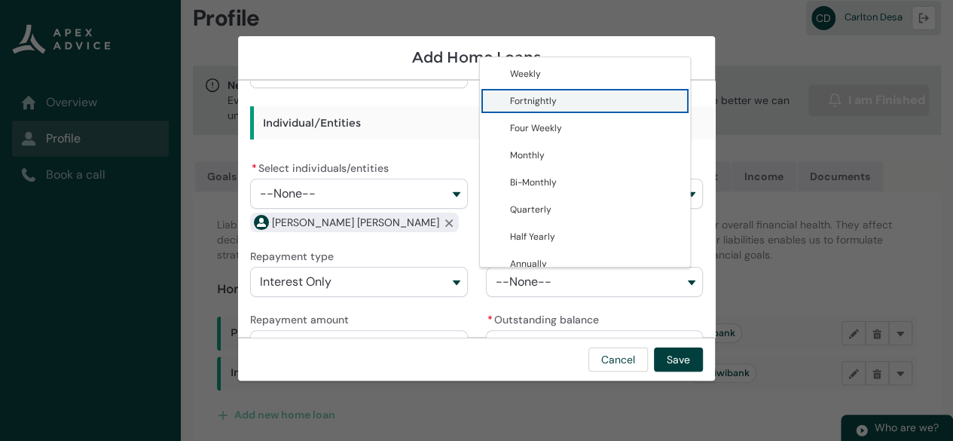
click at [532, 102] on span "Fortnightly" at bounding box center [533, 101] width 47 height 12
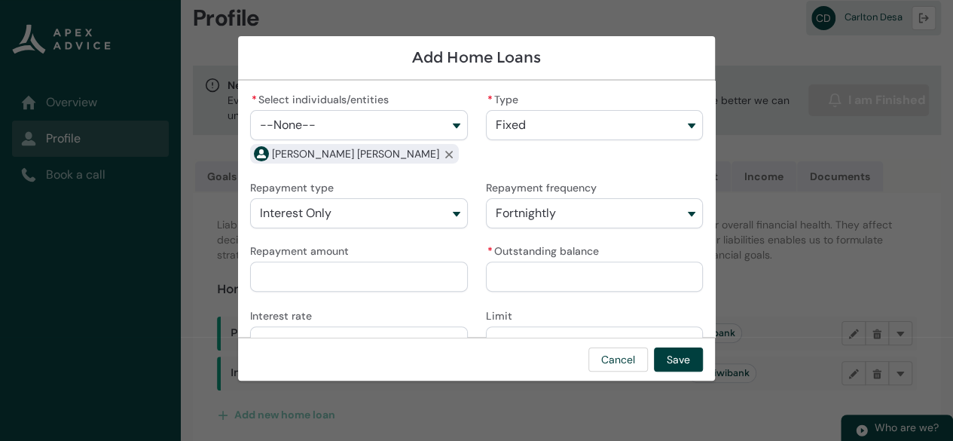
scroll to position [220, 0]
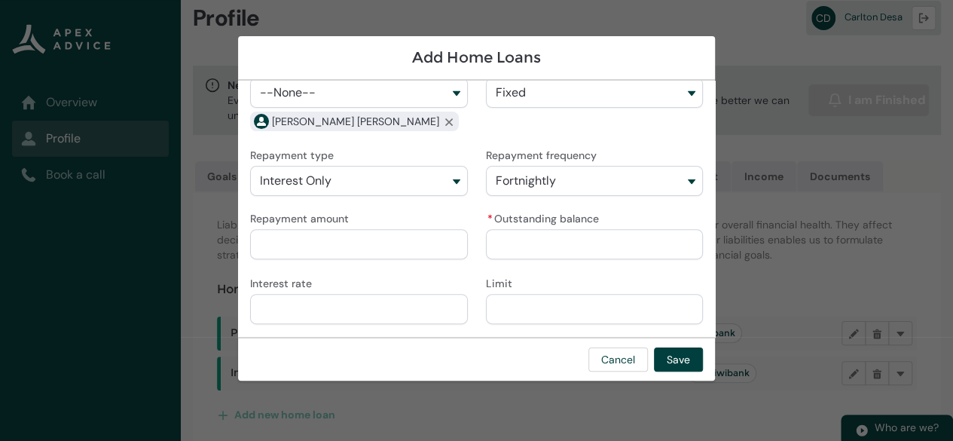
click at [277, 240] on input "Repayment amount" at bounding box center [358, 244] width 217 height 30
click at [514, 235] on input "* Outstanding balance" at bounding box center [594, 244] width 217 height 30
click at [336, 316] on input "Interest rate" at bounding box center [358, 309] width 217 height 30
click at [692, 358] on button "Save" at bounding box center [678, 359] width 49 height 24
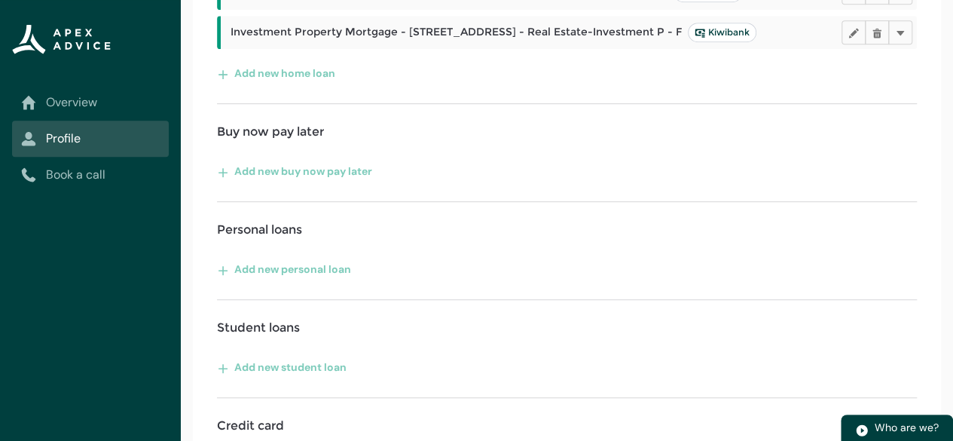
scroll to position [398, 0]
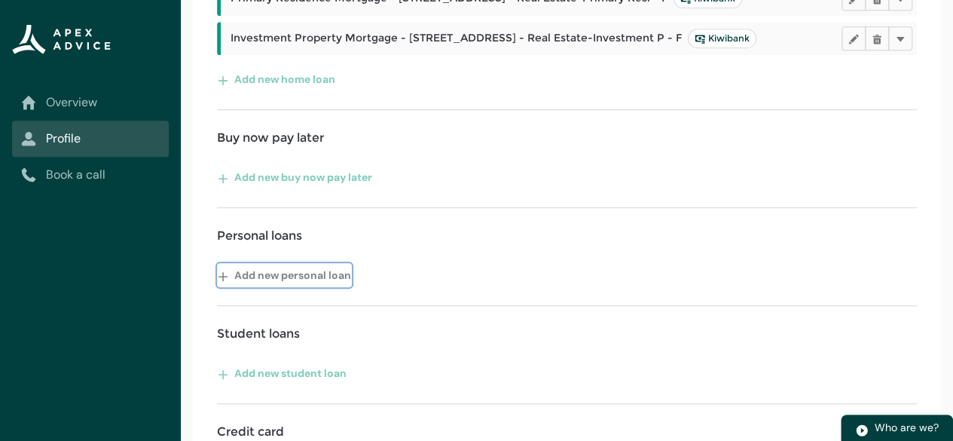
click at [260, 284] on button "Add new personal loan" at bounding box center [284, 275] width 135 height 24
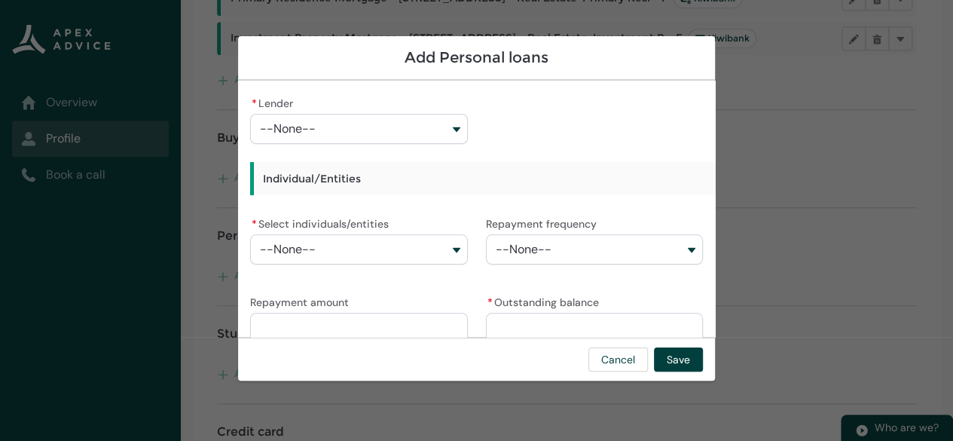
click at [454, 127] on button "--None--" at bounding box center [358, 129] width 217 height 30
click at [452, 128] on button "--None--" at bounding box center [358, 129] width 217 height 30
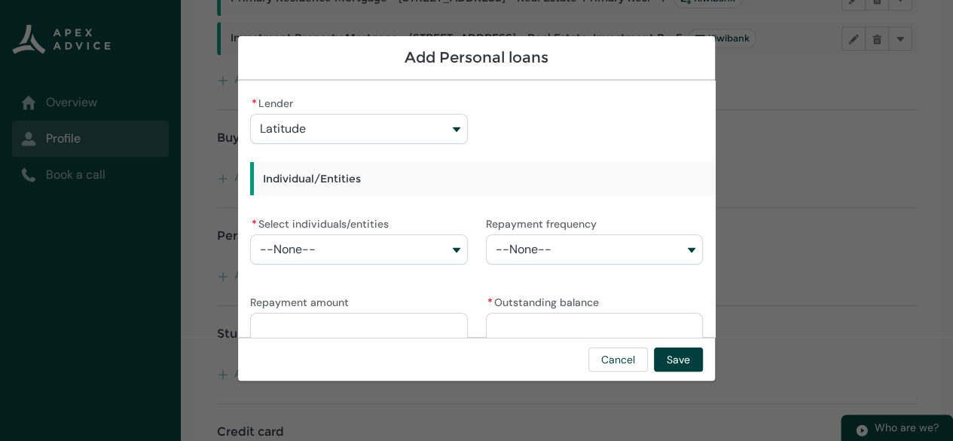
click at [444, 251] on button "--None--" at bounding box center [358, 249] width 217 height 30
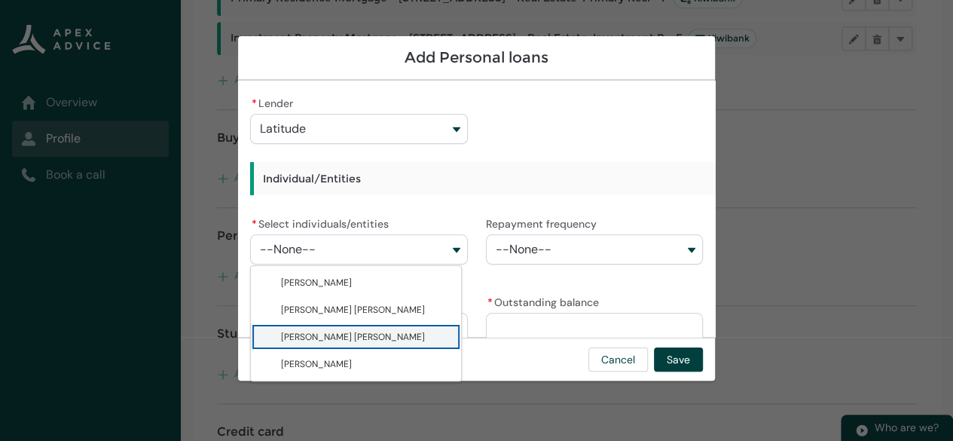
click at [397, 335] on span "[PERSON_NAME] [PERSON_NAME]" at bounding box center [366, 336] width 171 height 15
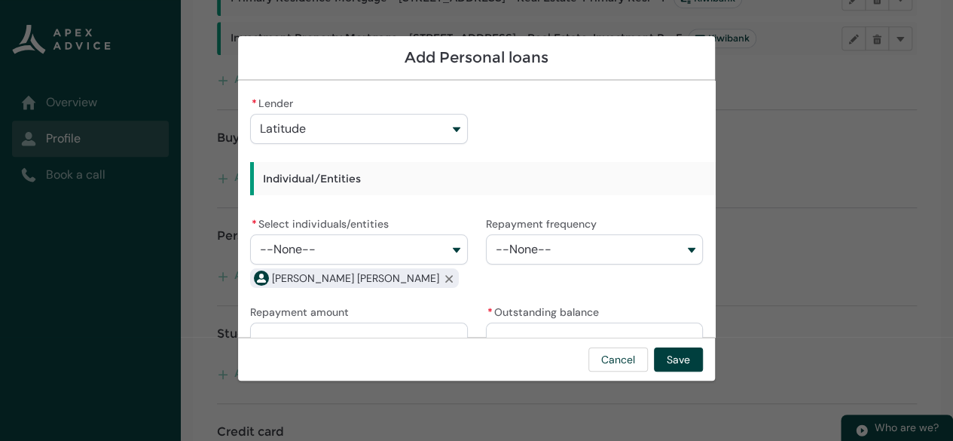
click at [669, 240] on button "--None--" at bounding box center [594, 249] width 217 height 30
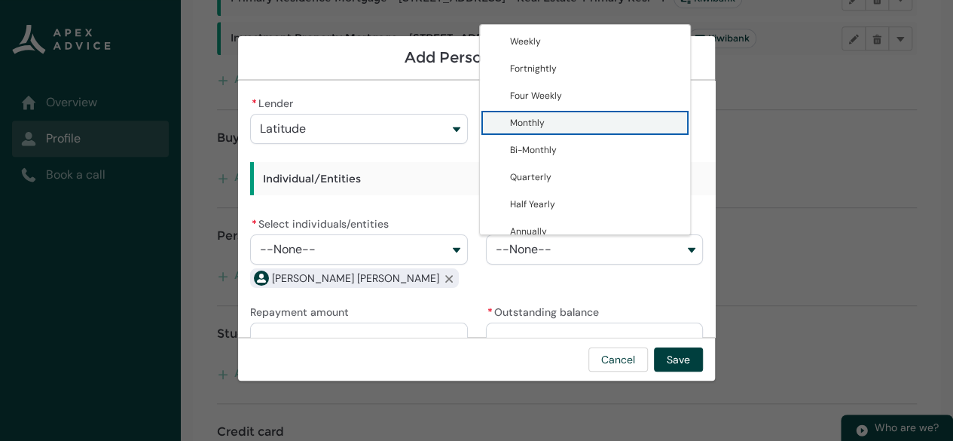
click at [524, 121] on span "Monthly" at bounding box center [527, 123] width 35 height 12
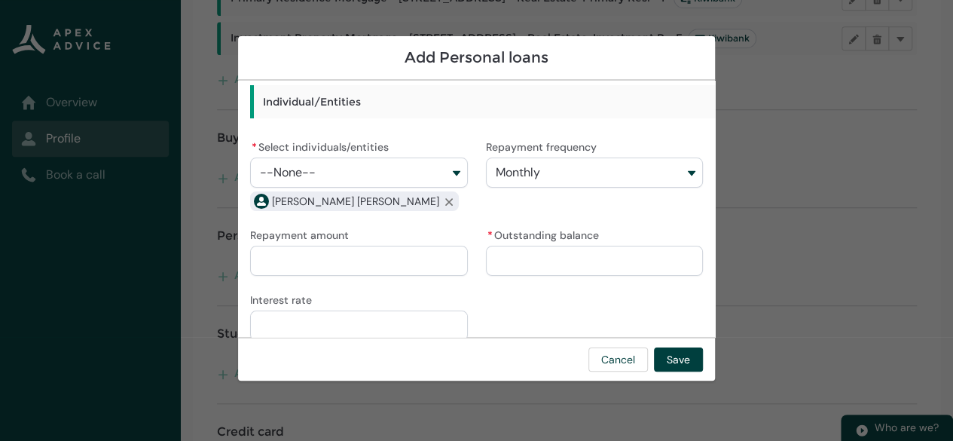
scroll to position [93, 0]
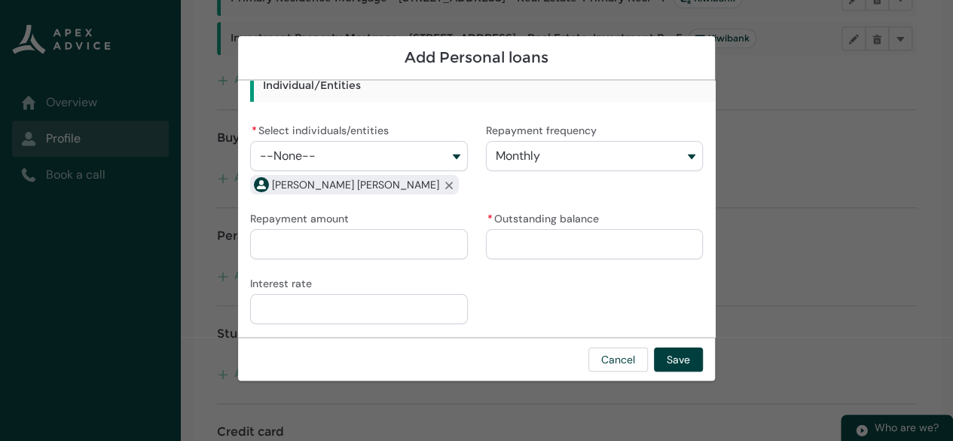
click at [333, 242] on input "Repayment amount" at bounding box center [358, 244] width 217 height 30
click at [520, 246] on input "* Outstanding balance" at bounding box center [594, 244] width 217 height 30
click at [333, 316] on input "Interest rate" at bounding box center [358, 309] width 217 height 30
click at [680, 356] on button "Save" at bounding box center [678, 359] width 49 height 24
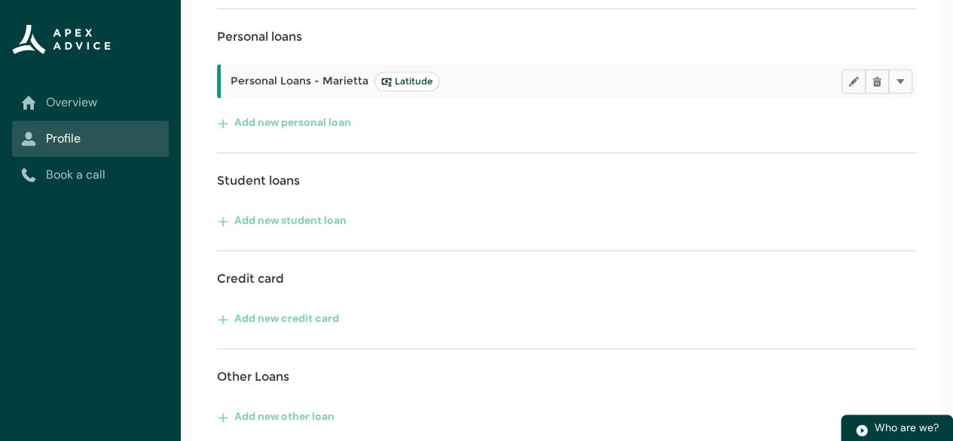
scroll to position [615, 0]
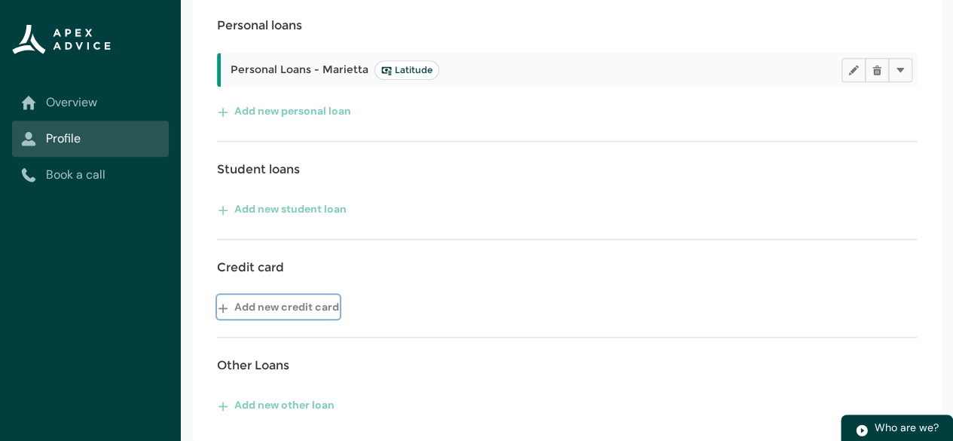
click at [226, 311] on lightning-primitive-icon "button" at bounding box center [226, 306] width 17 height 23
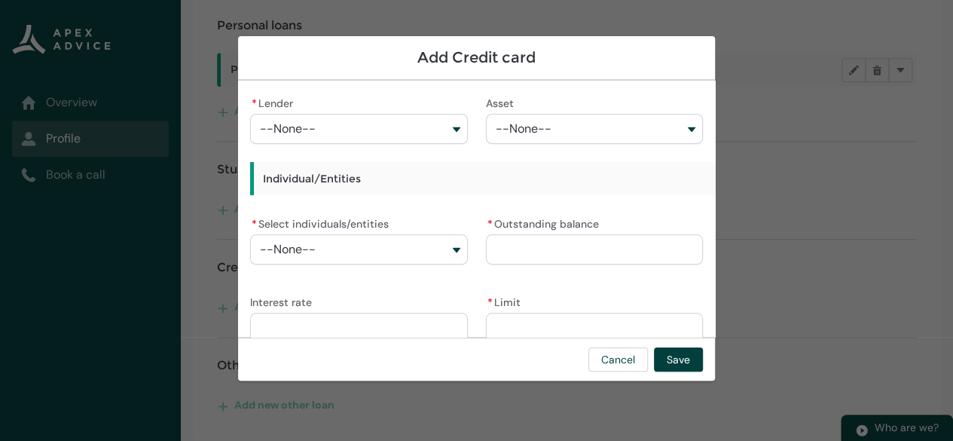
click at [444, 128] on button "--None--" at bounding box center [358, 129] width 217 height 30
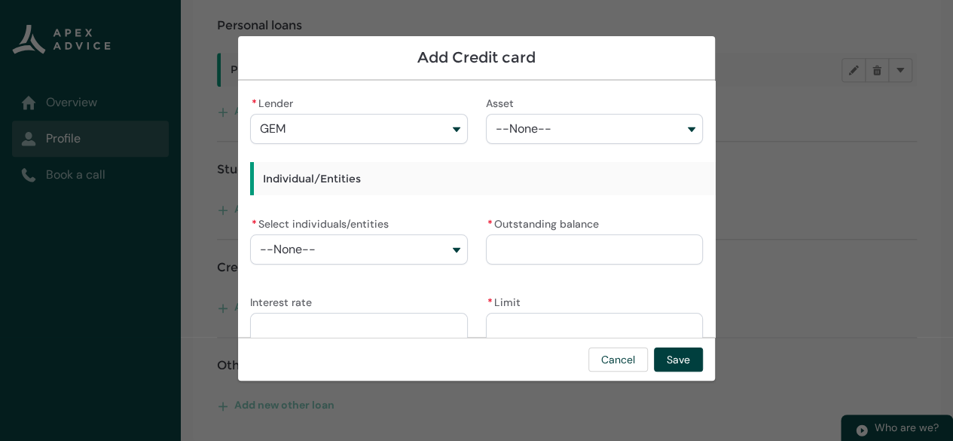
click at [579, 126] on button "--None--" at bounding box center [594, 129] width 217 height 30
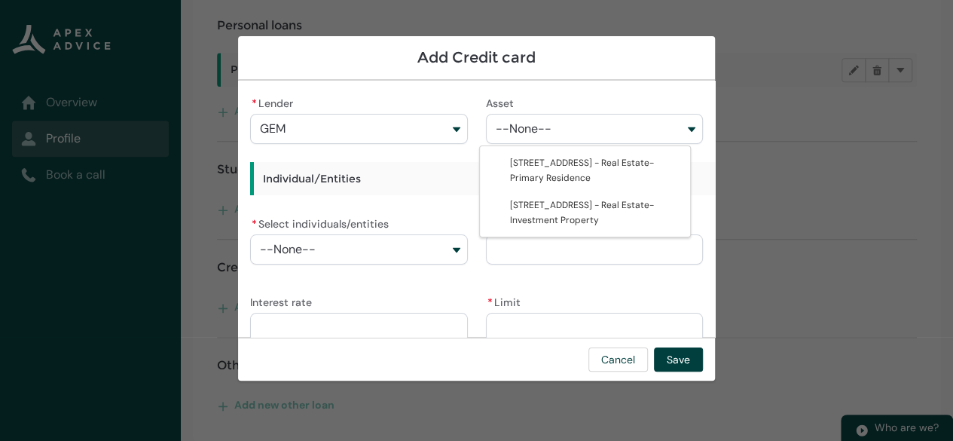
click at [701, 170] on h3 "Individual/Entities" at bounding box center [503, 178] width 507 height 33
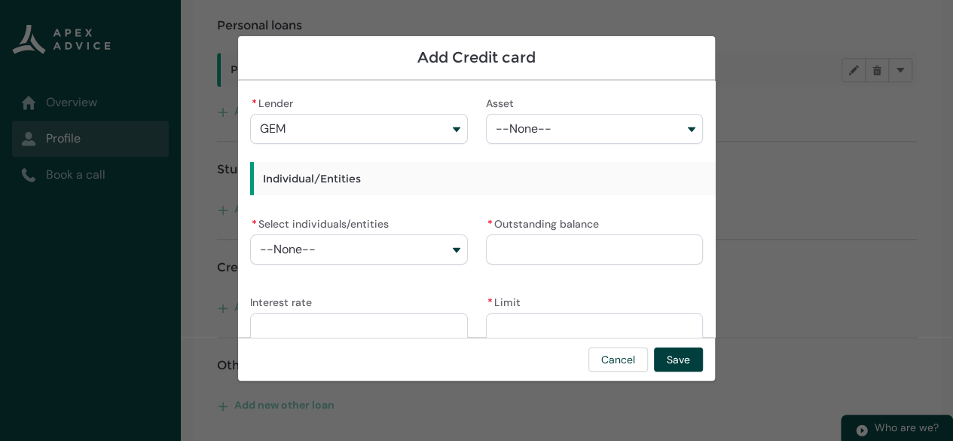
click at [451, 246] on button "--None--" at bounding box center [358, 249] width 217 height 30
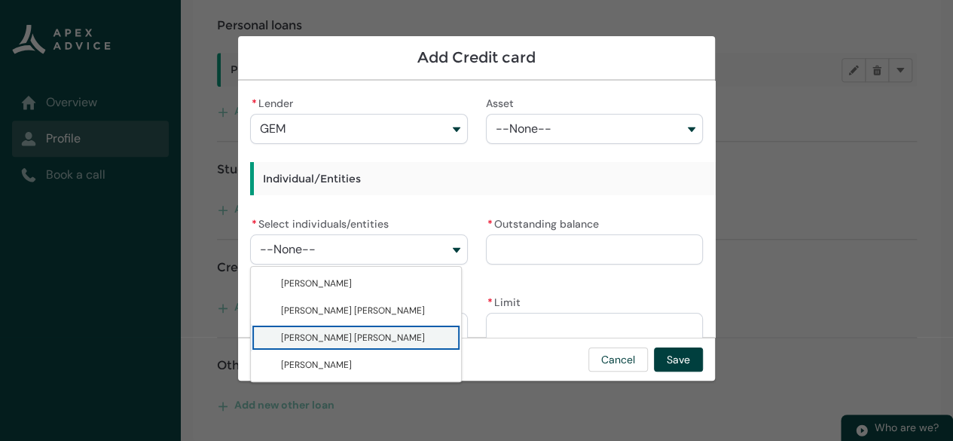
click at [377, 339] on span "[PERSON_NAME] [PERSON_NAME]" at bounding box center [353, 337] width 144 height 12
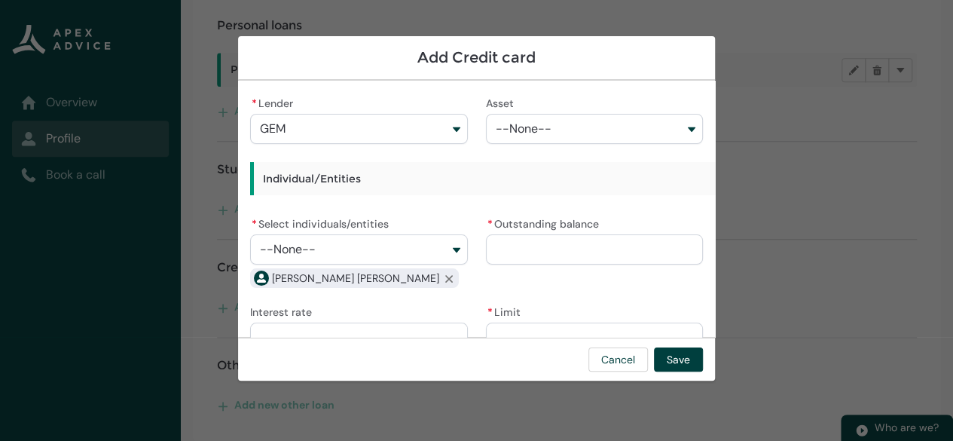
click at [539, 251] on input "* Outstanding balance" at bounding box center [594, 249] width 217 height 30
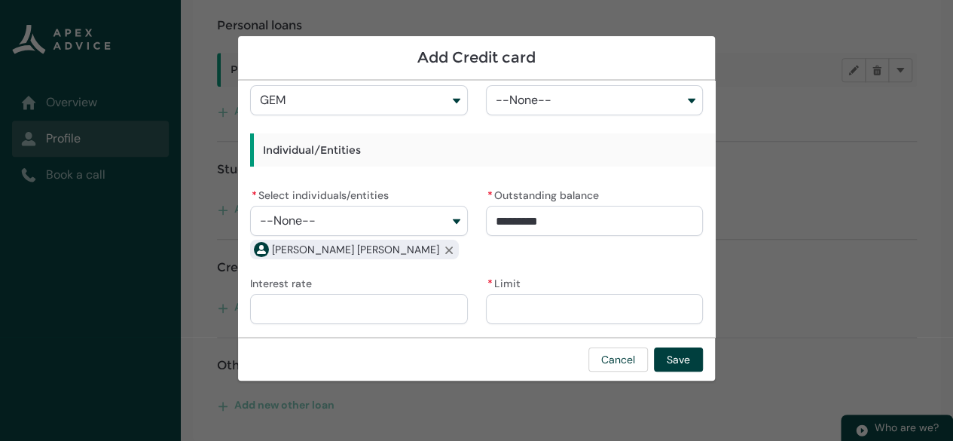
click at [320, 307] on input "Interest rate" at bounding box center [358, 309] width 217 height 30
click at [502, 301] on input "* Limit" at bounding box center [594, 309] width 217 height 30
click at [687, 364] on button "Save" at bounding box center [678, 359] width 49 height 24
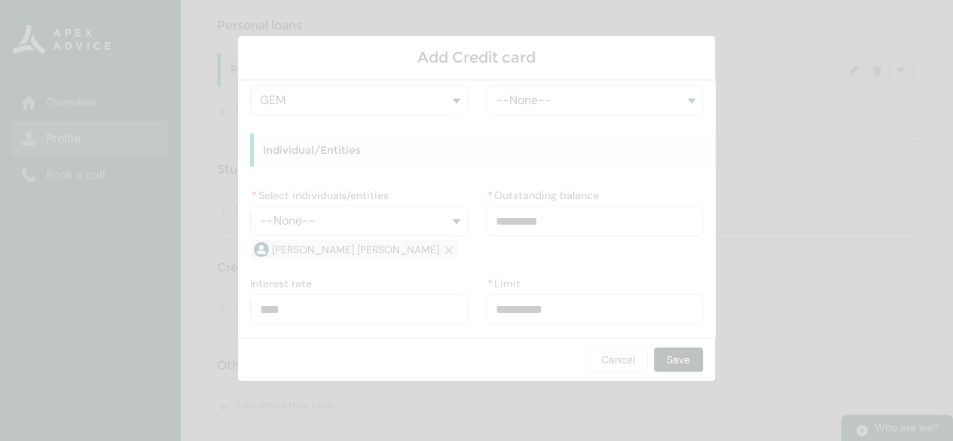
scroll to position [564, 0]
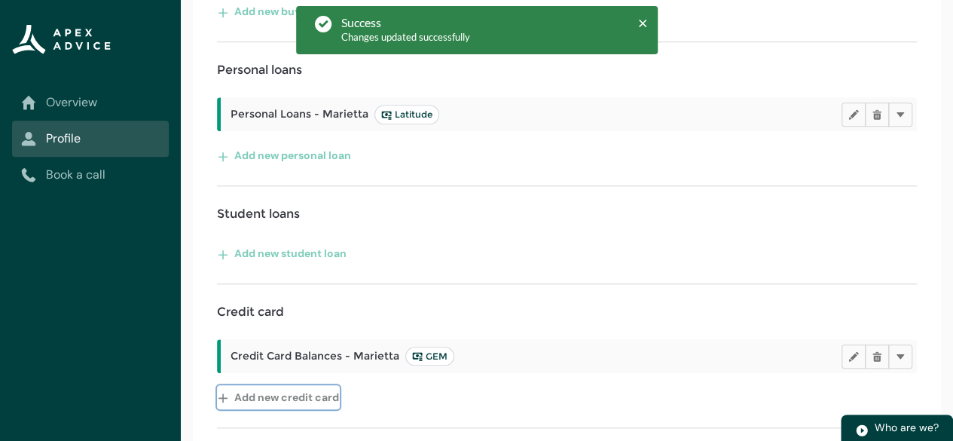
click at [275, 409] on button "Add new credit card" at bounding box center [278, 397] width 123 height 24
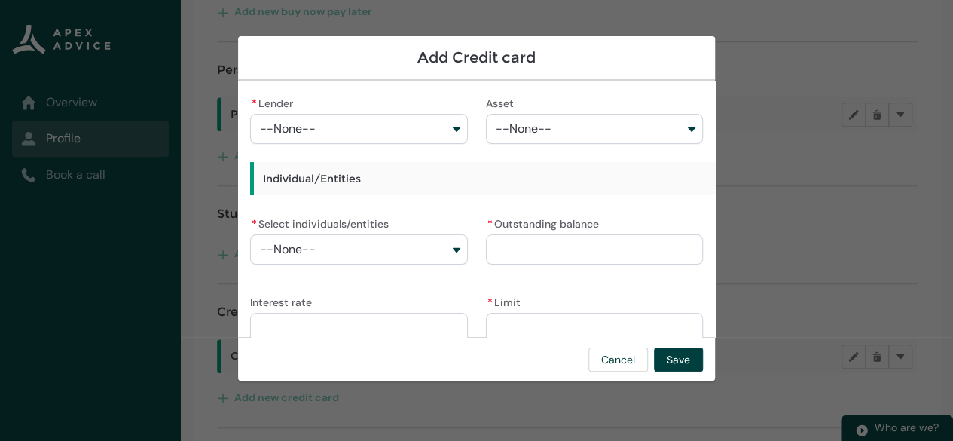
click at [448, 123] on button "--None--" at bounding box center [358, 129] width 217 height 30
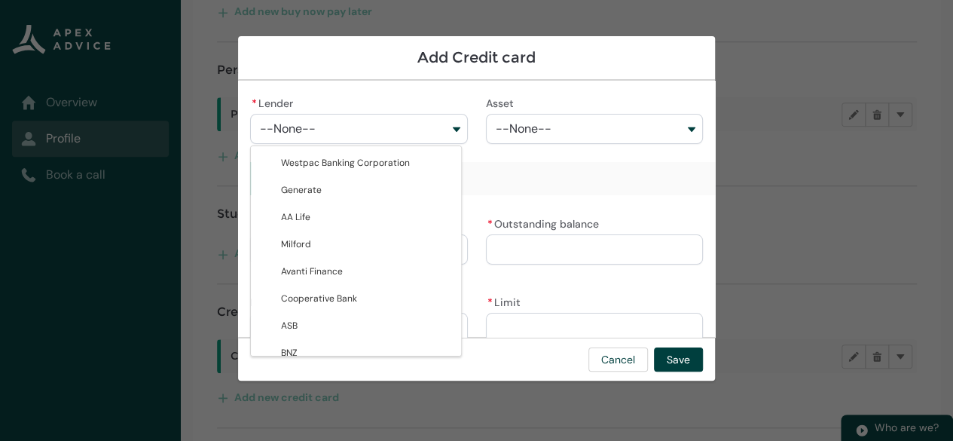
click at [306, 401] on span "Q card" at bounding box center [295, 407] width 29 height 12
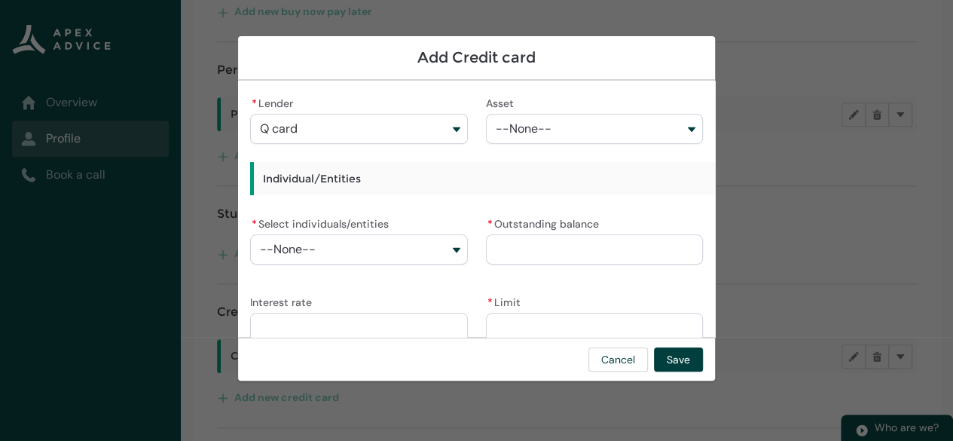
click at [646, 125] on button "--None--" at bounding box center [594, 129] width 217 height 30
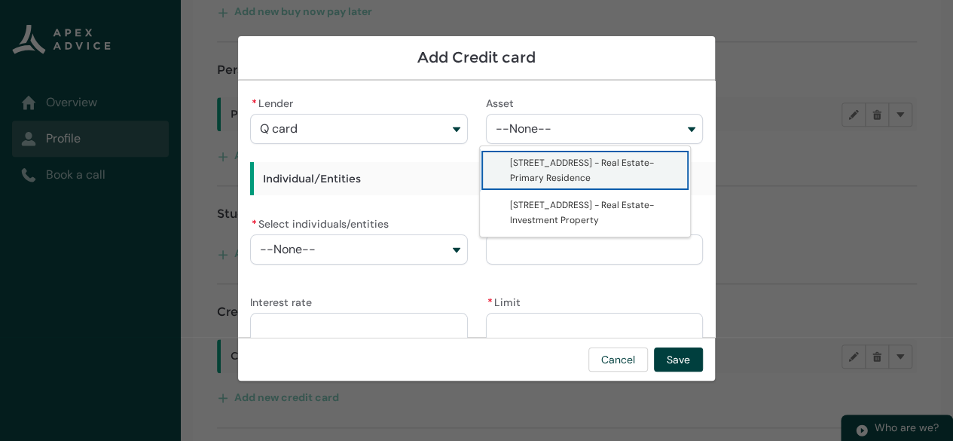
click at [646, 125] on button "--None--" at bounding box center [594, 129] width 217 height 30
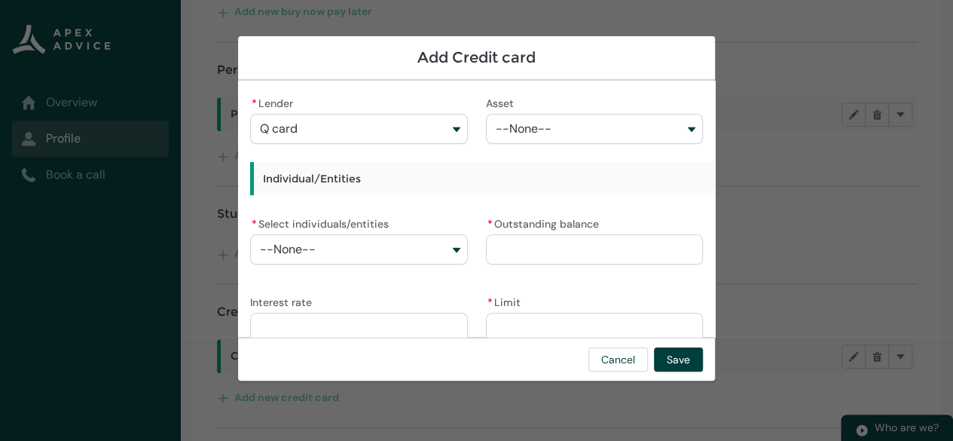
click at [448, 249] on button "--None--" at bounding box center [358, 249] width 217 height 30
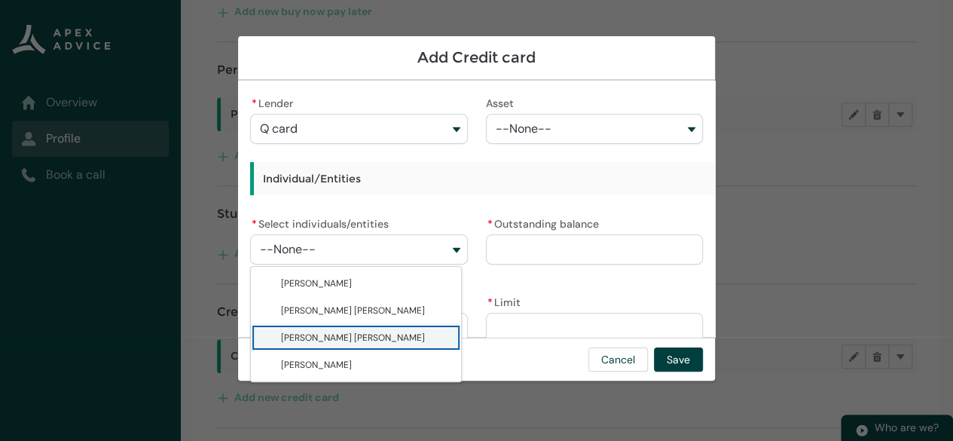
click at [381, 334] on span "[PERSON_NAME] [PERSON_NAME]" at bounding box center [366, 337] width 171 height 15
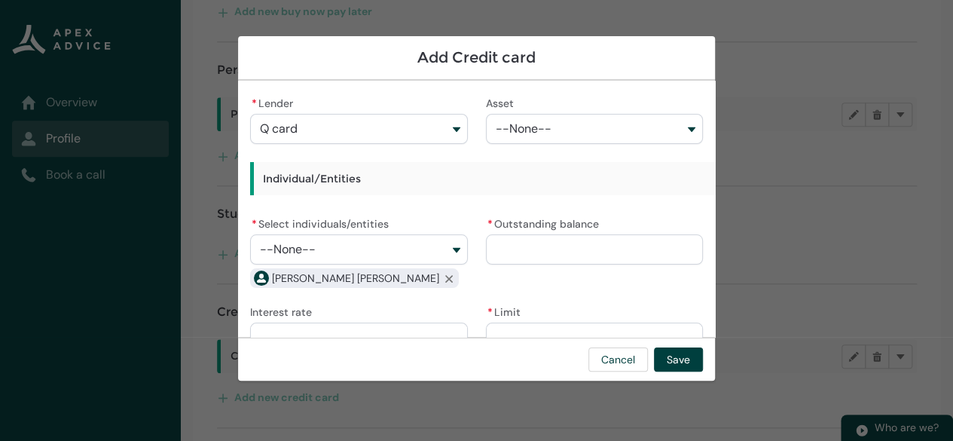
click at [510, 250] on input "* Outstanding balance" at bounding box center [594, 249] width 217 height 30
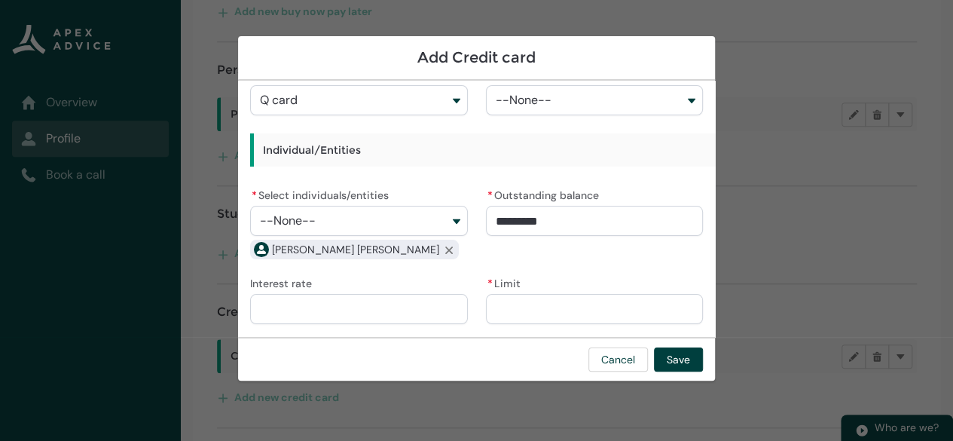
click at [286, 308] on input "Interest rate" at bounding box center [358, 309] width 217 height 30
click at [522, 319] on input "* Limit" at bounding box center [594, 309] width 217 height 30
click at [679, 359] on button "Save" at bounding box center [678, 359] width 49 height 24
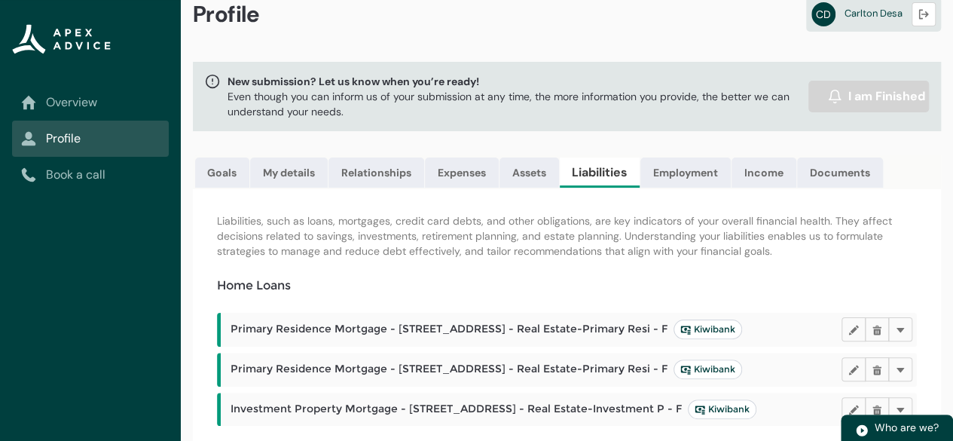
scroll to position [26, 0]
click at [687, 179] on link "Employment" at bounding box center [685, 174] width 90 height 30
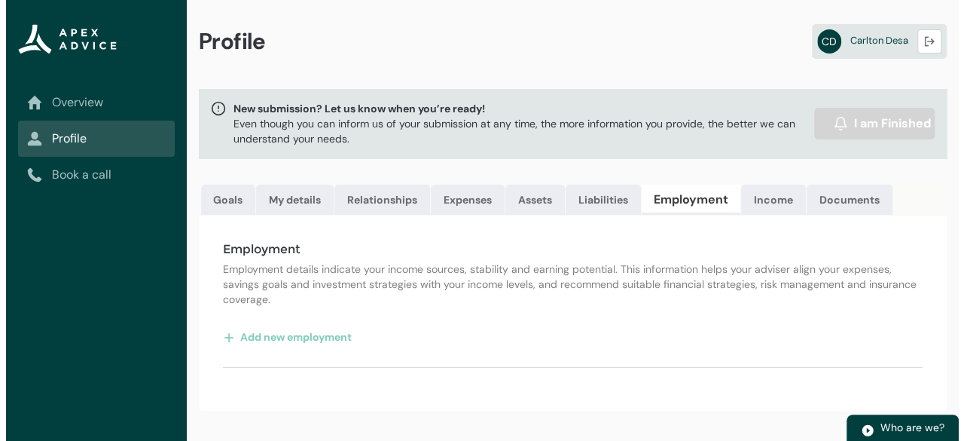
scroll to position [0, 0]
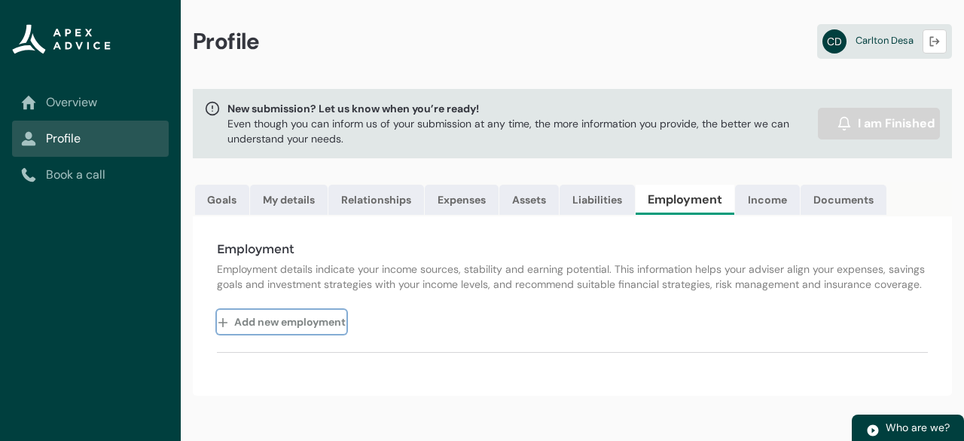
click at [268, 334] on button "Add new employment" at bounding box center [282, 322] width 130 height 24
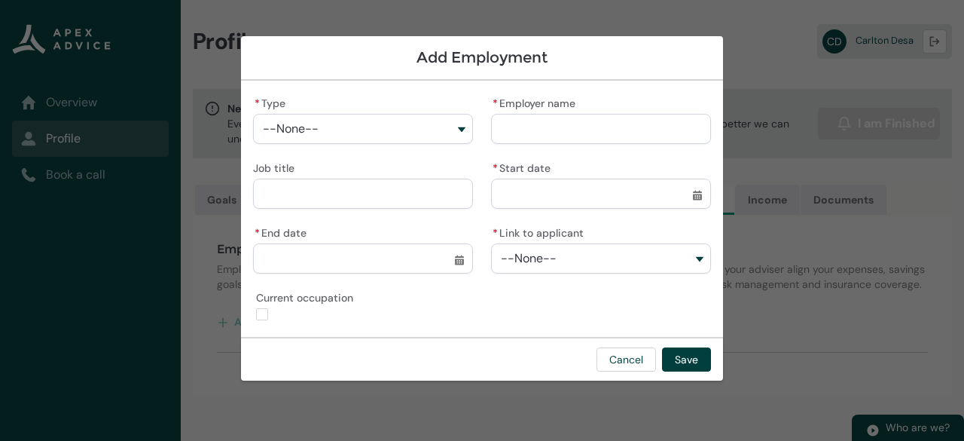
click at [454, 120] on button "--None--" at bounding box center [363, 129] width 220 height 30
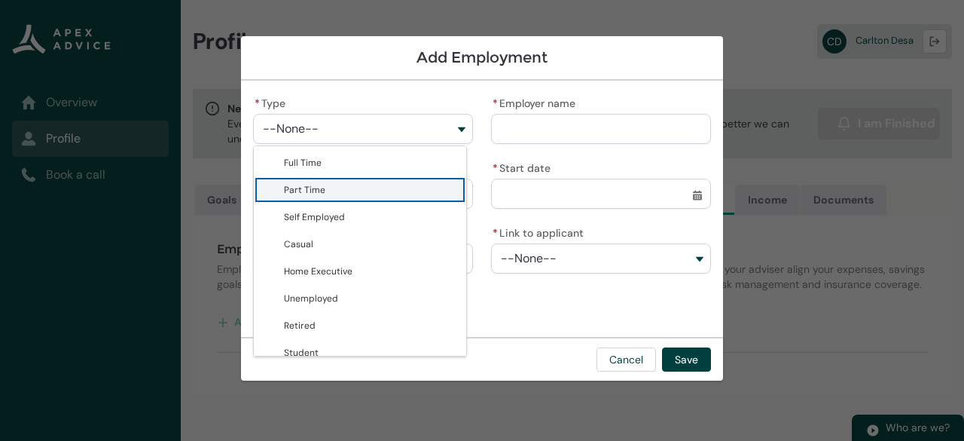
click at [356, 192] on span "Part Time" at bounding box center [370, 189] width 173 height 15
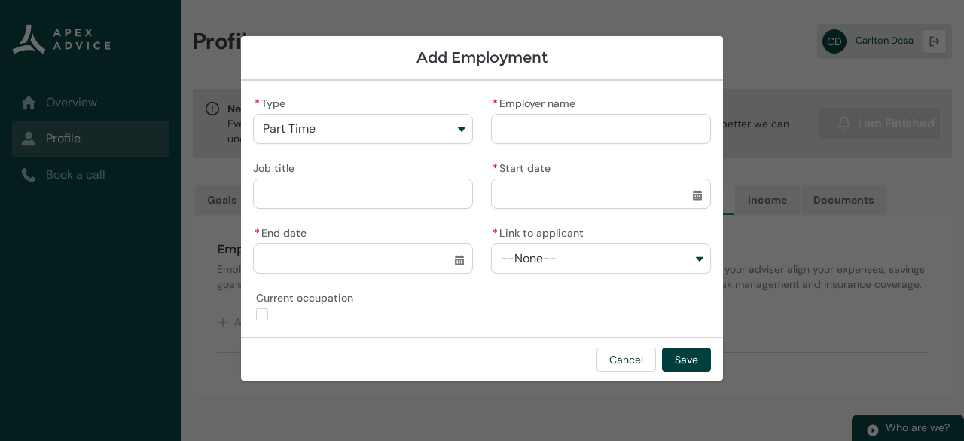
click at [533, 123] on input "* Employer name" at bounding box center [601, 129] width 220 height 30
click at [336, 205] on input "Job title" at bounding box center [363, 194] width 220 height 30
click at [689, 193] on input "* Start date" at bounding box center [601, 194] width 220 height 30
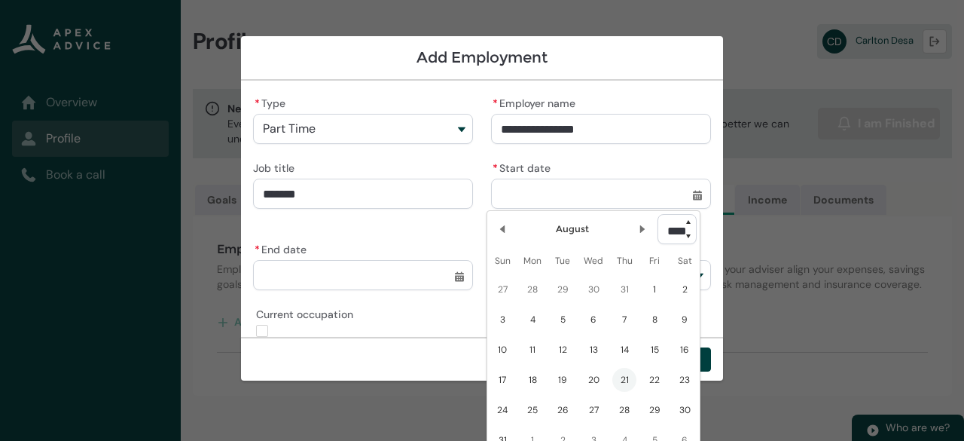
click at [692, 239] on select "**** **** **** **** **** **** **** **** **** **** **** **** **** **** **** ****…" at bounding box center [677, 229] width 39 height 30
click at [658, 214] on select "**** **** **** **** **** **** **** **** **** **** **** **** **** **** **** ****…" at bounding box center [677, 229] width 39 height 30
click at [500, 225] on lightning-primitive-icon "Date picker: August" at bounding box center [502, 229] width 11 height 11
click at [500, 225] on lightning-primitive-icon "Date picker: July" at bounding box center [502, 229] width 11 height 11
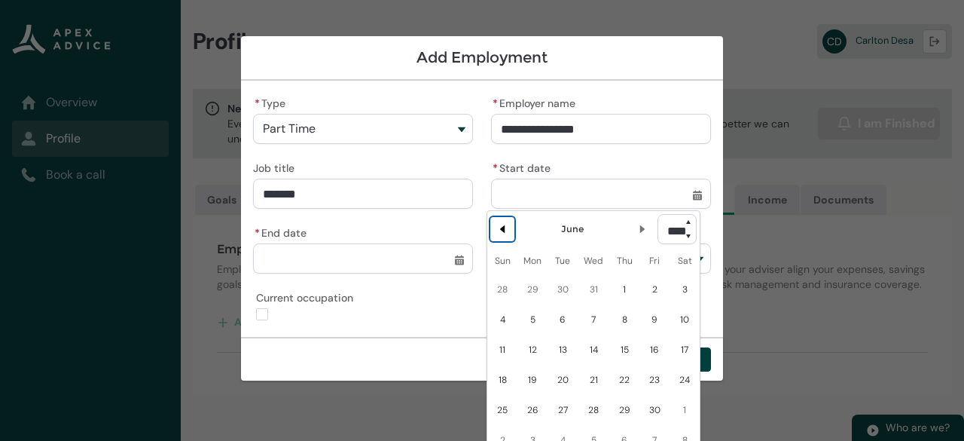
click at [500, 225] on lightning-primitive-icon "Date picker: June" at bounding box center [502, 229] width 11 height 11
click at [500, 225] on lightning-primitive-icon "Date picker: May" at bounding box center [502, 229] width 11 height 11
click at [500, 225] on lightning-primitive-icon "Date picker: April" at bounding box center [502, 229] width 11 height 11
click at [500, 225] on lightning-primitive-icon "Date picker: March" at bounding box center [502, 229] width 11 height 11
click at [500, 225] on lightning-primitive-icon "Date picker: February" at bounding box center [502, 229] width 11 height 11
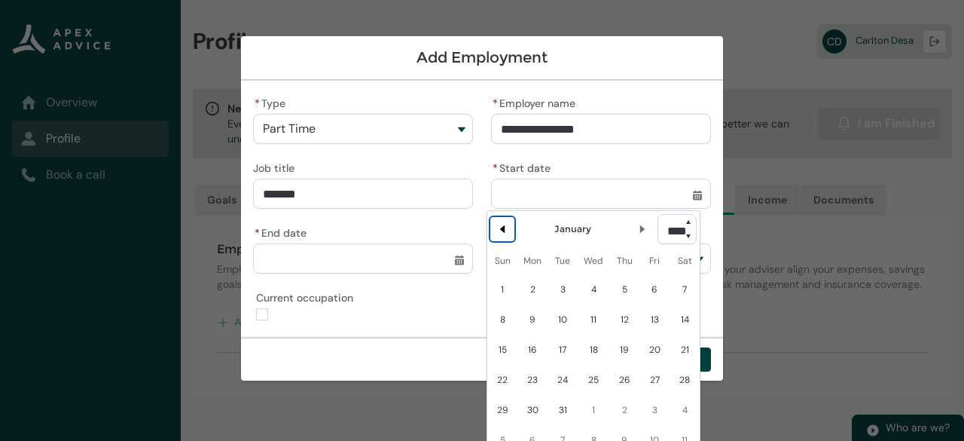
click at [500, 225] on lightning-primitive-icon "Date picker: January" at bounding box center [502, 229] width 11 height 11
click at [637, 229] on lightning-primitive-icon "Date picker: December" at bounding box center [642, 229] width 11 height 11
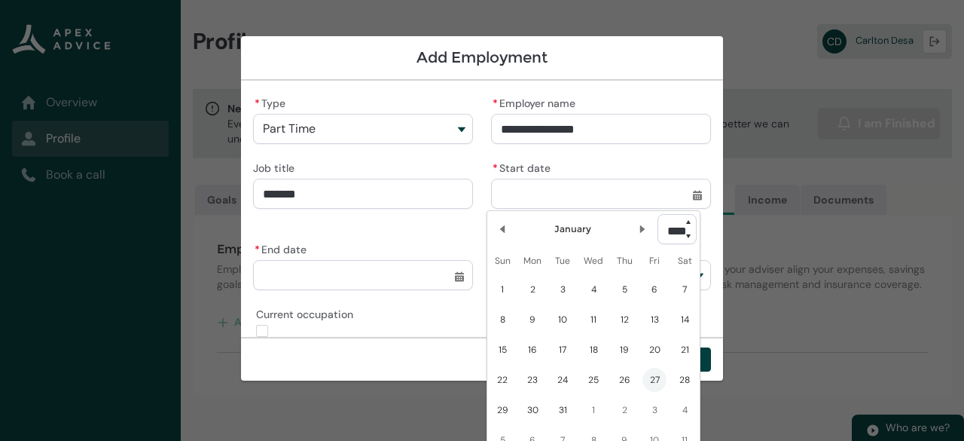
click at [655, 374] on span "27" at bounding box center [655, 380] width 24 height 24
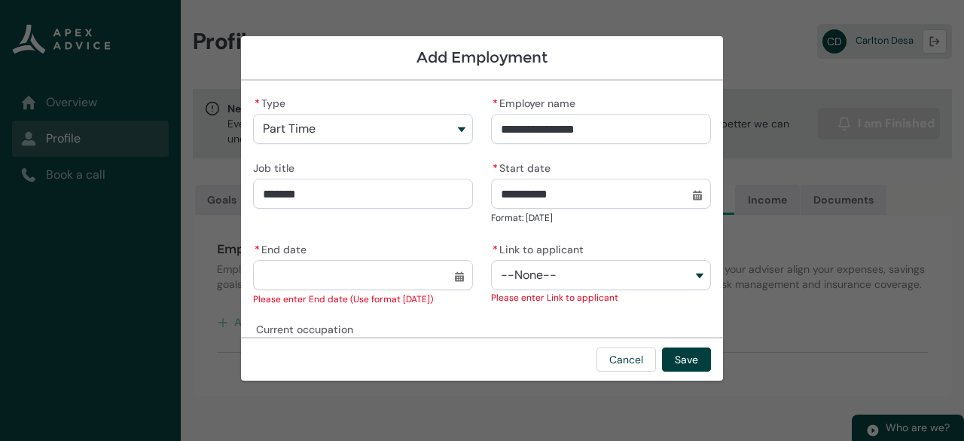
click at [454, 275] on input "* End date" at bounding box center [363, 275] width 220 height 30
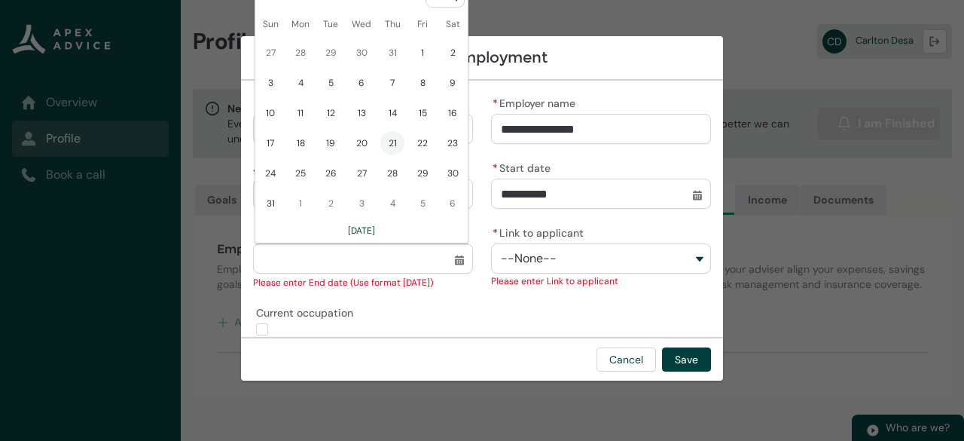
click at [389, 144] on span "21" at bounding box center [392, 143] width 24 height 24
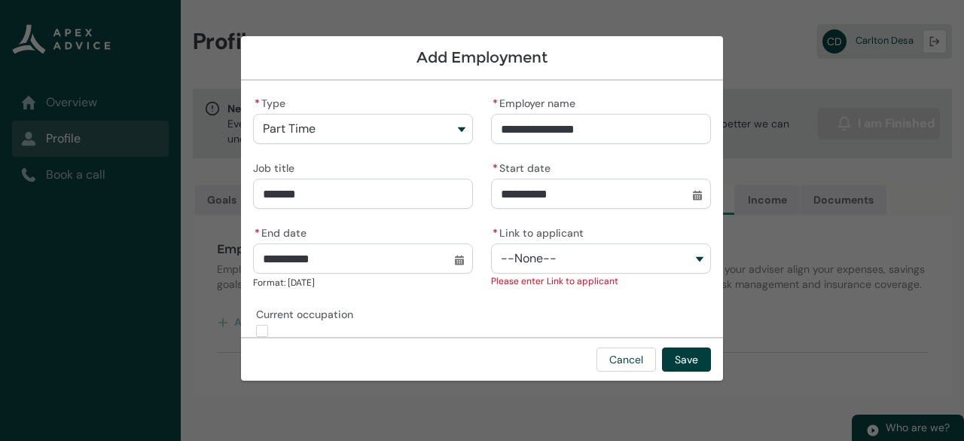
click at [684, 257] on button "--None--" at bounding box center [601, 258] width 220 height 30
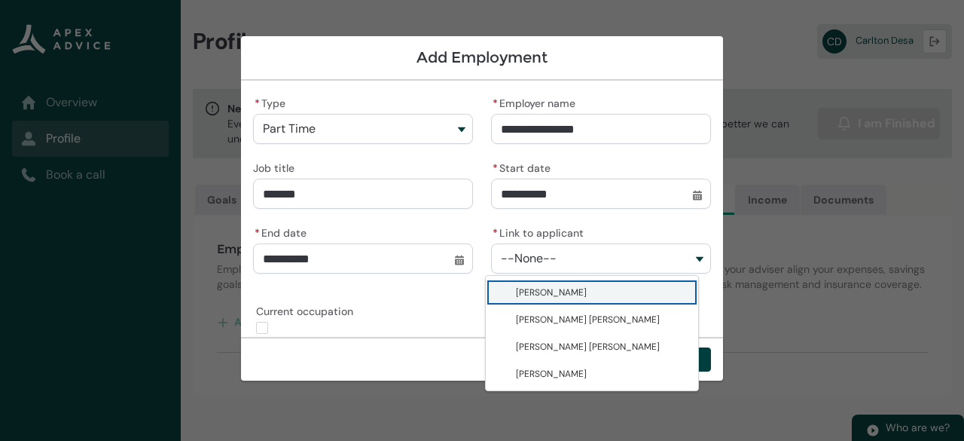
click at [684, 257] on button "--None--" at bounding box center [601, 258] width 220 height 30
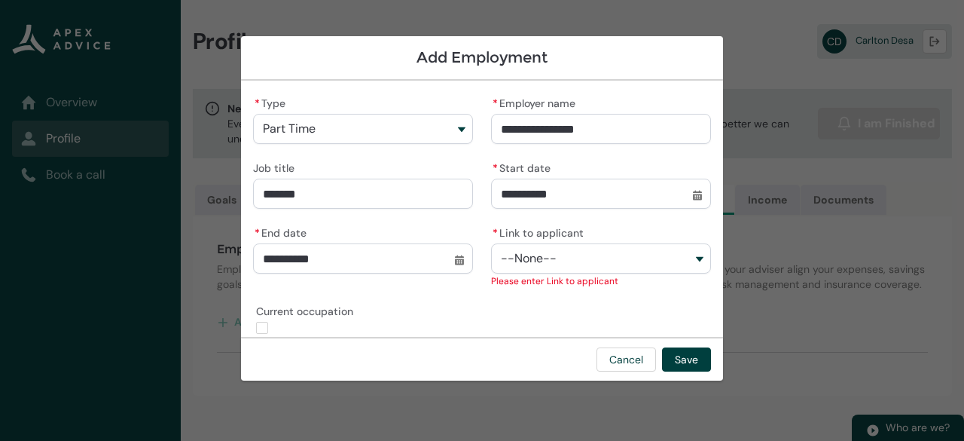
scroll to position [17, 0]
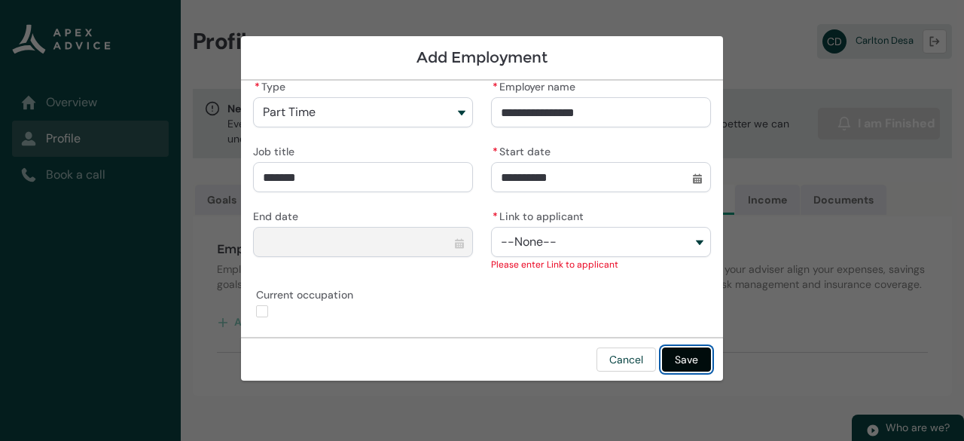
click at [689, 355] on button "Save" at bounding box center [686, 359] width 49 height 24
click at [690, 359] on button "Save" at bounding box center [686, 359] width 49 height 24
click at [687, 242] on button "--None--" at bounding box center [601, 242] width 220 height 30
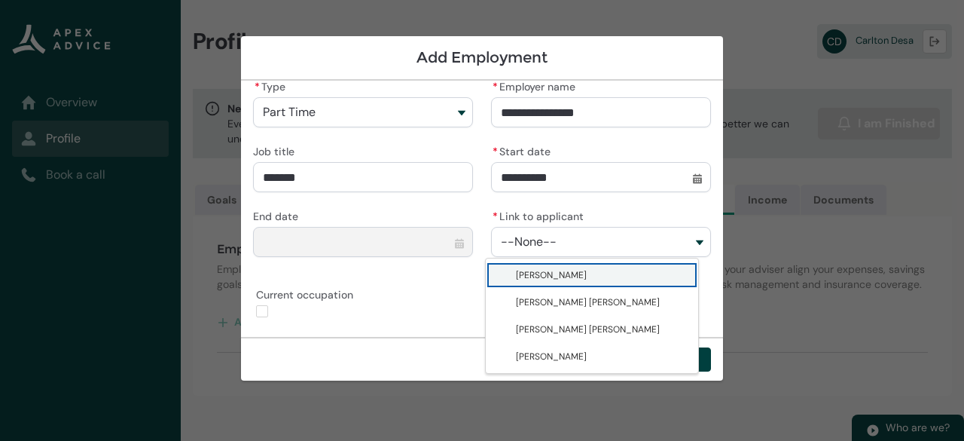
click at [687, 242] on button "--None--" at bounding box center [601, 242] width 220 height 30
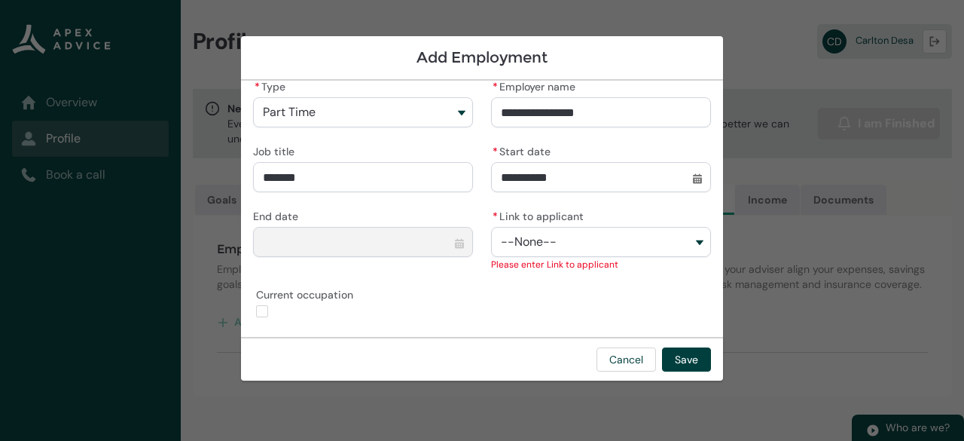
click at [690, 240] on button "--None--" at bounding box center [601, 242] width 220 height 30
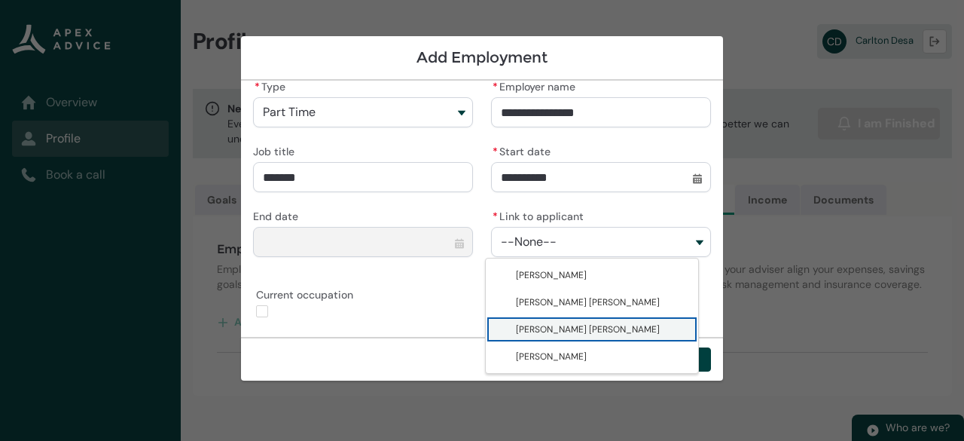
click at [590, 329] on span "[PERSON_NAME] [PERSON_NAME]" at bounding box center [588, 329] width 144 height 12
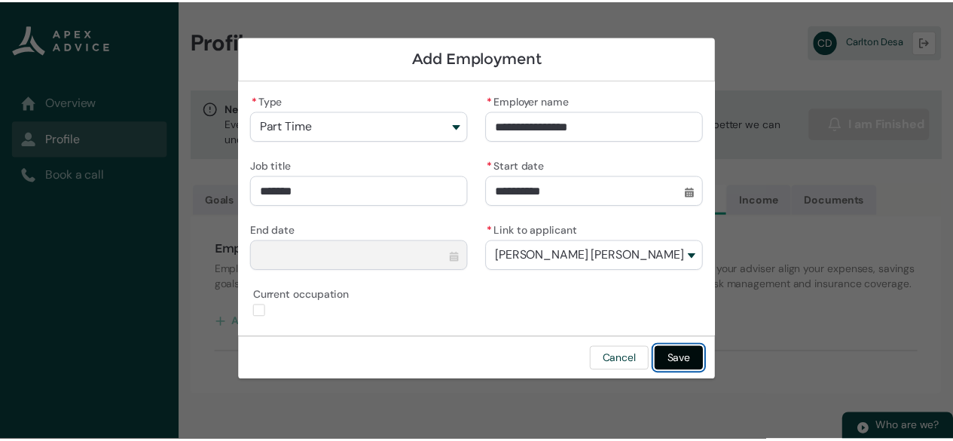
scroll to position [2, 0]
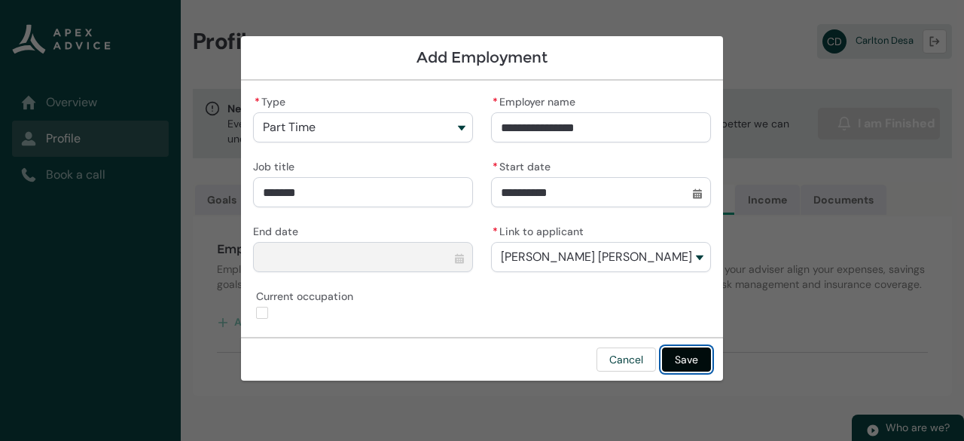
click at [684, 358] on button "Save" at bounding box center [686, 359] width 49 height 24
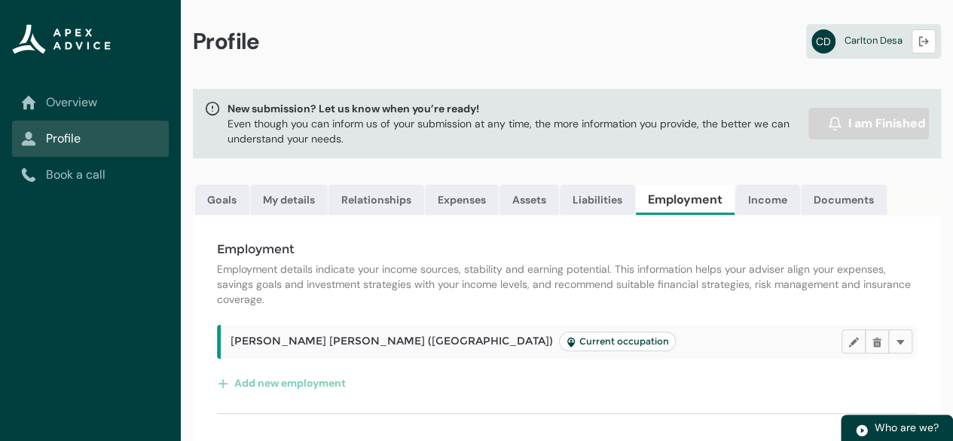
click at [566, 347] on span "Current occupation" at bounding box center [617, 341] width 103 height 12
click at [411, 351] on span "[PERSON_NAME] [PERSON_NAME] ([GEOGRAPHIC_DATA]) Current occupation" at bounding box center [453, 341] width 445 height 20
click at [905, 350] on button "Delete" at bounding box center [900, 341] width 24 height 24
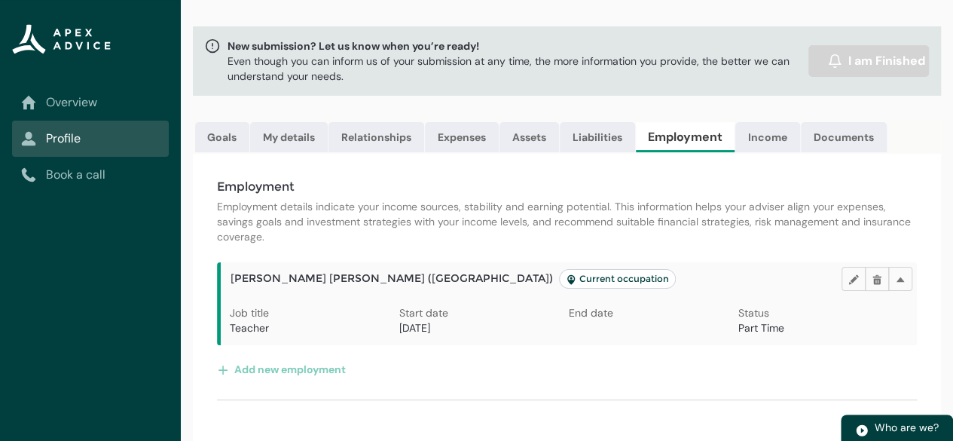
scroll to position [75, 0]
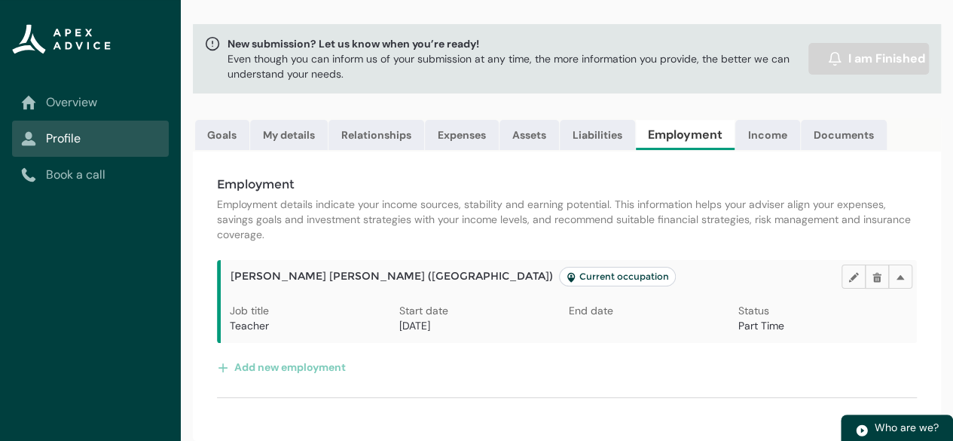
click at [633, 324] on div "End date" at bounding box center [654, 315] width 170 height 24
click at [876, 275] on lightning-primitive-icon "button" at bounding box center [877, 276] width 11 height 11
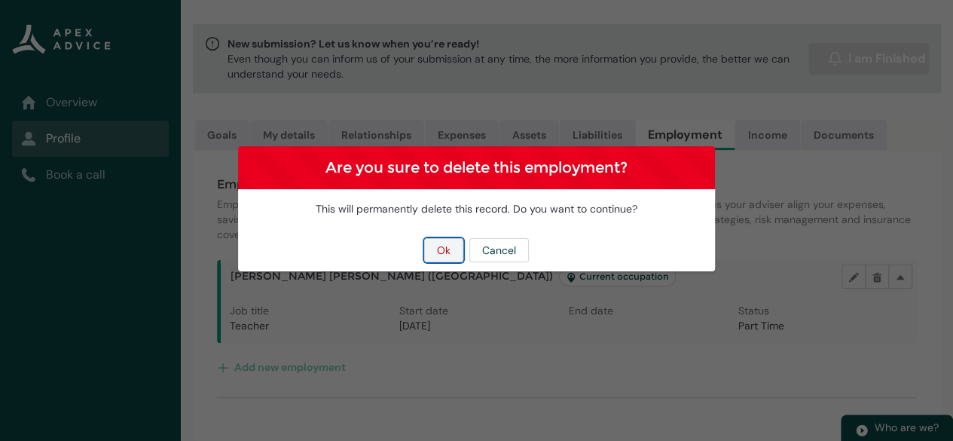
click at [438, 248] on button "Ok" at bounding box center [443, 250] width 39 height 24
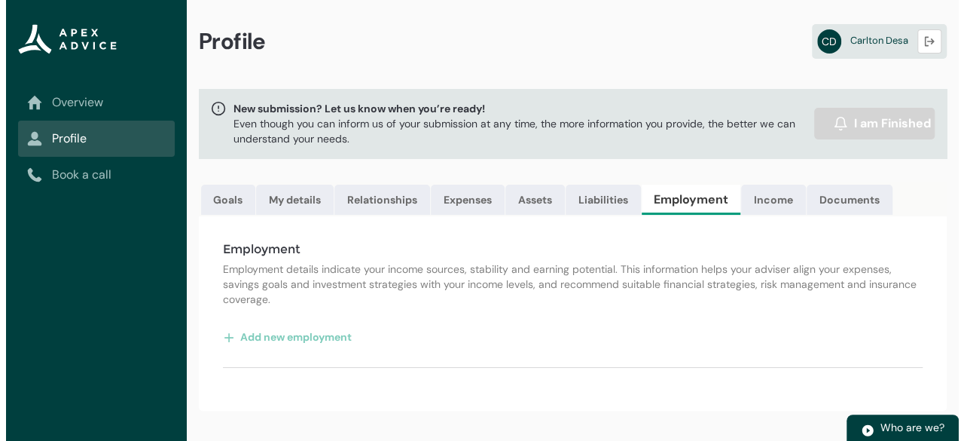
scroll to position [0, 0]
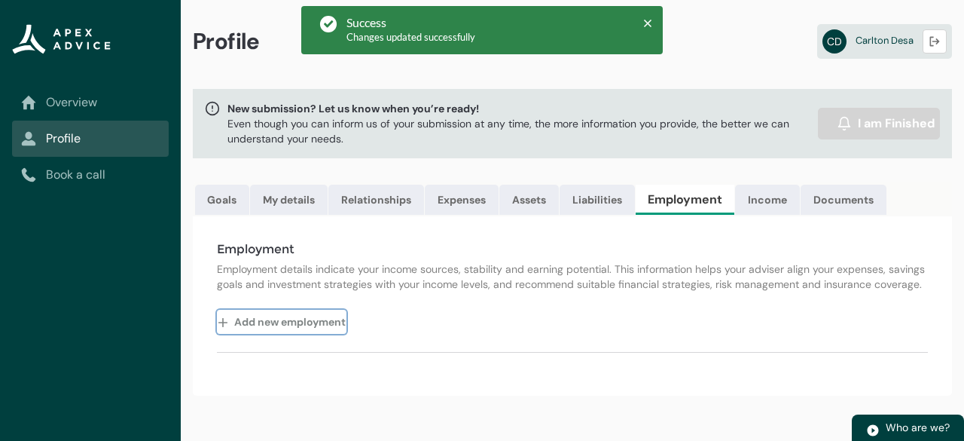
click at [225, 331] on lightning-primitive-icon "button" at bounding box center [226, 321] width 17 height 23
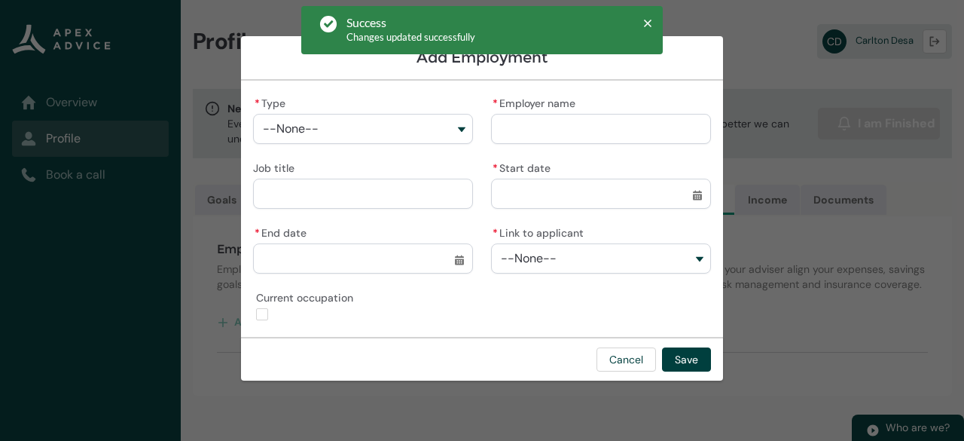
click at [454, 127] on button "--None--" at bounding box center [363, 129] width 220 height 30
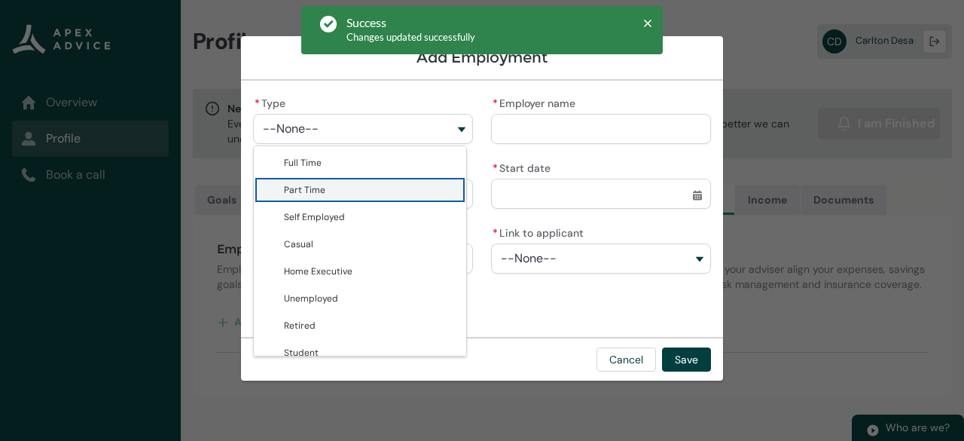
click at [342, 196] on span "Part Time" at bounding box center [370, 189] width 173 height 15
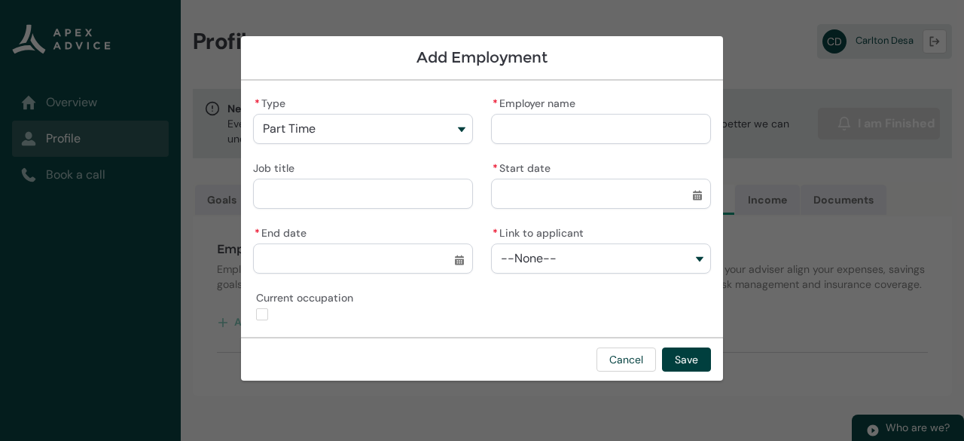
click at [463, 123] on button "Part Time" at bounding box center [363, 129] width 220 height 30
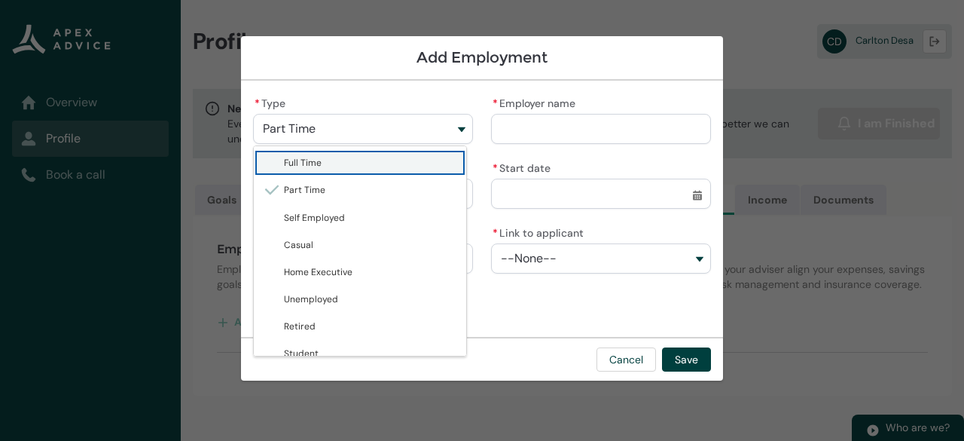
click at [334, 163] on span "Full Time" at bounding box center [370, 162] width 173 height 15
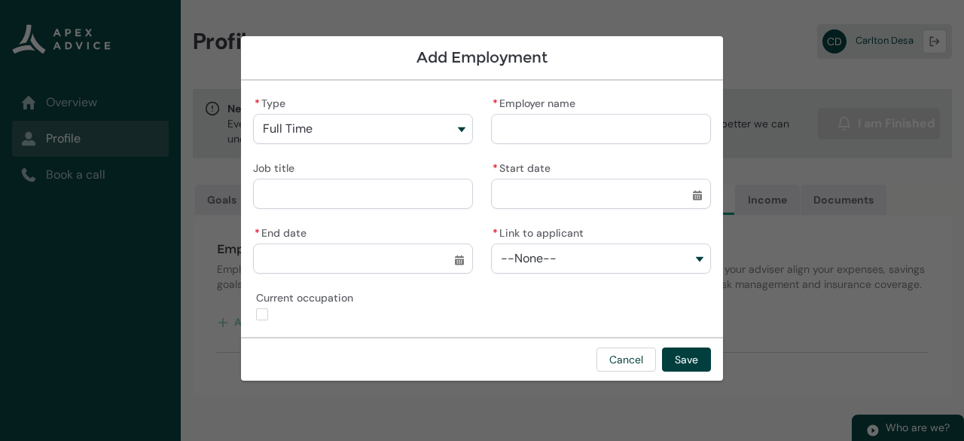
click at [573, 123] on input "* Employer name" at bounding box center [601, 129] width 220 height 30
click at [355, 201] on input "Job title" at bounding box center [363, 194] width 220 height 30
click at [529, 194] on input "* Start date" at bounding box center [601, 194] width 220 height 30
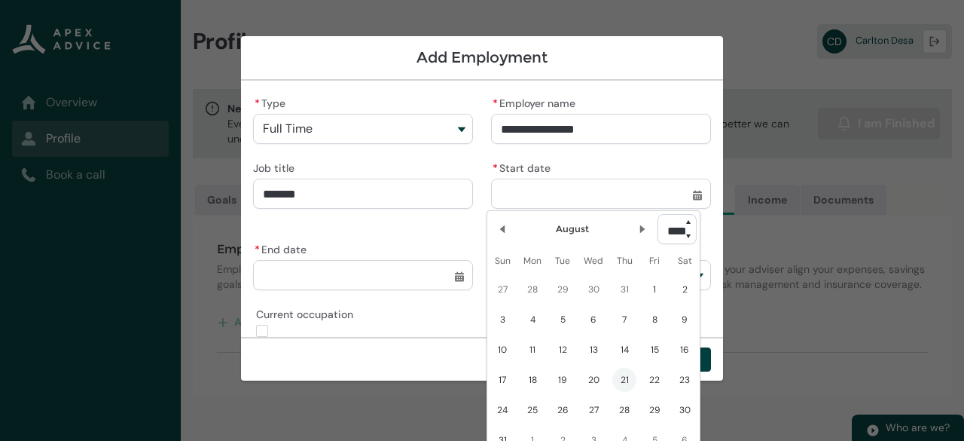
click at [687, 234] on select "**** **** **** **** **** **** **** **** **** **** **** **** **** **** **** ****…" at bounding box center [677, 229] width 39 height 30
click at [658, 214] on select "**** **** **** **** **** **** **** **** **** **** **** **** **** **** **** ****…" at bounding box center [677, 229] width 39 height 30
click at [502, 227] on lightning-primitive-icon "Date picker: August" at bounding box center [502, 229] width 11 height 11
click at [502, 227] on lightning-primitive-icon "Date picker: July" at bounding box center [502, 229] width 11 height 11
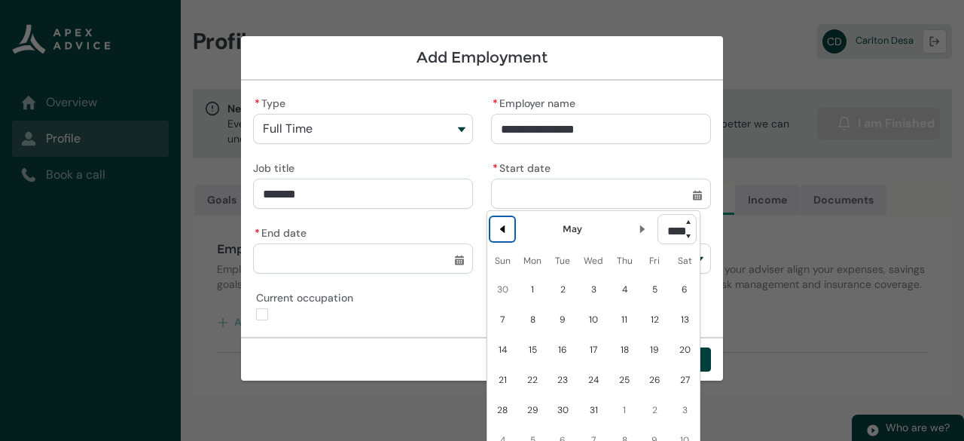
click at [502, 227] on lightning-primitive-icon "Date picker: May" at bounding box center [502, 229] width 11 height 11
click at [502, 227] on lightning-primitive-icon "Date picker: April" at bounding box center [502, 229] width 11 height 11
click at [502, 227] on lightning-primitive-icon "Date picker: March" at bounding box center [502, 229] width 11 height 11
click at [502, 227] on lightning-primitive-icon "Date picker: February" at bounding box center [502, 229] width 11 height 11
click at [655, 377] on span "27" at bounding box center [655, 380] width 24 height 24
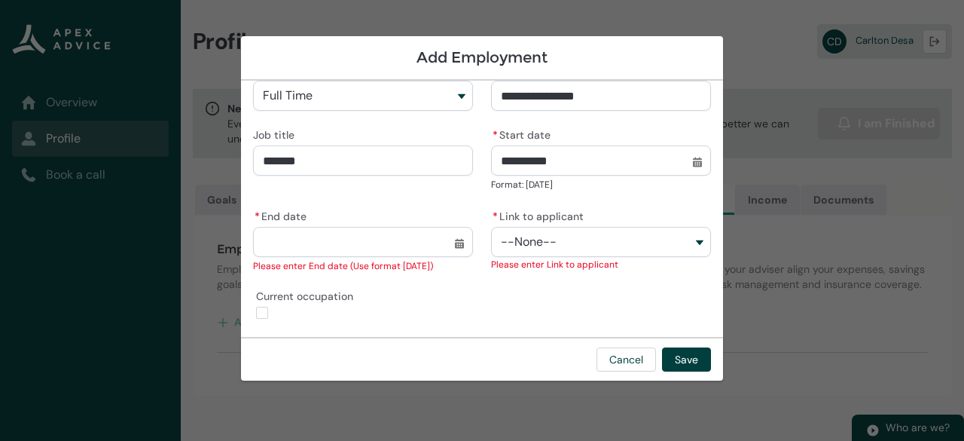
scroll to position [17, 0]
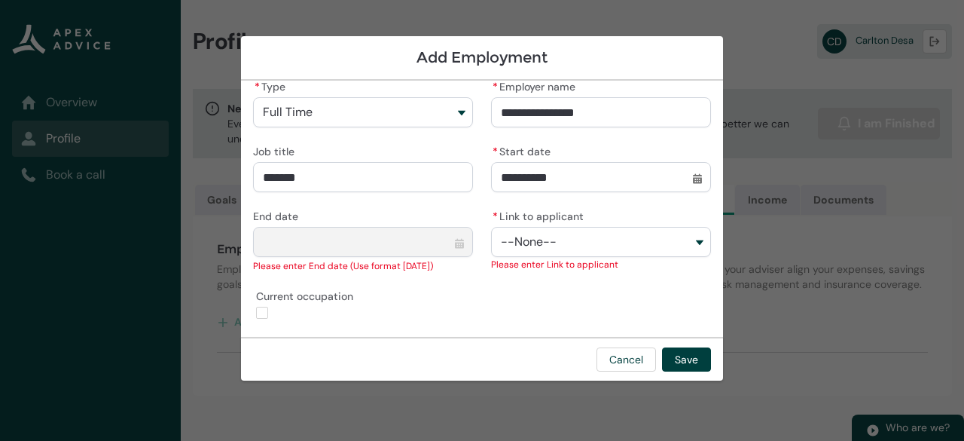
click at [693, 240] on button "--None--" at bounding box center [601, 242] width 220 height 30
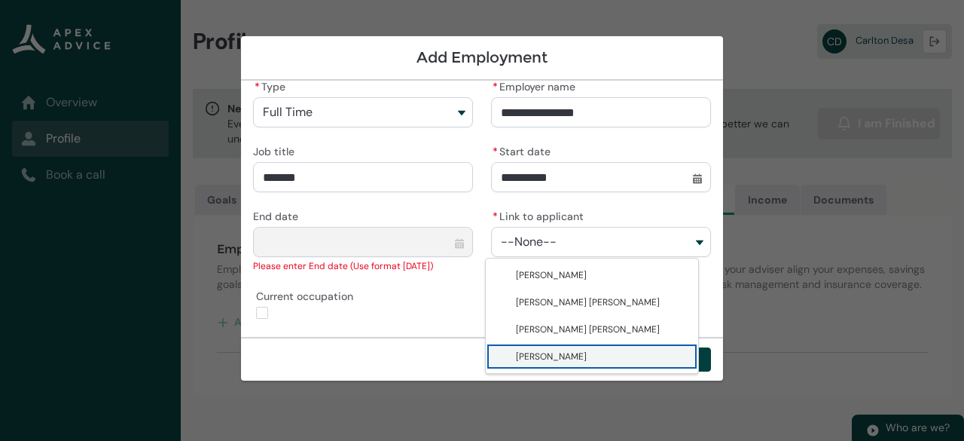
click at [587, 355] on span "[PERSON_NAME]" at bounding box center [551, 356] width 71 height 12
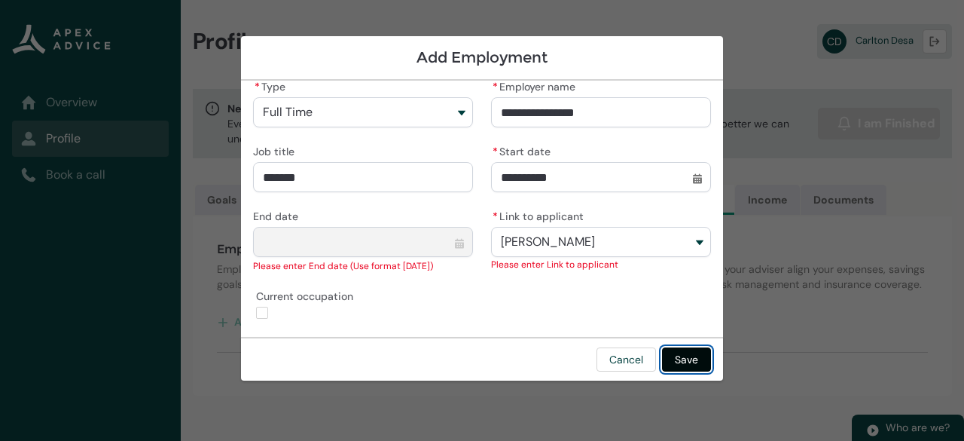
click at [683, 353] on button "Save" at bounding box center [686, 359] width 49 height 24
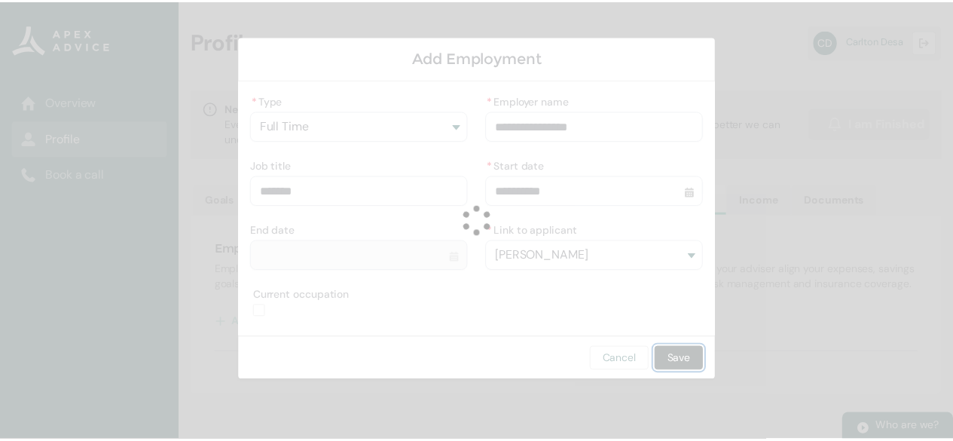
scroll to position [2, 0]
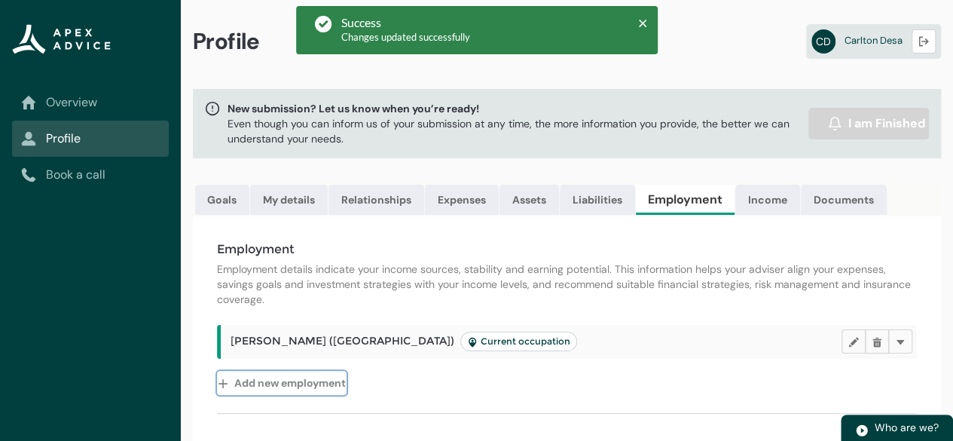
click at [262, 393] on button "Add new employment" at bounding box center [282, 383] width 130 height 24
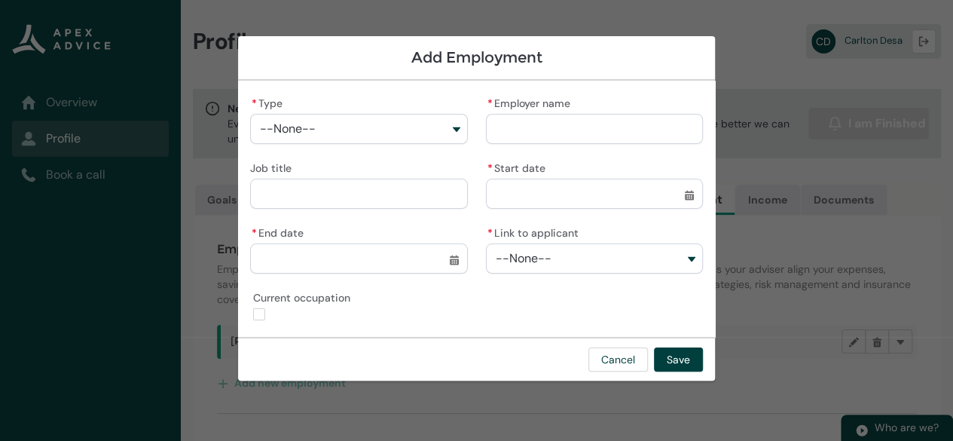
click at [449, 123] on button "--None--" at bounding box center [358, 129] width 217 height 30
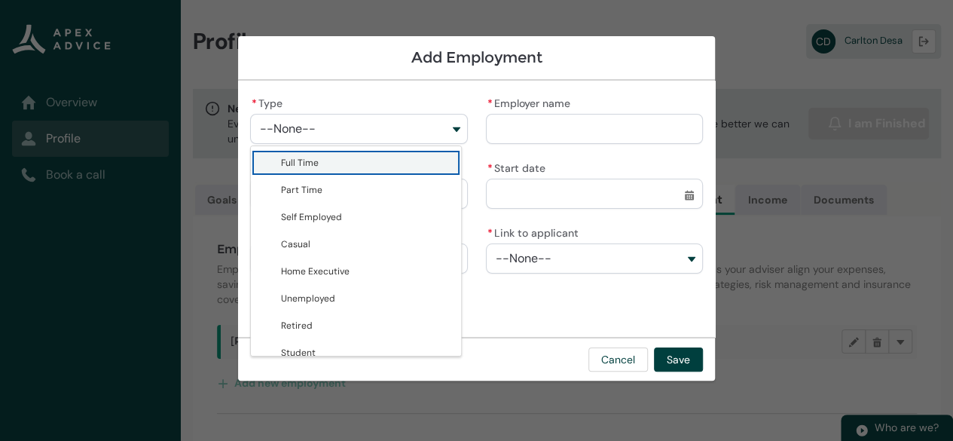
click at [342, 160] on span "Full Time" at bounding box center [366, 162] width 171 height 15
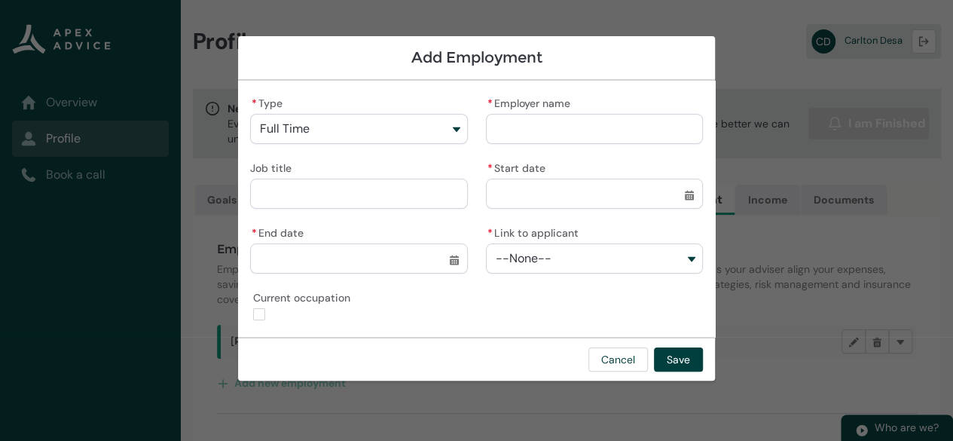
click at [559, 120] on input "* Employer name" at bounding box center [594, 129] width 217 height 30
click at [366, 190] on input "Job title" at bounding box center [358, 194] width 217 height 30
click at [524, 194] on input "* Start date" at bounding box center [594, 194] width 217 height 30
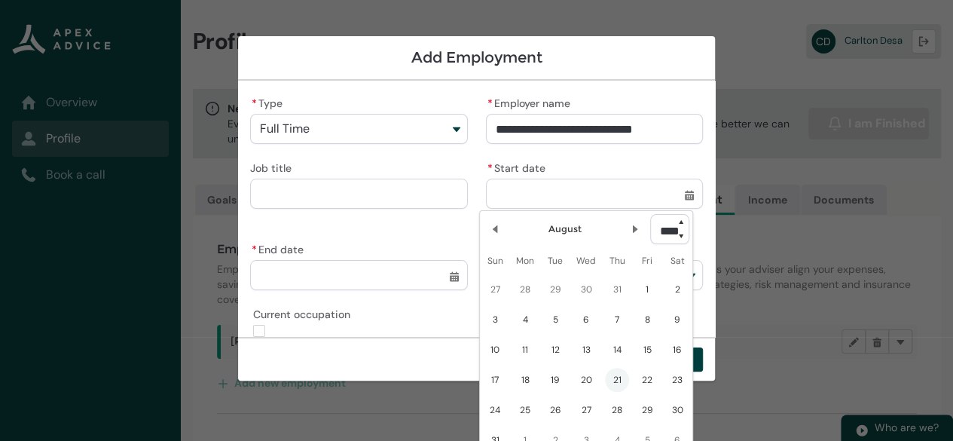
click at [680, 235] on select "**** **** **** **** **** **** **** **** **** **** **** **** **** **** **** ****…" at bounding box center [669, 229] width 39 height 30
click at [650, 214] on select "**** **** **** **** **** **** **** **** **** **** **** **** **** **** **** ****…" at bounding box center [669, 229] width 39 height 30
click at [495, 228] on lightning-primitive-icon "Date picker: August" at bounding box center [495, 229] width 11 height 11
click at [500, 233] on button "Previous Month" at bounding box center [495, 229] width 24 height 24
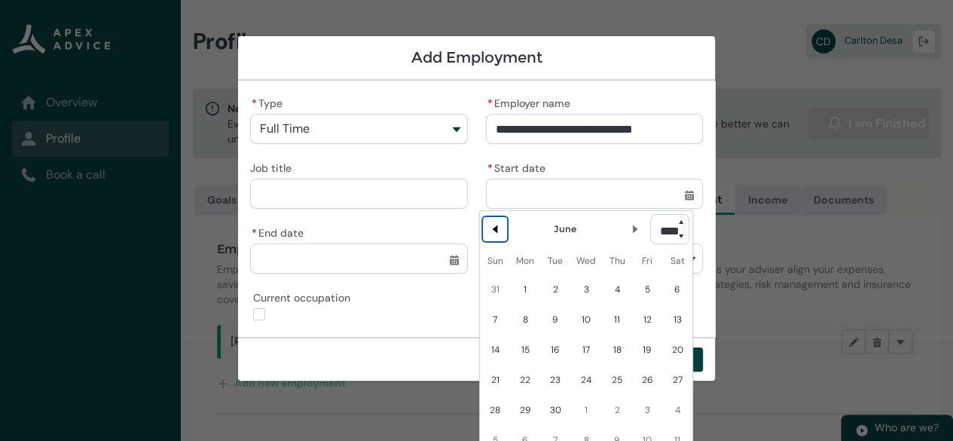
click at [500, 233] on button "Previous Month" at bounding box center [495, 229] width 24 height 24
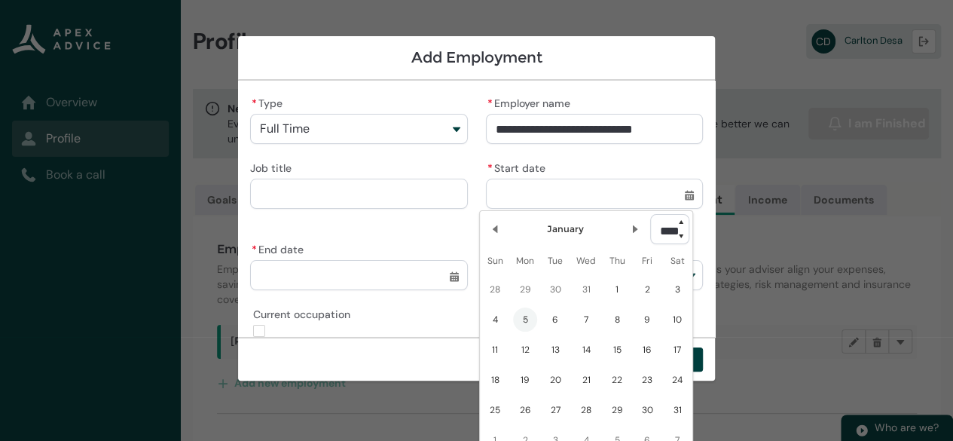
click at [518, 316] on span "5" at bounding box center [525, 319] width 24 height 24
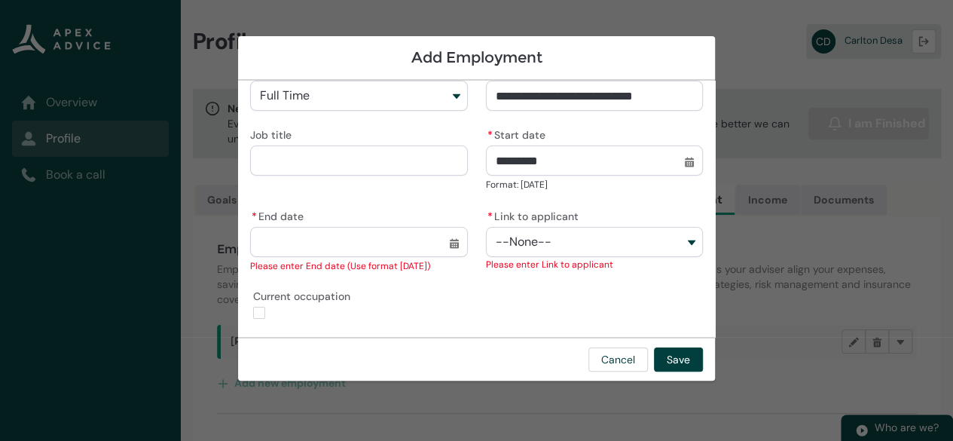
scroll to position [17, 0]
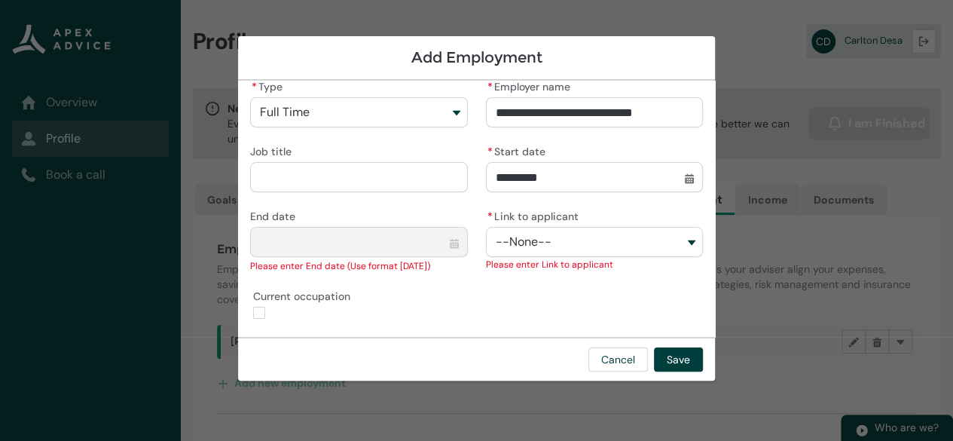
click at [680, 237] on button "--None--" at bounding box center [594, 242] width 217 height 30
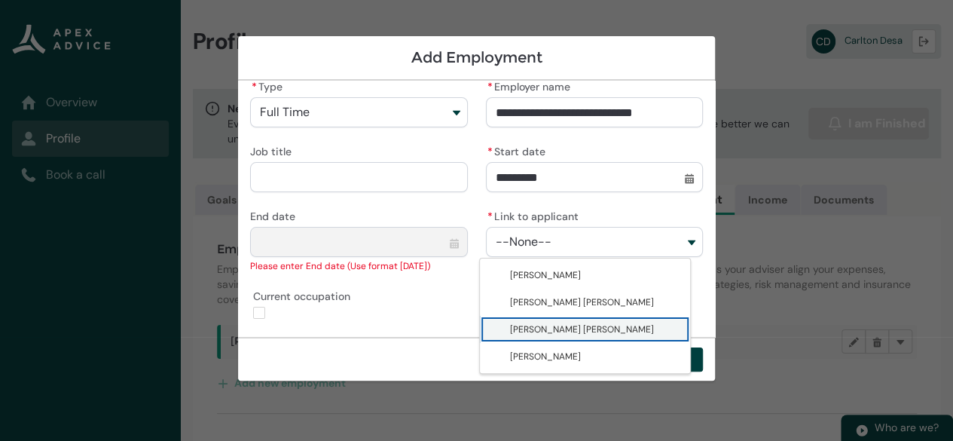
click at [560, 327] on span "[PERSON_NAME] [PERSON_NAME]" at bounding box center [582, 329] width 144 height 12
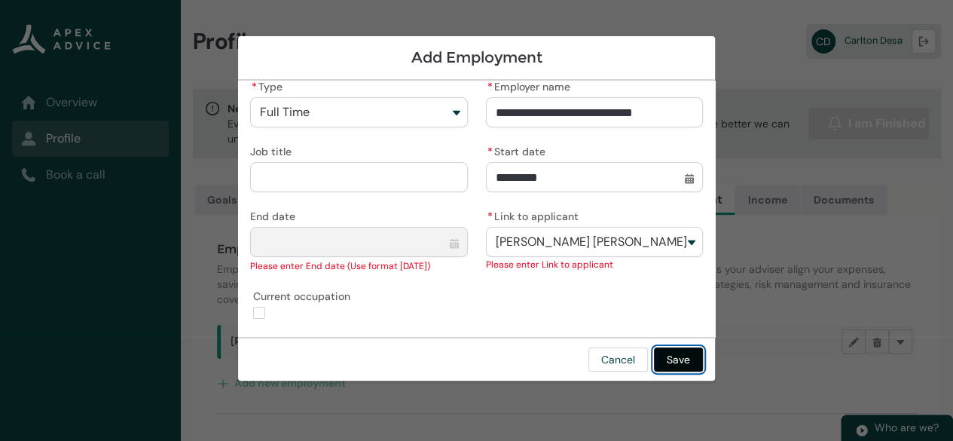
click at [677, 356] on button "Save" at bounding box center [678, 359] width 49 height 24
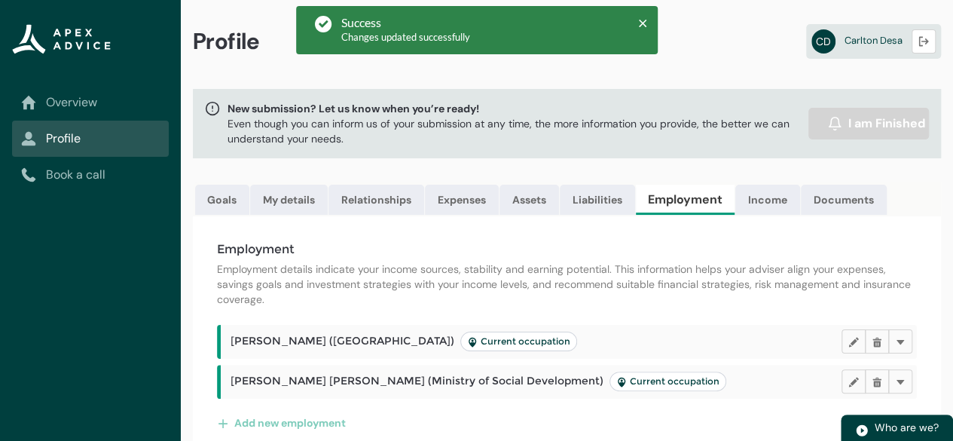
scroll to position [65, 0]
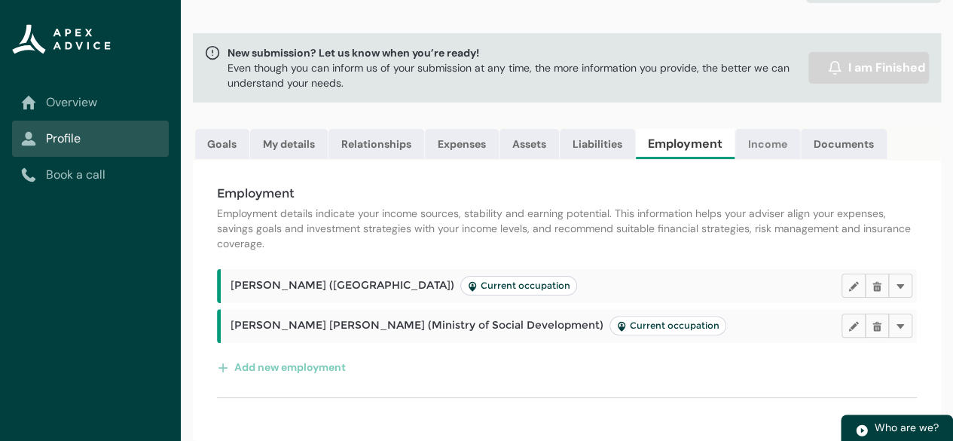
click at [766, 132] on link "Income" at bounding box center [767, 144] width 65 height 30
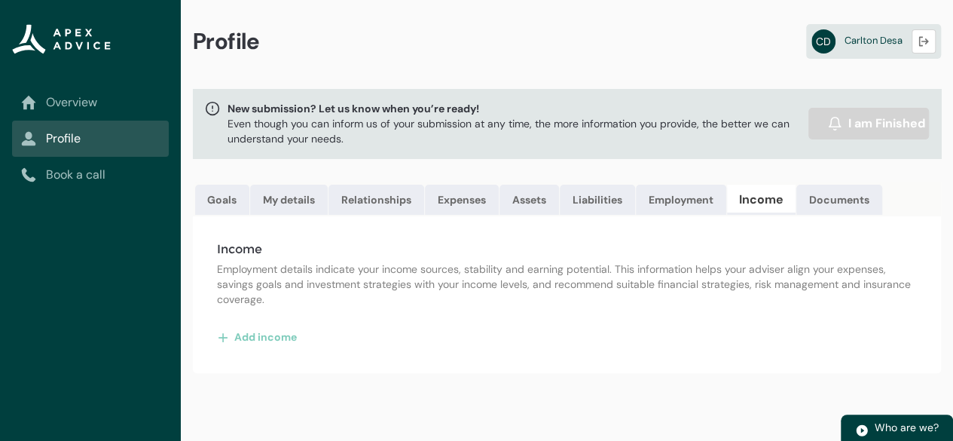
scroll to position [0, 0]
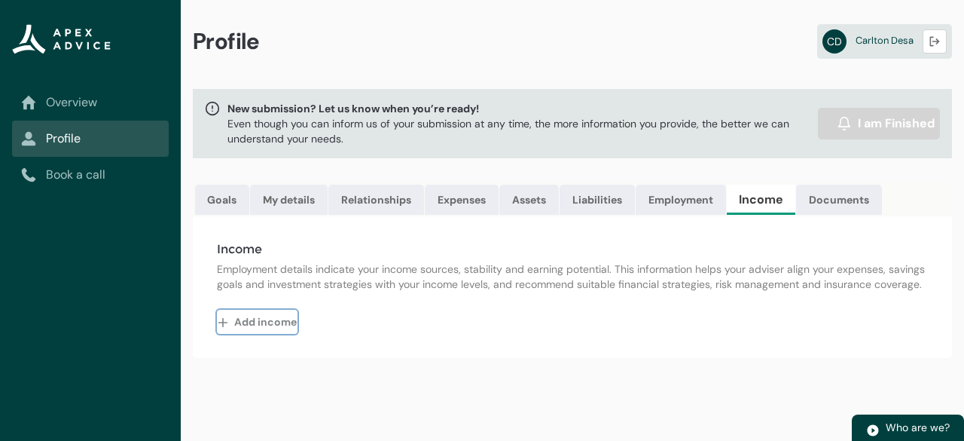
click at [258, 328] on button "Add income" at bounding box center [257, 322] width 81 height 24
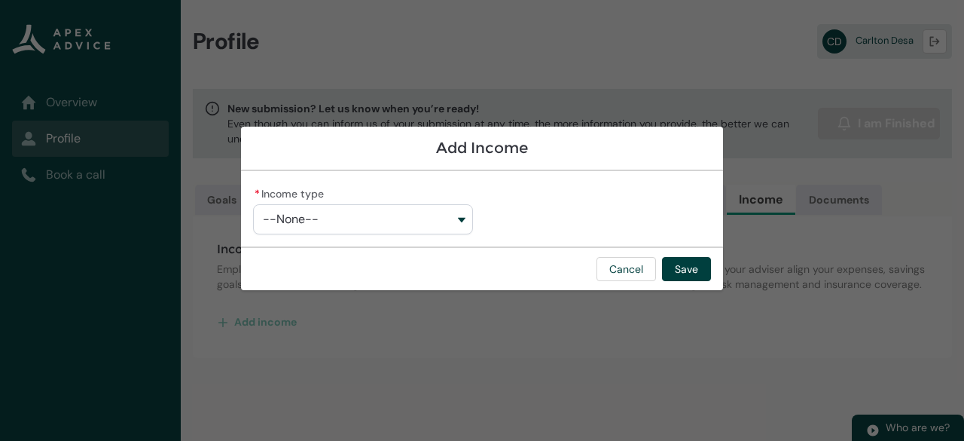
click at [458, 216] on button "--None--" at bounding box center [363, 219] width 220 height 30
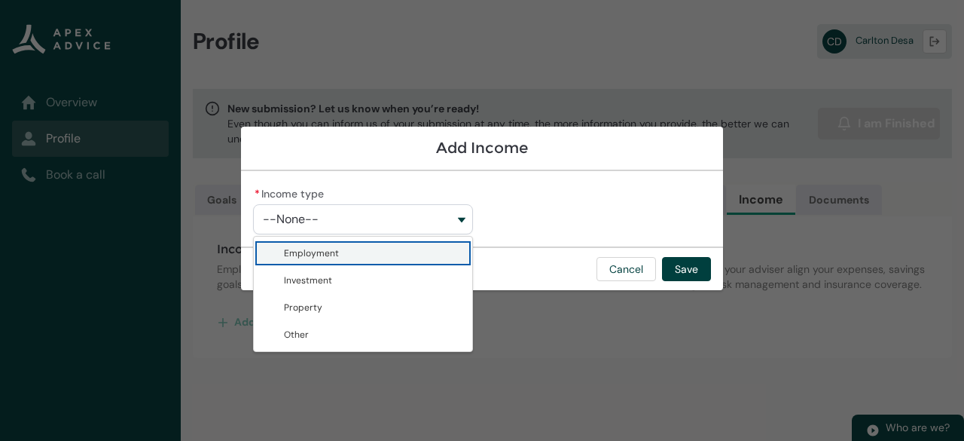
click at [306, 252] on span "Employment" at bounding box center [311, 253] width 55 height 12
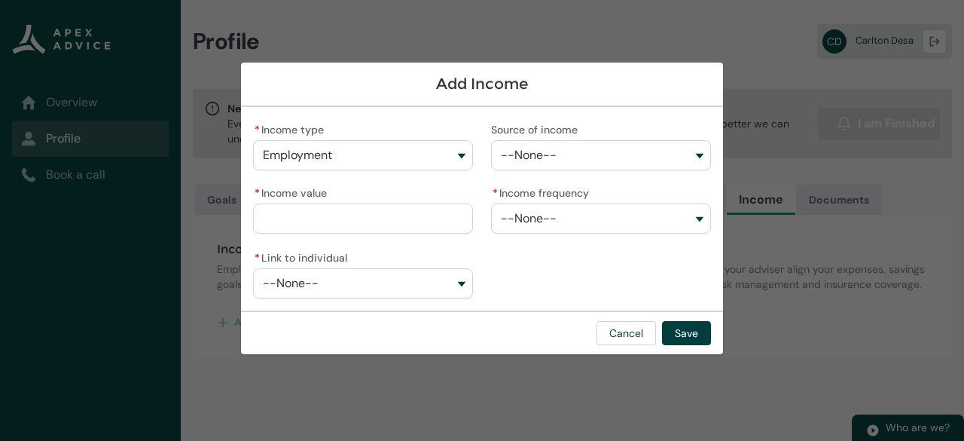
click at [654, 151] on button "--None--" at bounding box center [601, 155] width 220 height 30
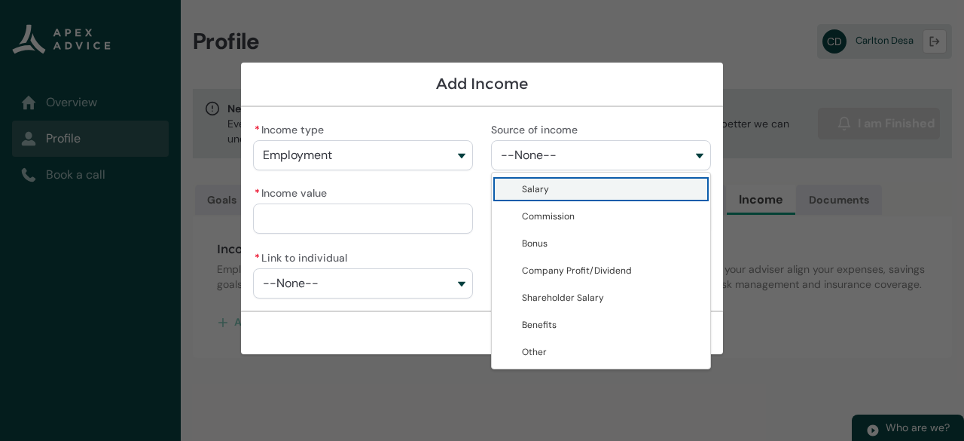
click at [580, 191] on span "Salary" at bounding box center [611, 189] width 179 height 15
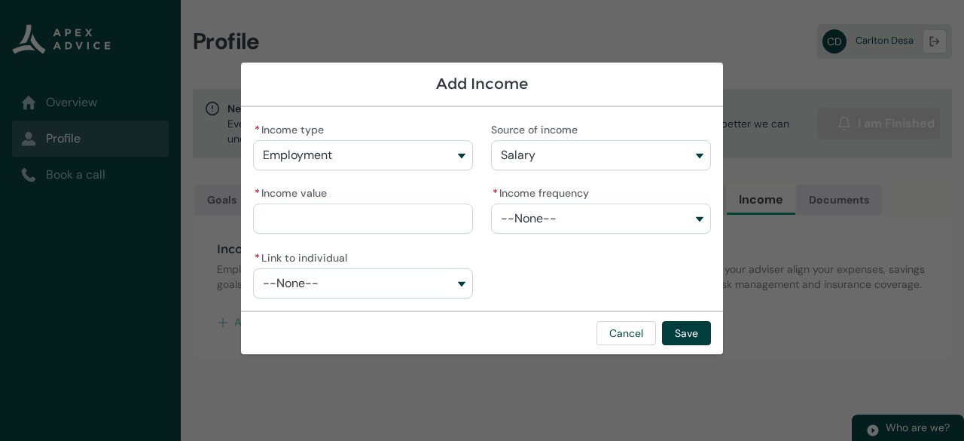
click at [423, 225] on input "* Income value" at bounding box center [363, 218] width 220 height 30
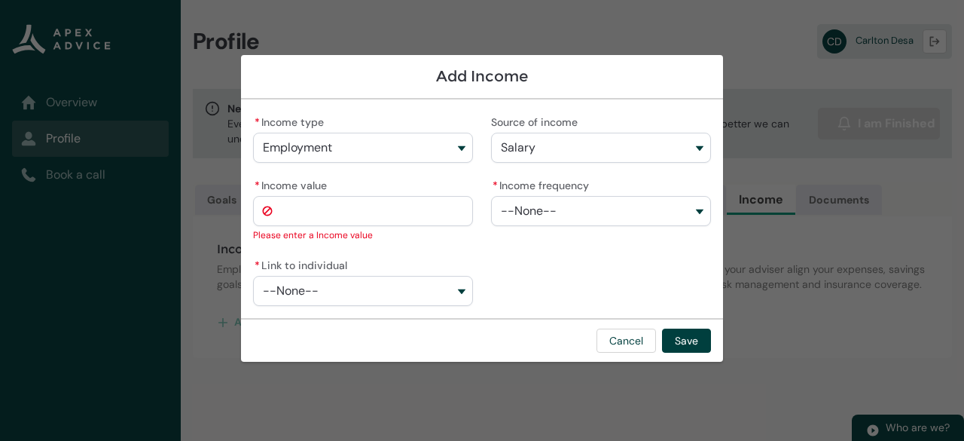
click at [698, 214] on button "--None--" at bounding box center [601, 211] width 220 height 30
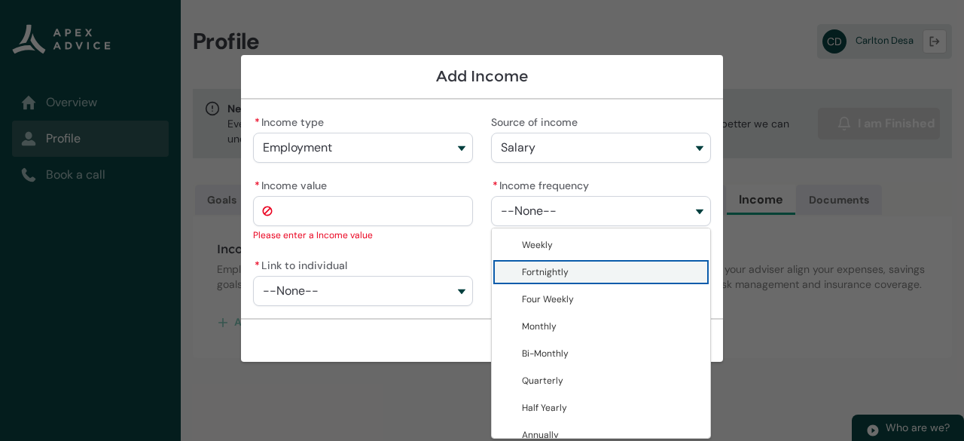
click at [529, 271] on span "Fortnightly" at bounding box center [545, 272] width 47 height 12
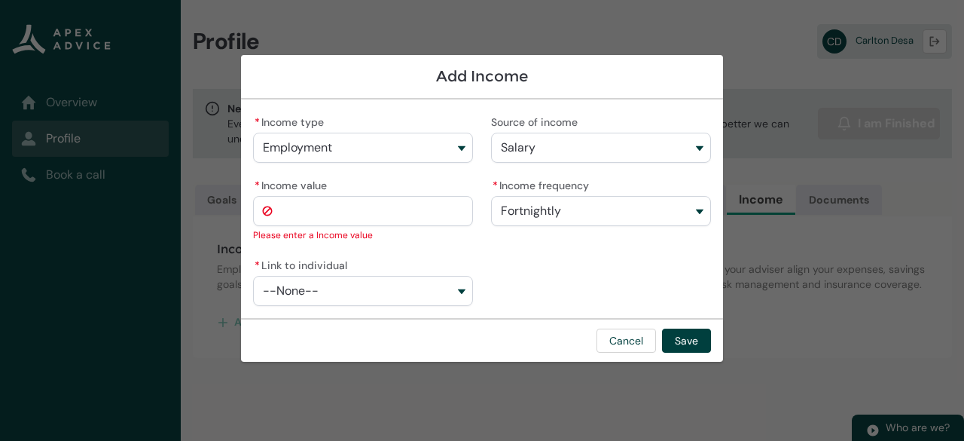
click at [309, 212] on input "* Income value" at bounding box center [363, 211] width 220 height 30
click at [342, 212] on input "*******" at bounding box center [363, 211] width 220 height 30
click at [342, 207] on input "* Income value" at bounding box center [363, 211] width 220 height 30
click at [468, 288] on button "--None--" at bounding box center [363, 291] width 220 height 30
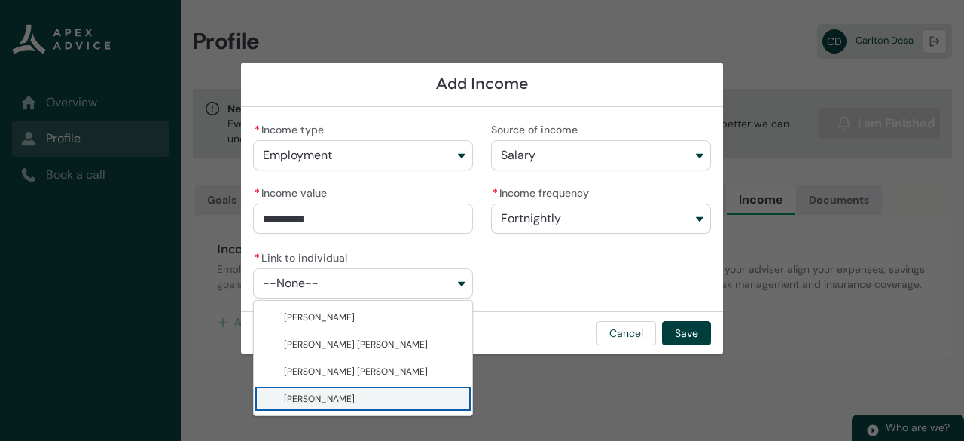
click at [353, 402] on span "[PERSON_NAME]" at bounding box center [319, 399] width 71 height 12
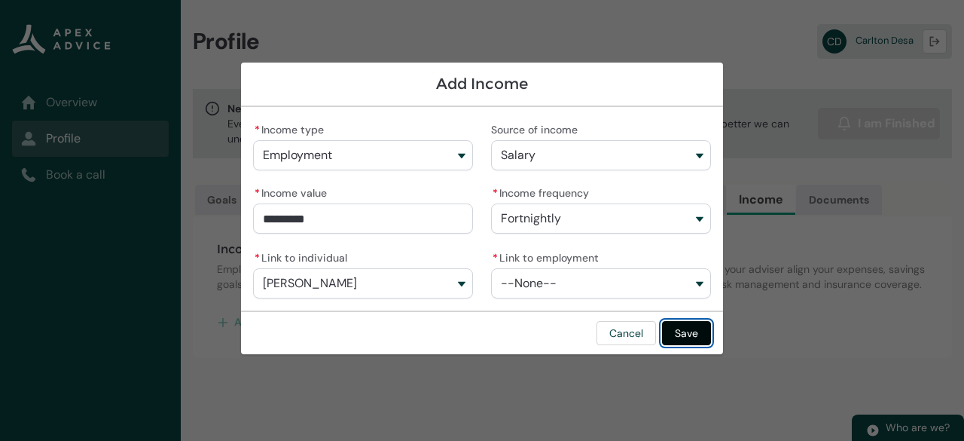
click at [693, 337] on button "Save" at bounding box center [686, 333] width 49 height 24
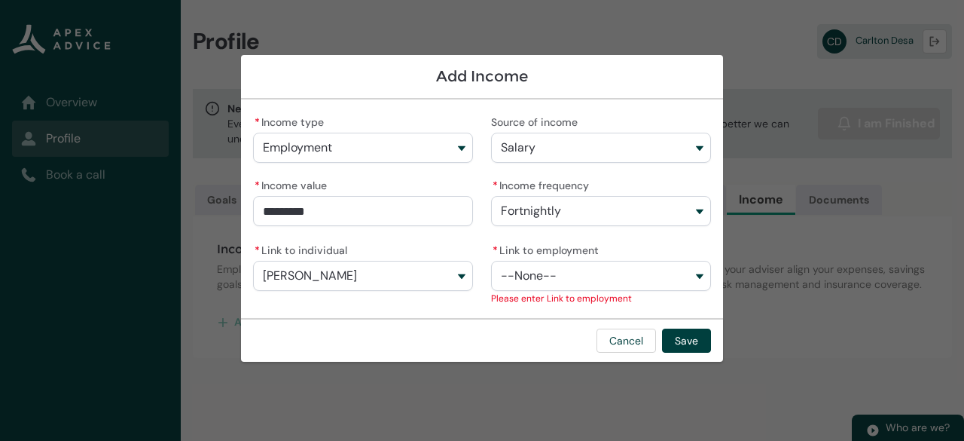
click at [707, 267] on button "--None--" at bounding box center [601, 276] width 220 height 30
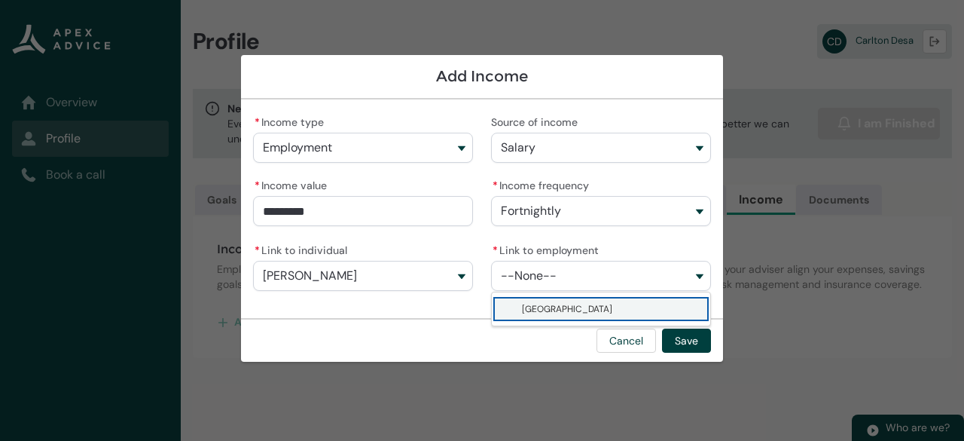
click at [583, 307] on span "[GEOGRAPHIC_DATA]" at bounding box center [567, 309] width 90 height 12
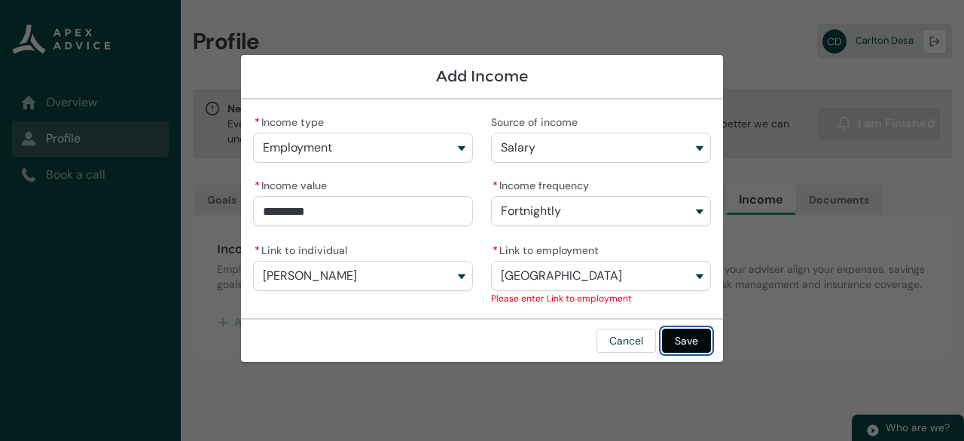
click at [691, 337] on button "Save" at bounding box center [686, 340] width 49 height 24
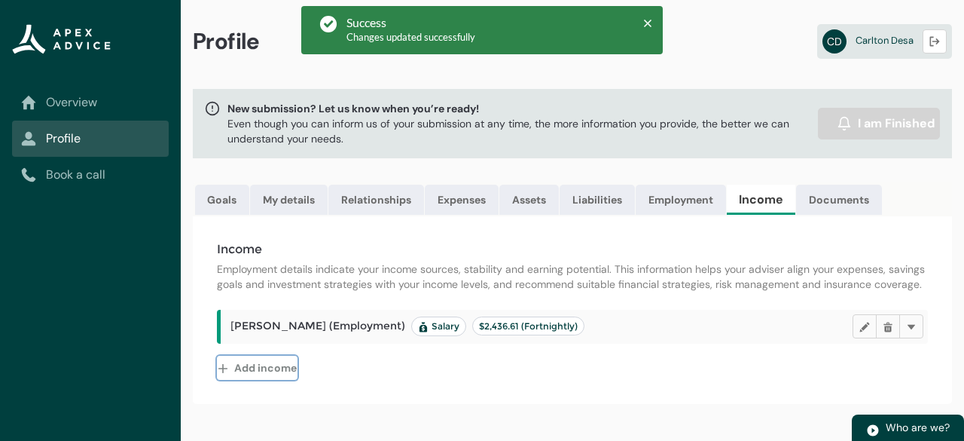
click at [249, 374] on button "Add income" at bounding box center [257, 368] width 81 height 24
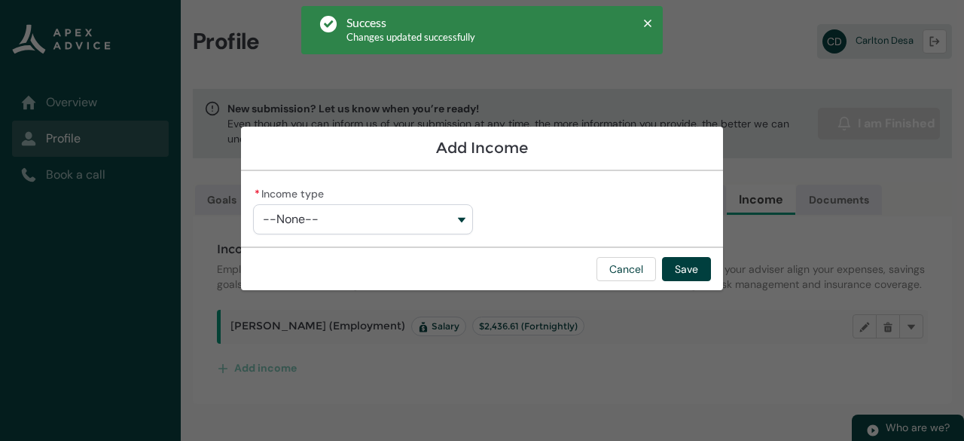
click at [465, 216] on button "--None--" at bounding box center [363, 219] width 220 height 30
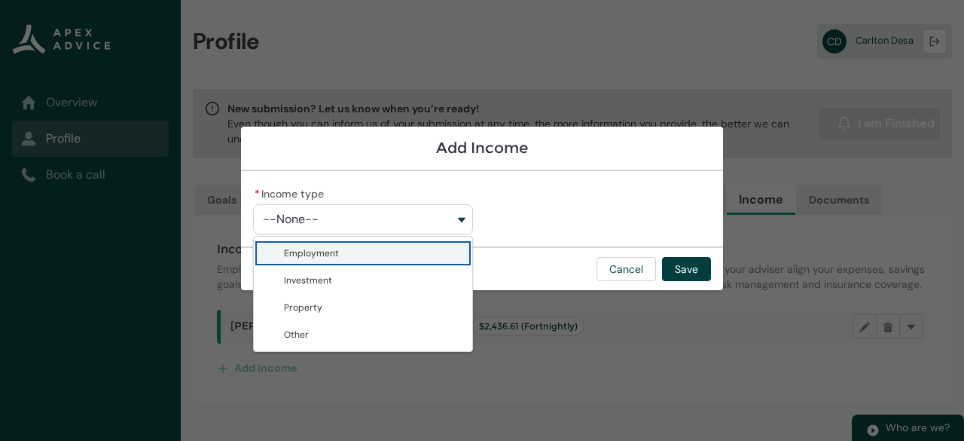
click at [408, 244] on lightning-base-combobox-item "Employment" at bounding box center [363, 253] width 218 height 27
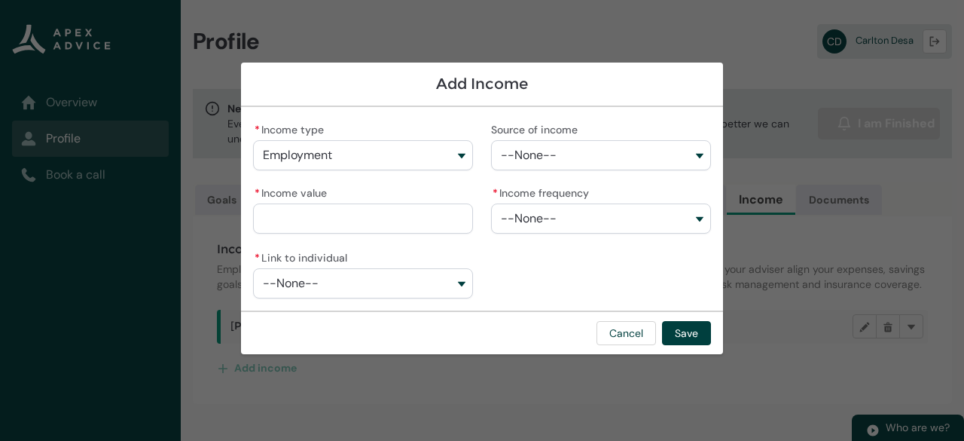
click at [637, 154] on button "--None--" at bounding box center [601, 155] width 220 height 30
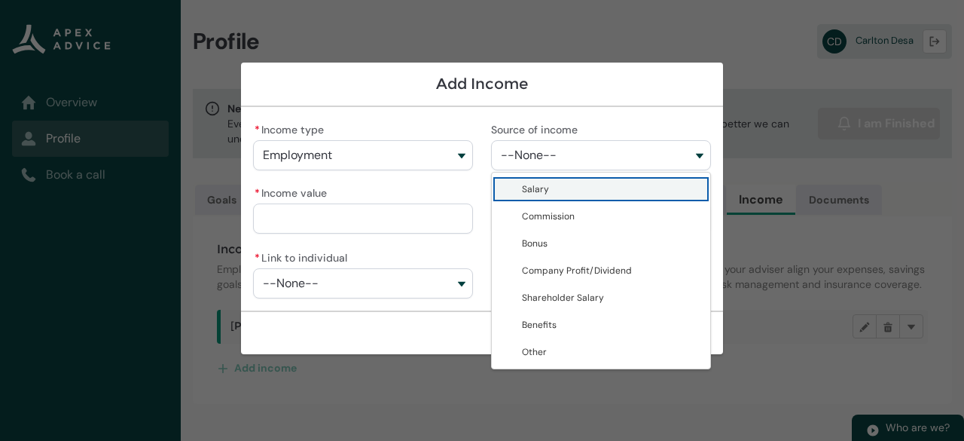
click at [548, 185] on span "Salary" at bounding box center [611, 189] width 179 height 15
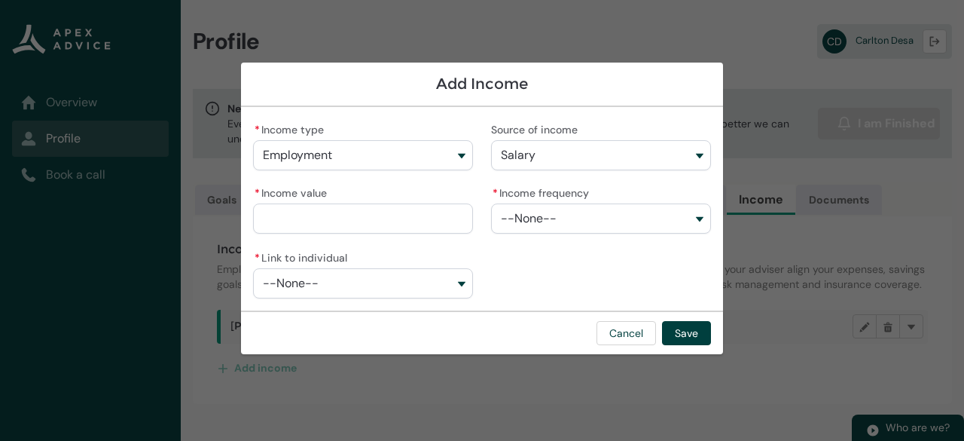
click at [374, 229] on input "* Income value" at bounding box center [363, 218] width 220 height 30
click at [699, 219] on button "--None--" at bounding box center [601, 218] width 220 height 30
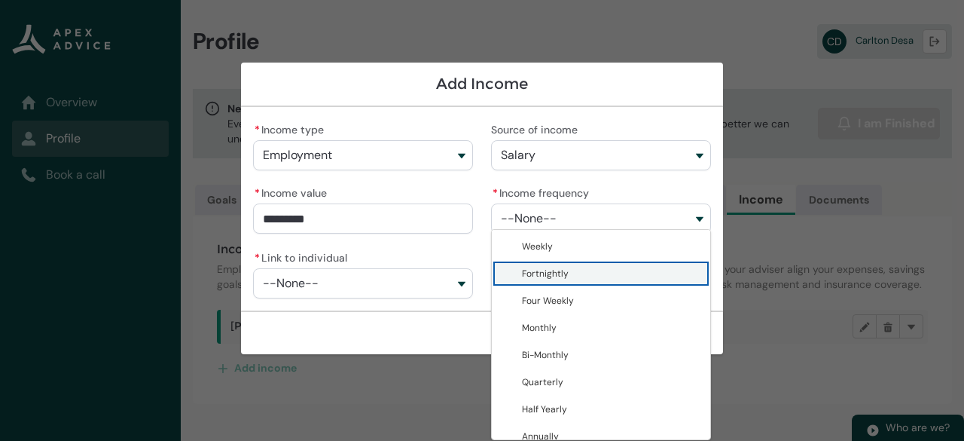
click at [568, 273] on span "Fortnightly" at bounding box center [611, 273] width 179 height 15
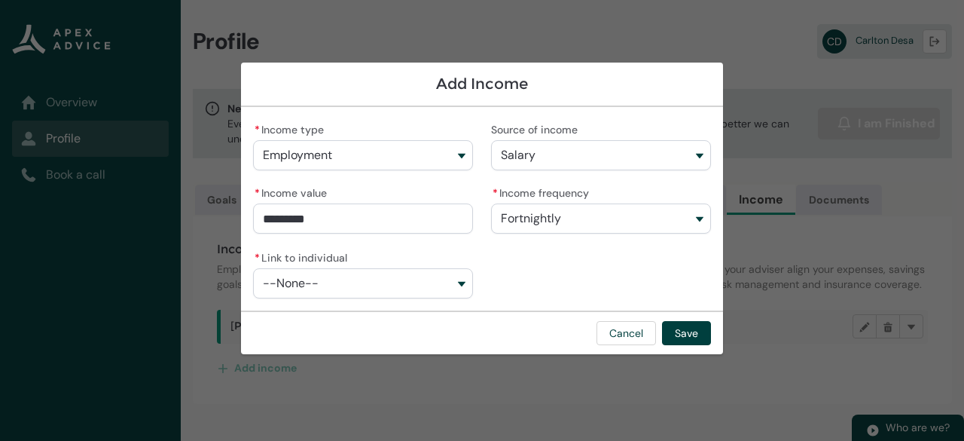
click at [457, 284] on button "--None--" at bounding box center [363, 283] width 220 height 30
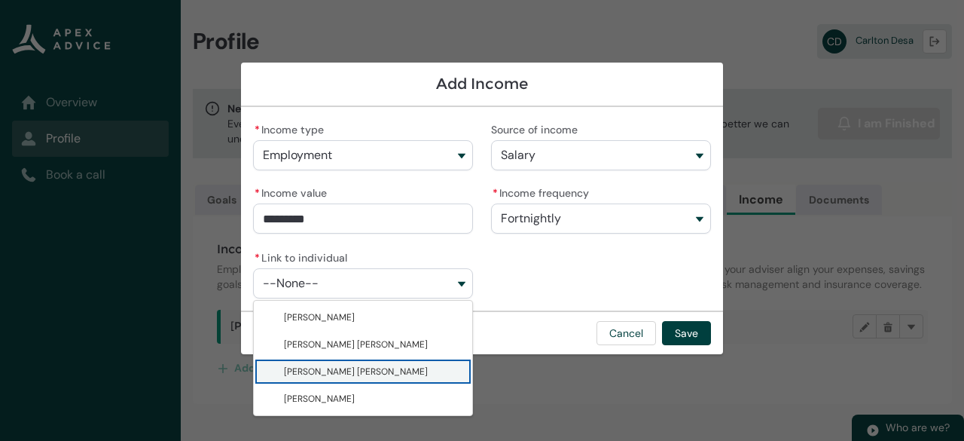
click at [392, 374] on span "[PERSON_NAME] [PERSON_NAME]" at bounding box center [373, 371] width 179 height 15
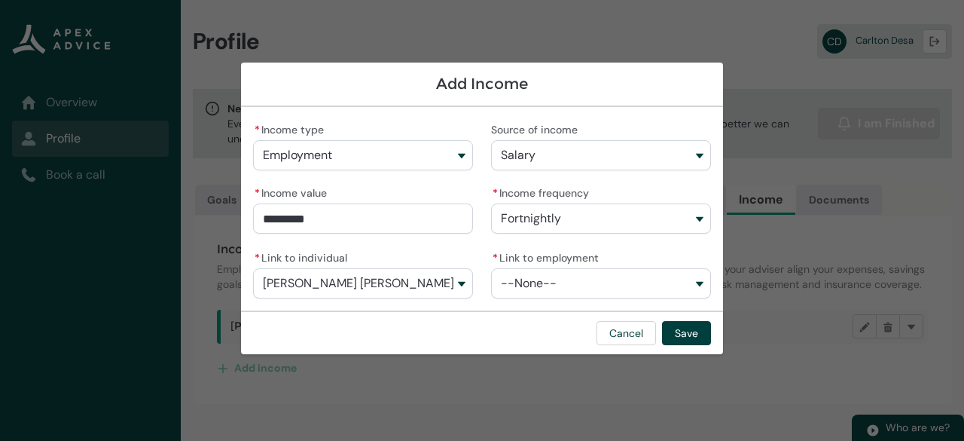
click at [701, 278] on button "--None--" at bounding box center [601, 283] width 220 height 30
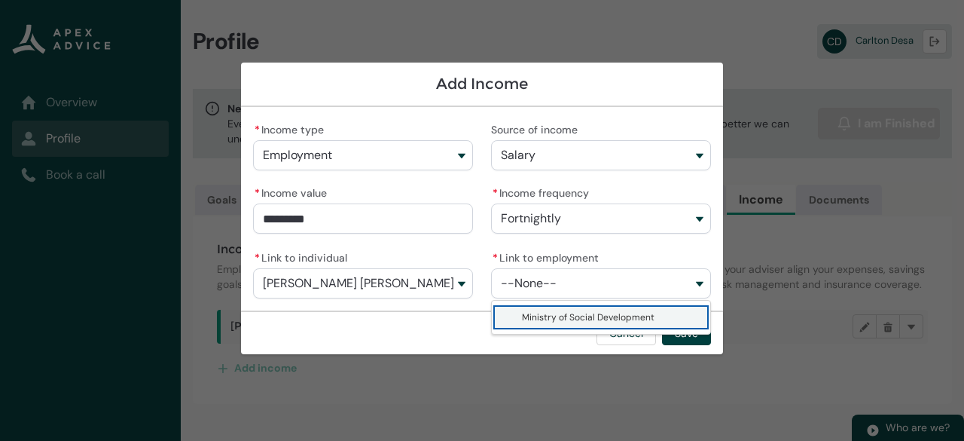
click at [628, 317] on span "Ministry of Social Development" at bounding box center [588, 317] width 133 height 12
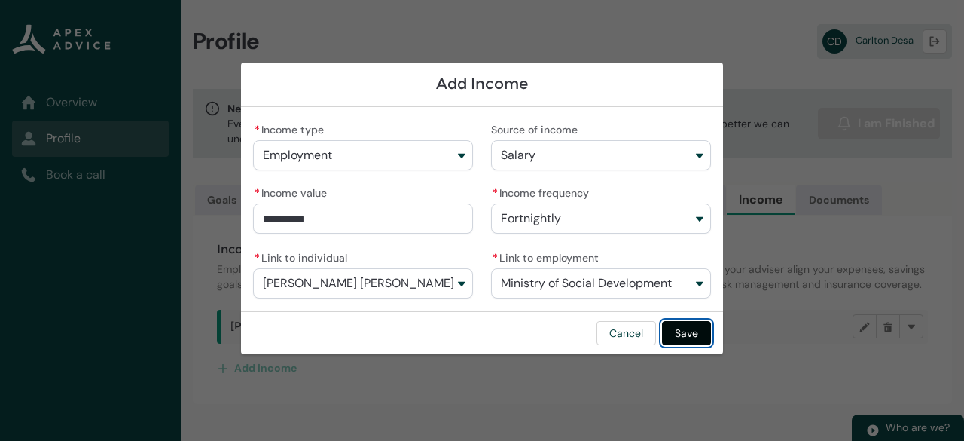
click at [690, 337] on button "Save" at bounding box center [686, 333] width 49 height 24
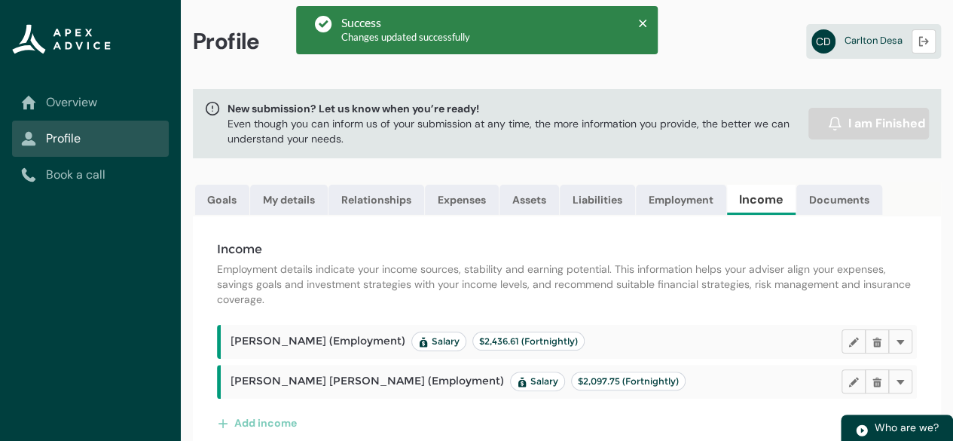
scroll to position [28, 0]
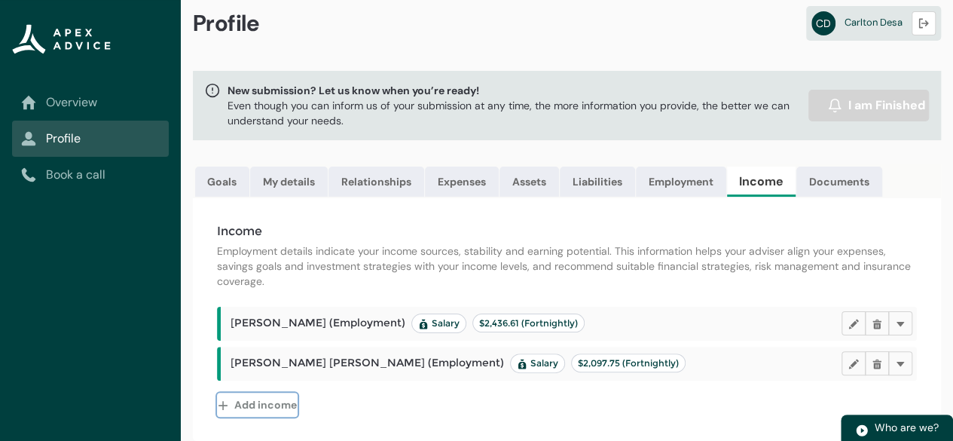
click at [253, 408] on button "Add income" at bounding box center [257, 405] width 81 height 24
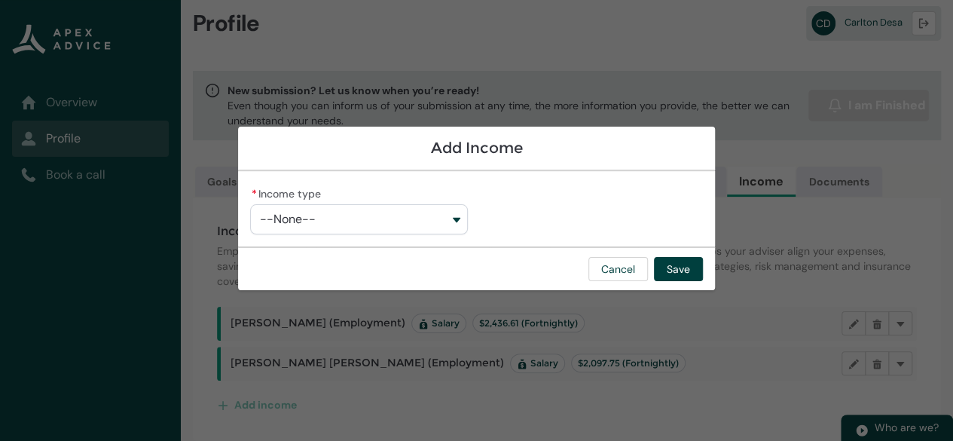
click at [460, 217] on button "--None--" at bounding box center [358, 219] width 217 height 30
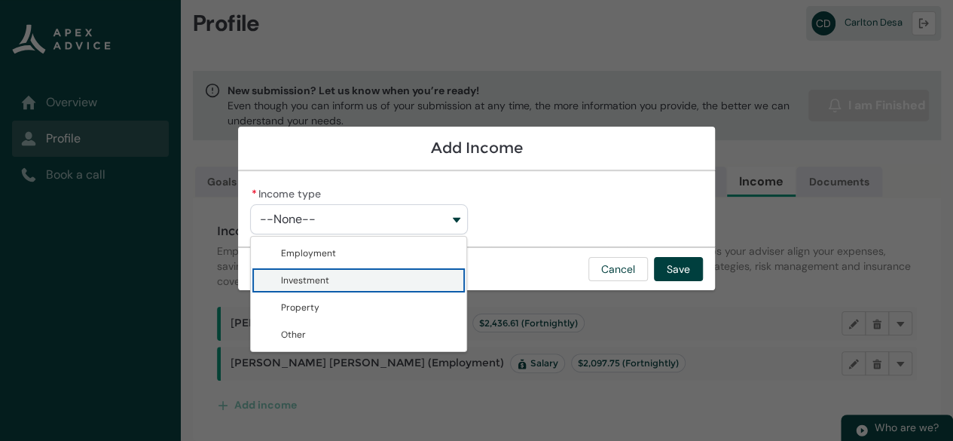
click at [392, 285] on span "Investment" at bounding box center [369, 280] width 176 height 15
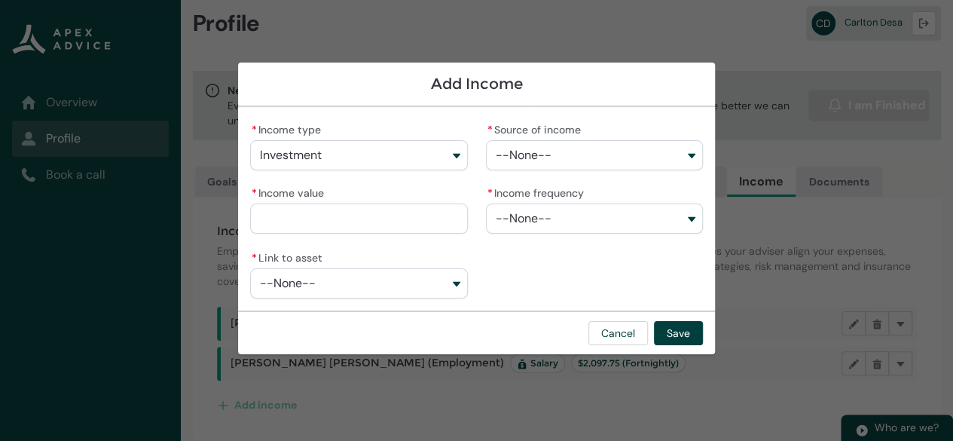
click at [455, 151] on button "Investment" at bounding box center [358, 155] width 217 height 30
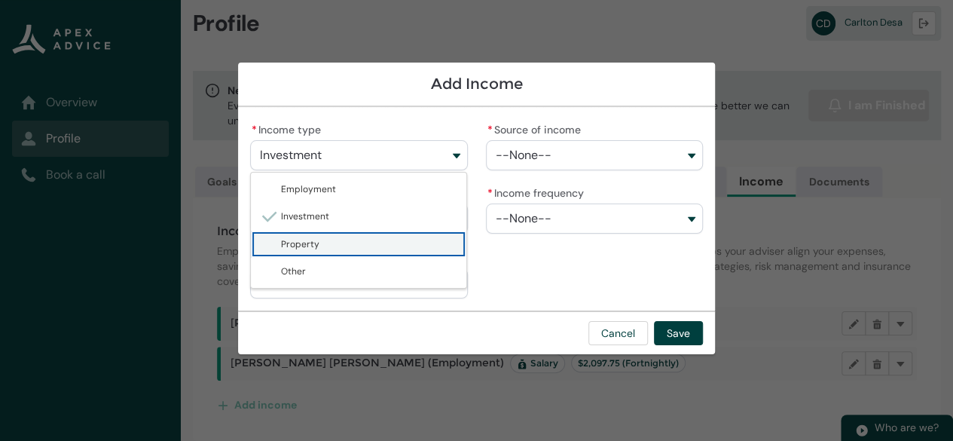
click at [331, 237] on span "Property" at bounding box center [369, 244] width 176 height 15
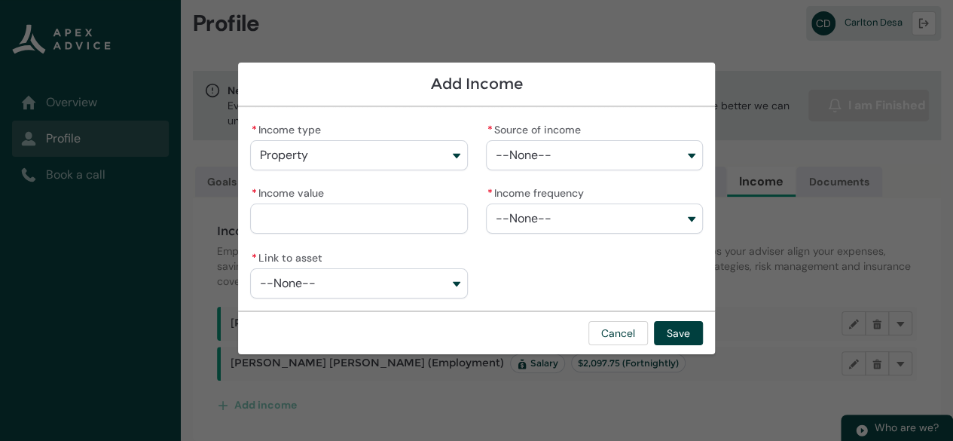
click at [585, 147] on button "--None--" at bounding box center [594, 155] width 217 height 30
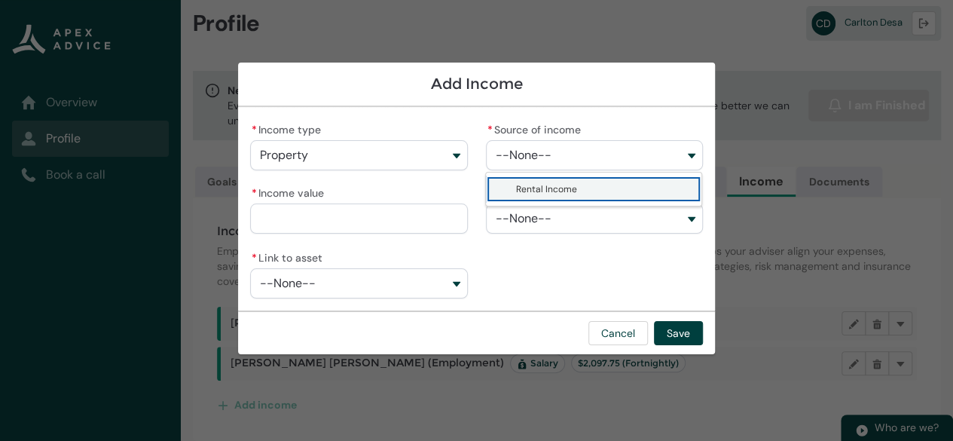
click at [559, 188] on span "Rental Income" at bounding box center [546, 189] width 61 height 12
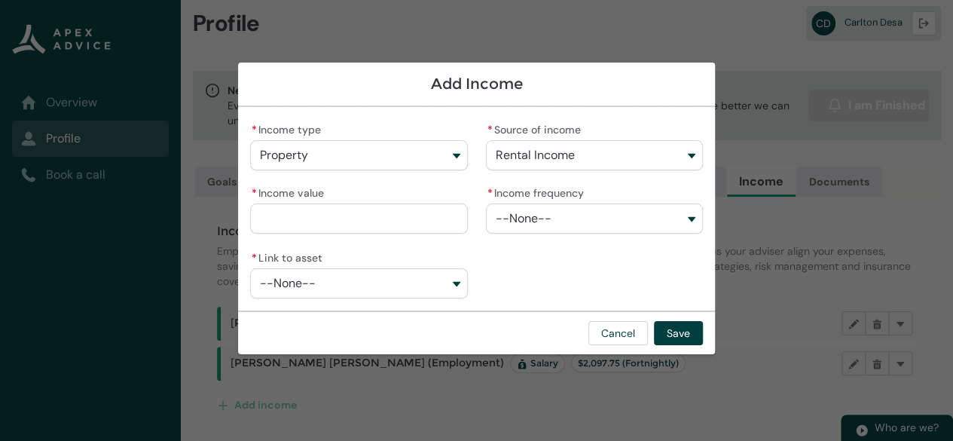
click at [428, 209] on input "* Income value" at bounding box center [358, 218] width 217 height 30
drag, startPoint x: 428, startPoint y: 209, endPoint x: 326, endPoint y: 234, distance: 104.9
click at [326, 234] on lightning-input "* Income value" at bounding box center [358, 208] width 217 height 53
click at [591, 216] on button "--None--" at bounding box center [594, 218] width 217 height 30
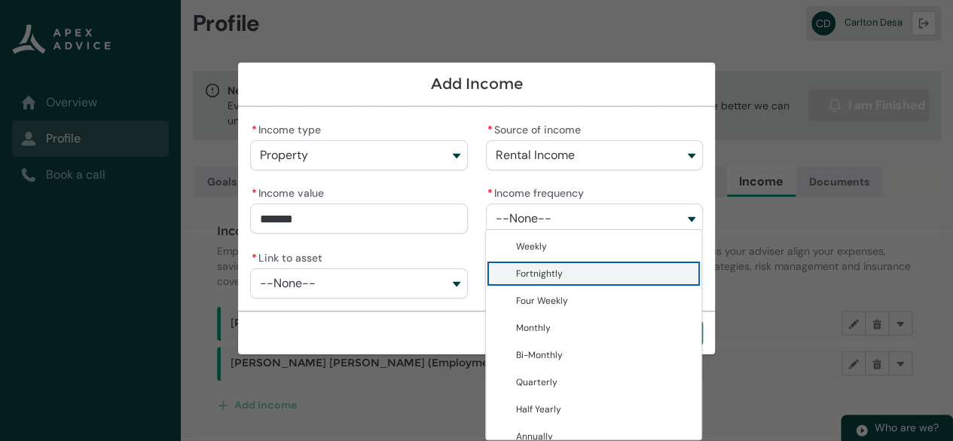
click at [547, 276] on span "Fortnightly" at bounding box center [539, 273] width 47 height 12
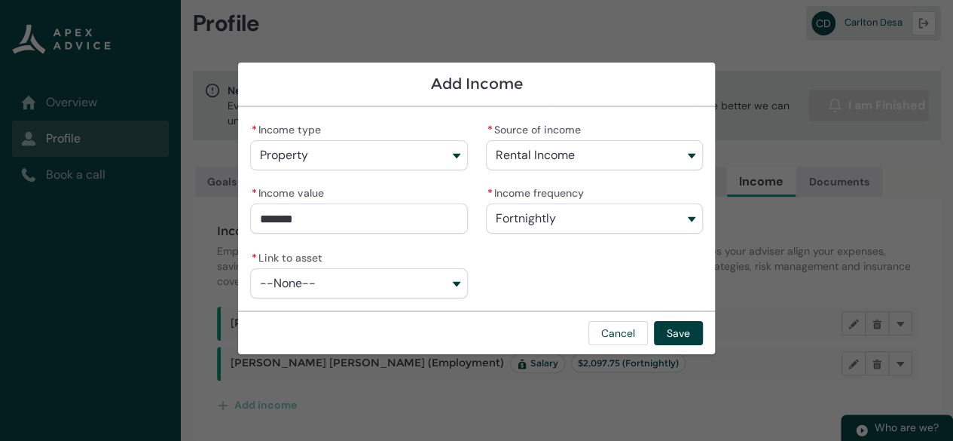
click at [457, 284] on button "--None--" at bounding box center [358, 283] width 217 height 30
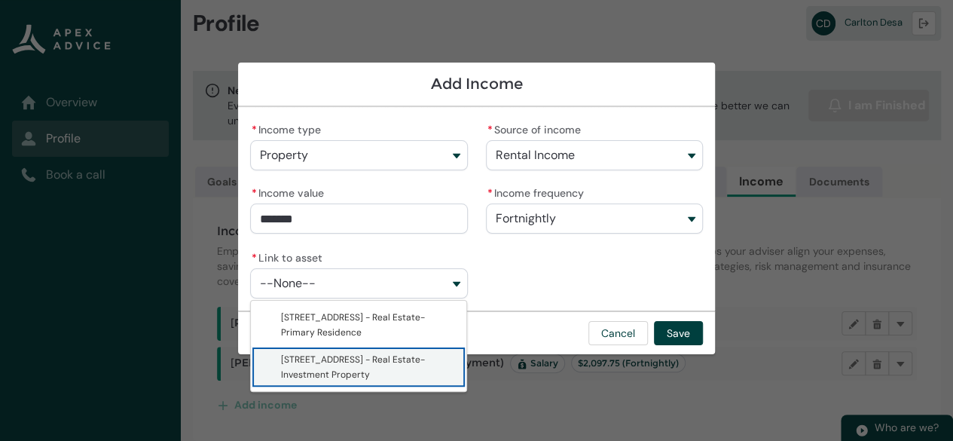
click at [382, 371] on span "[STREET_ADDRESS] - Real Estate-Investment Property" at bounding box center [369, 367] width 176 height 30
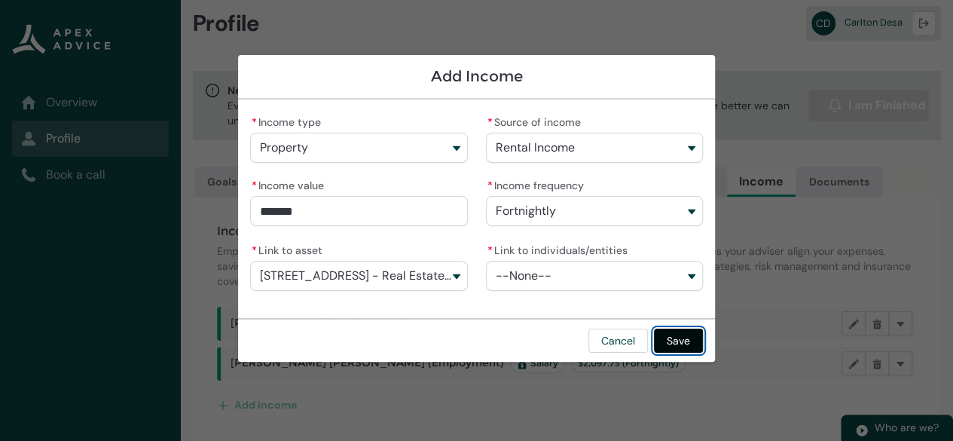
click at [689, 337] on button "Save" at bounding box center [678, 340] width 49 height 24
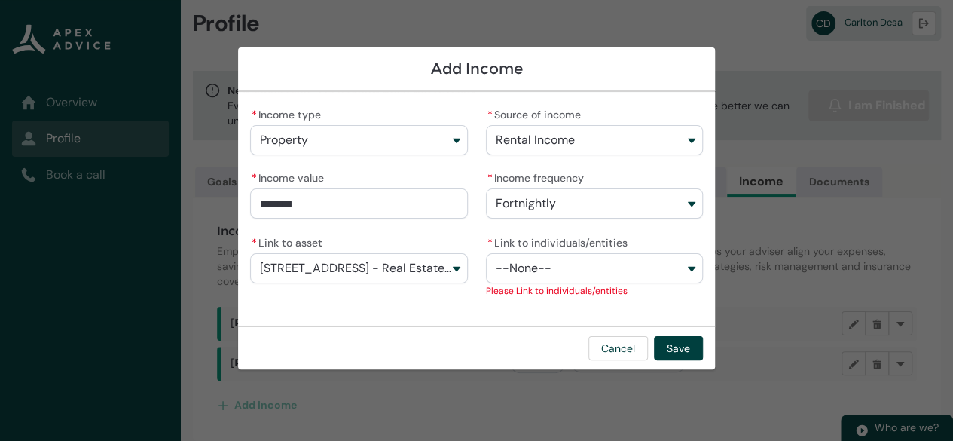
click at [694, 263] on button "--None--" at bounding box center [594, 268] width 217 height 30
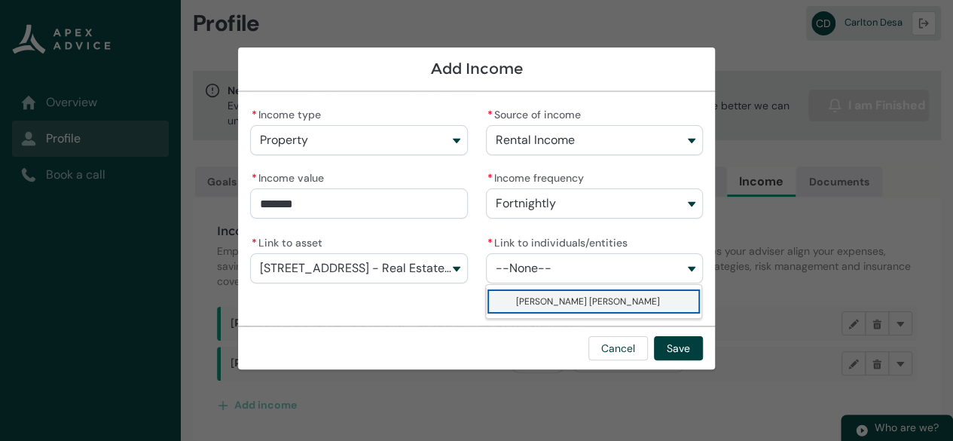
click at [613, 297] on span "[PERSON_NAME] [PERSON_NAME]" at bounding box center [604, 301] width 176 height 15
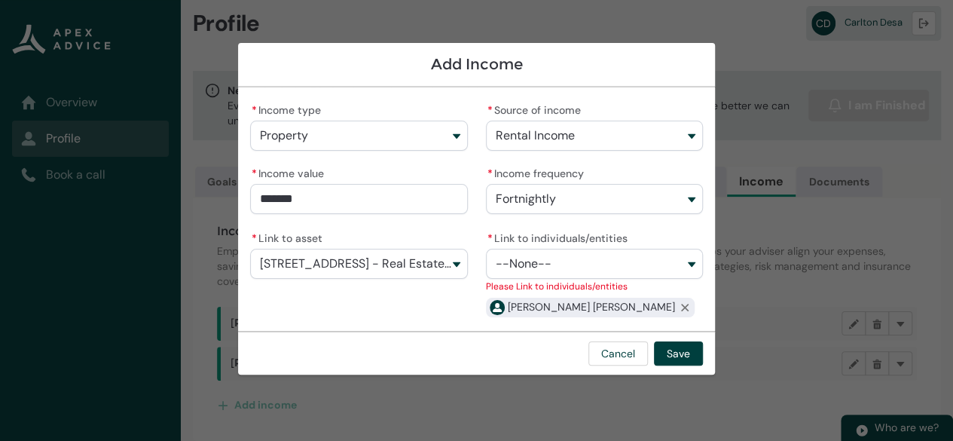
click at [692, 260] on button "--None--" at bounding box center [594, 264] width 217 height 30
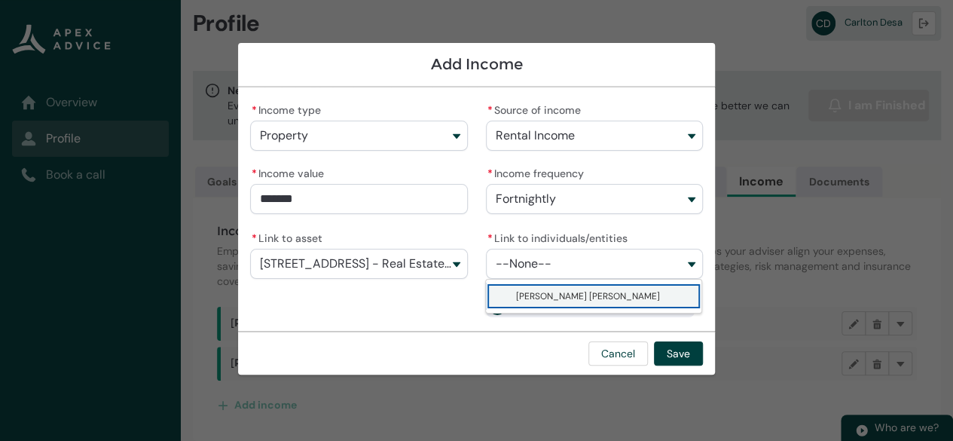
click at [690, 261] on button "--None--" at bounding box center [594, 264] width 217 height 30
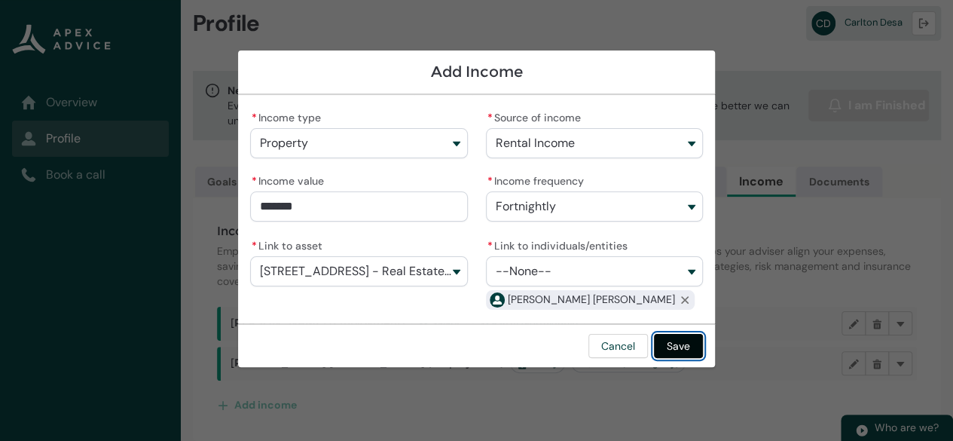
click at [677, 355] on button "Save" at bounding box center [678, 346] width 49 height 24
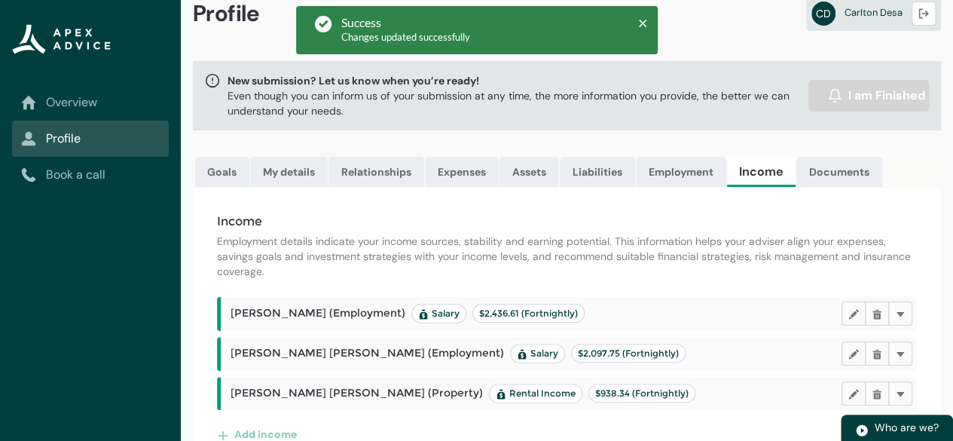
scroll to position [68, 0]
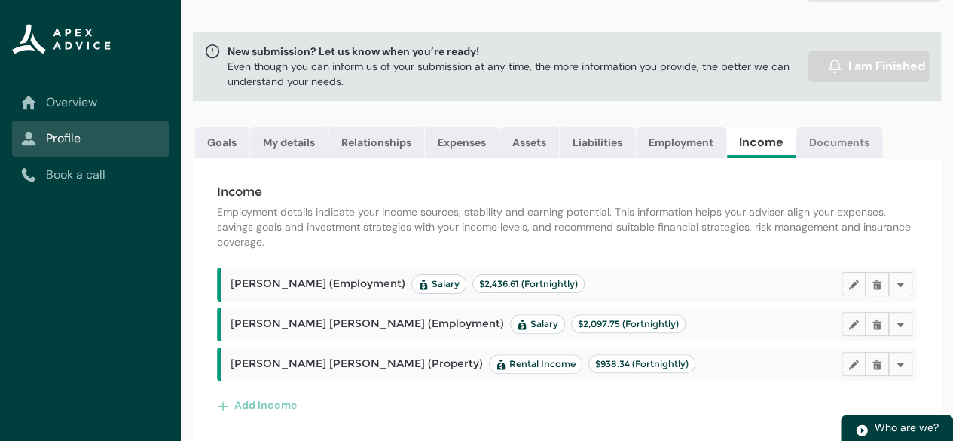
click at [851, 129] on link "Documents" at bounding box center [839, 142] width 86 height 30
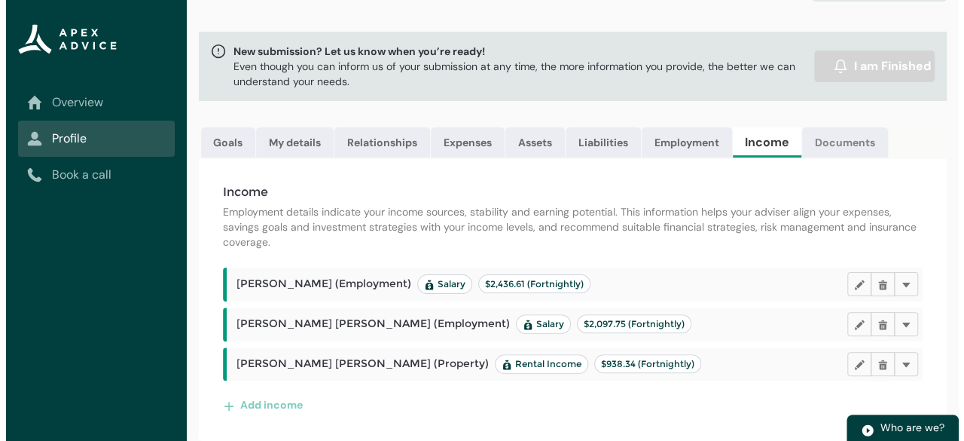
scroll to position [0, 0]
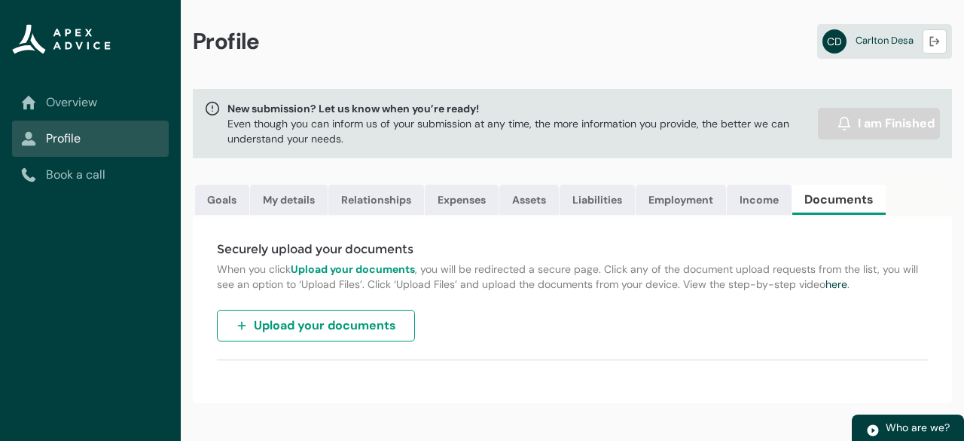
click at [283, 335] on span "Upload your documents" at bounding box center [325, 325] width 142 height 18
click at [938, 40] on lightning-primitive-icon "button" at bounding box center [935, 41] width 11 height 11
